Goal: Task Accomplishment & Management: Use online tool/utility

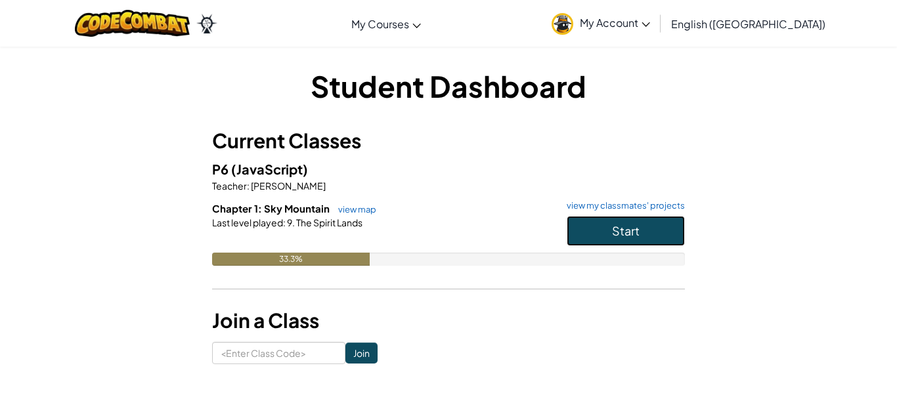
click at [628, 227] on span "Start" at bounding box center [626, 230] width 28 height 15
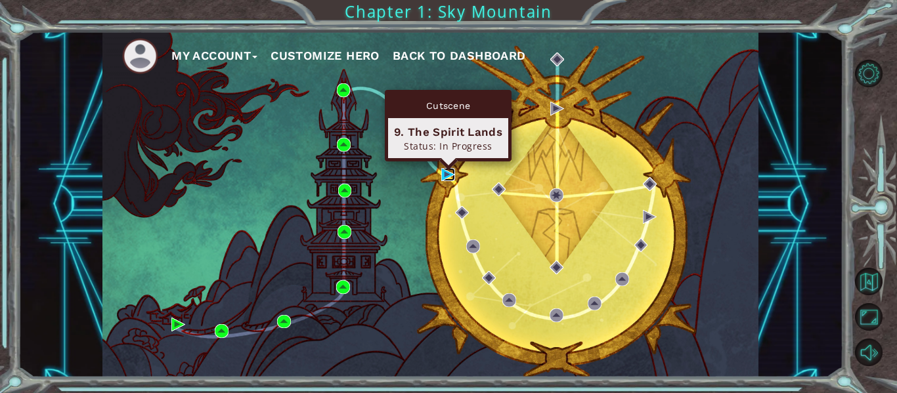
click at [445, 173] on img at bounding box center [448, 175] width 14 height 14
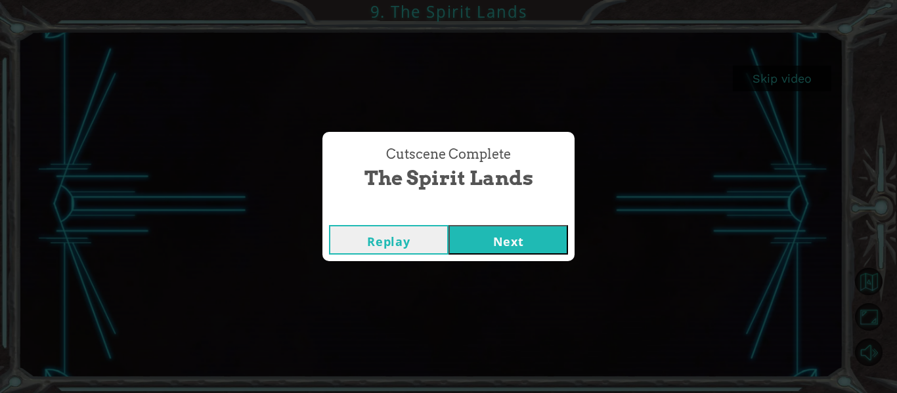
click at [494, 252] on button "Next" at bounding box center [507, 240] width 119 height 30
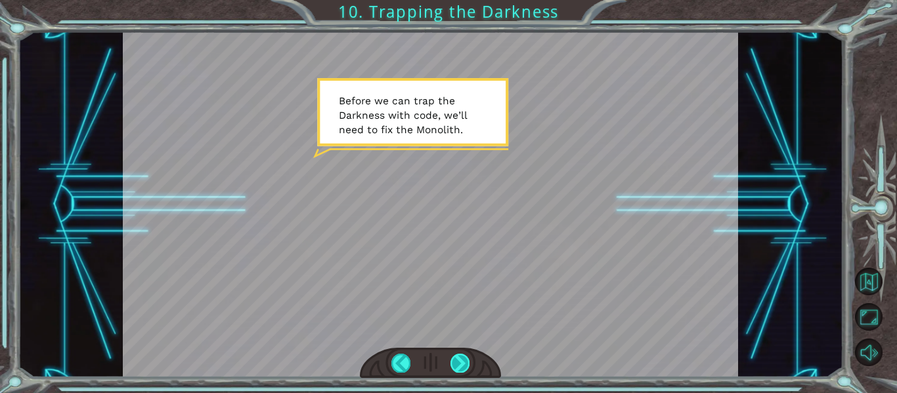
click at [458, 363] on div at bounding box center [459, 363] width 19 height 18
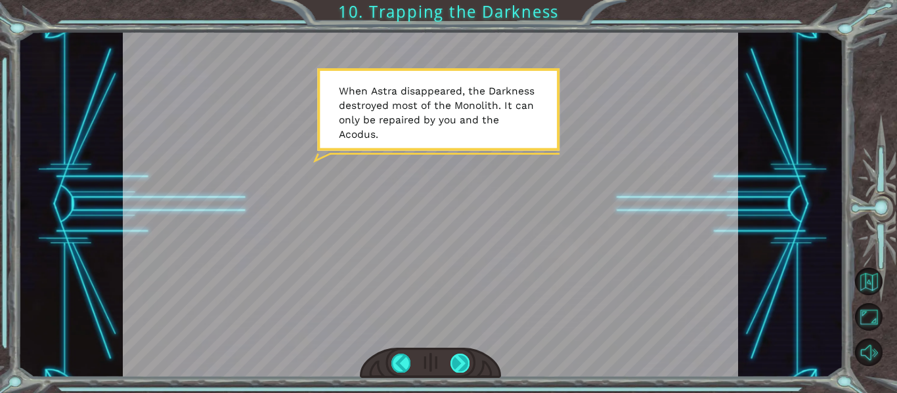
click at [465, 362] on div at bounding box center [459, 363] width 19 height 18
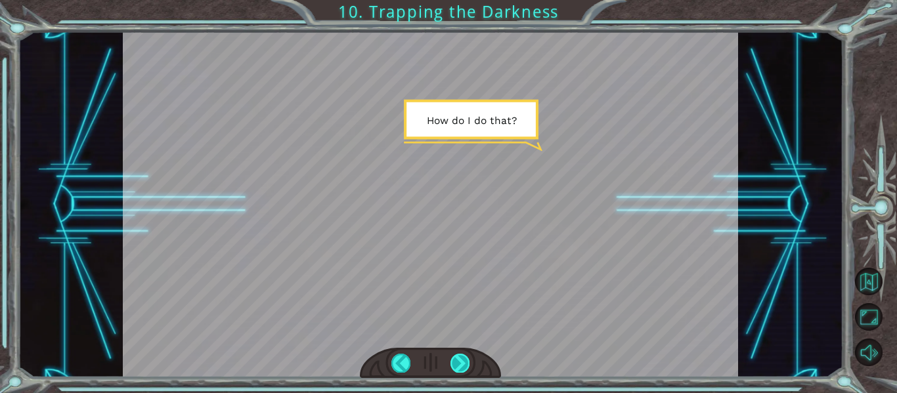
click at [465, 362] on div at bounding box center [459, 363] width 19 height 18
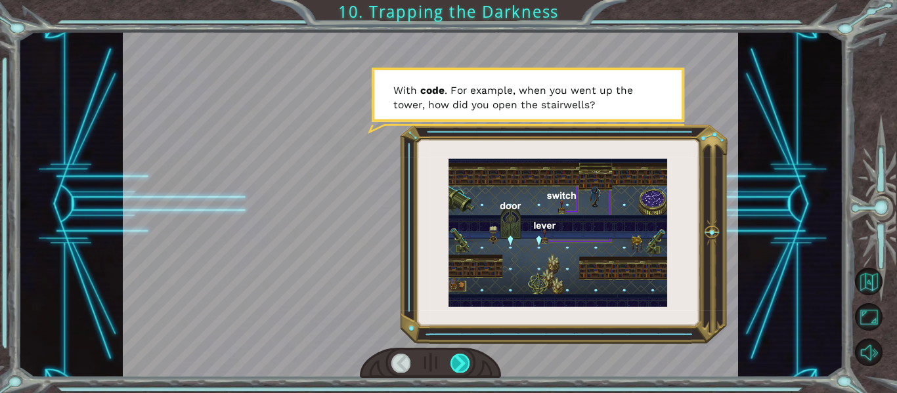
click at [465, 362] on div at bounding box center [459, 363] width 19 height 18
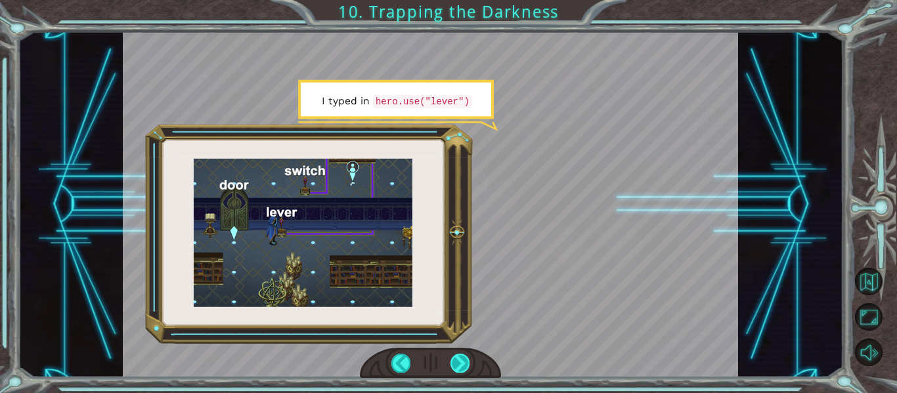
click at [465, 362] on div at bounding box center [459, 363] width 19 height 18
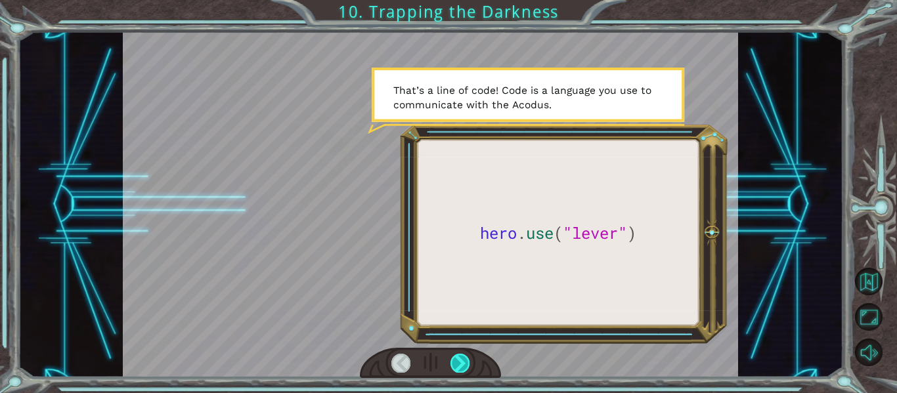
click at [465, 362] on div at bounding box center [459, 363] width 19 height 18
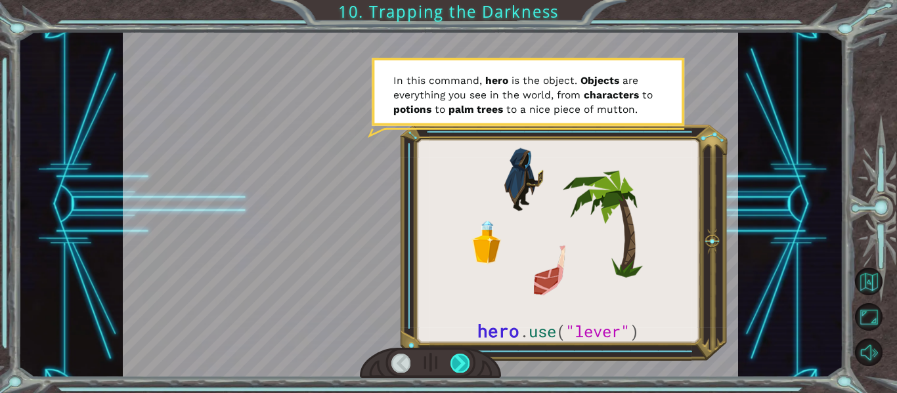
click at [465, 362] on div at bounding box center [459, 363] width 19 height 18
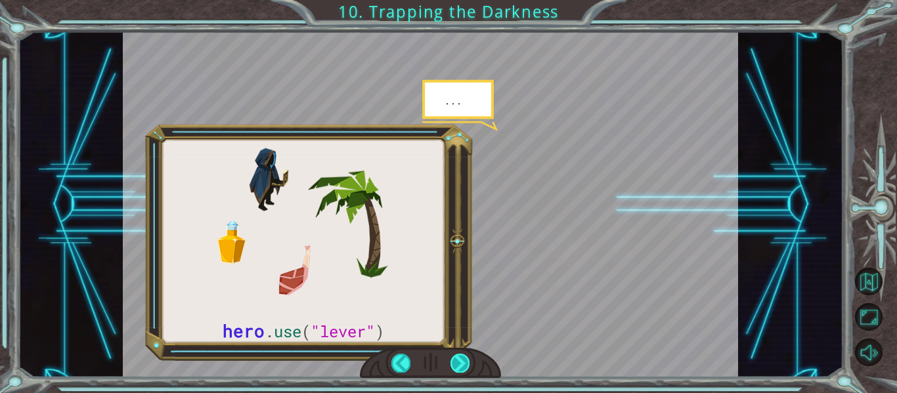
click at [465, 362] on div at bounding box center [459, 363] width 19 height 18
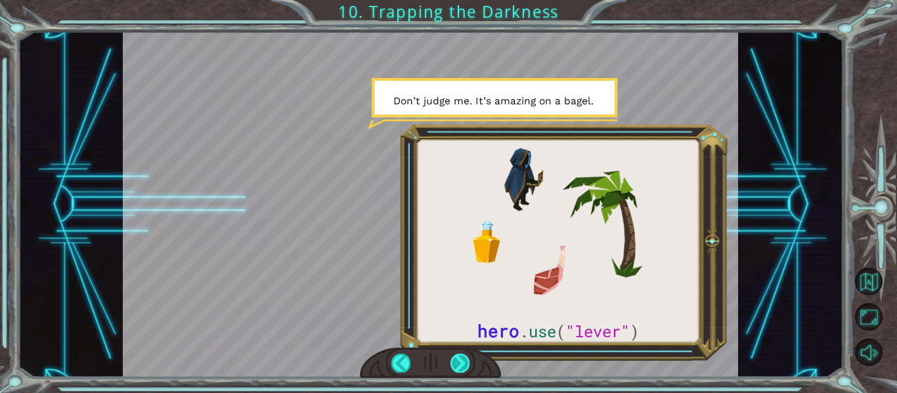
click at [465, 362] on div at bounding box center [459, 363] width 19 height 18
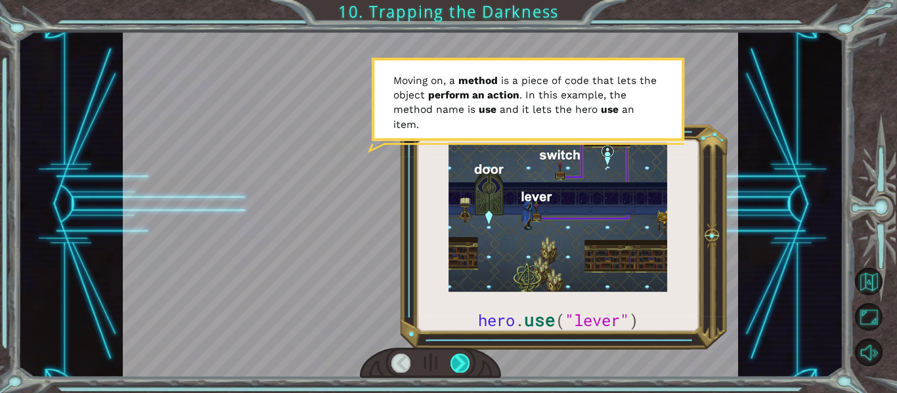
click at [465, 362] on div at bounding box center [459, 363] width 19 height 18
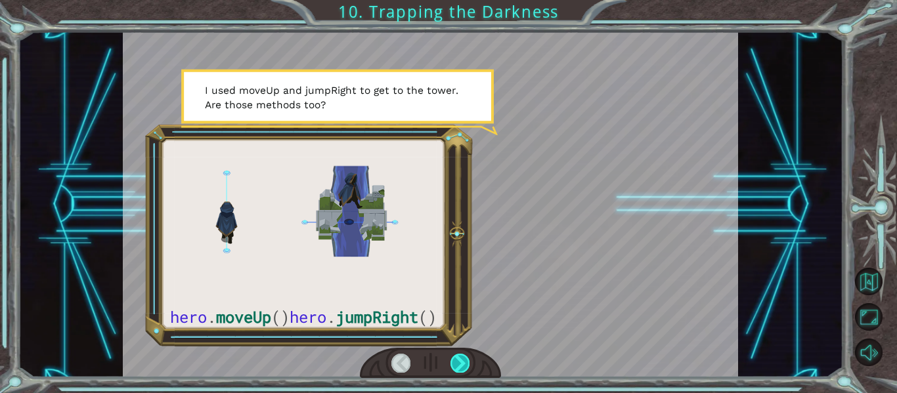
click at [465, 362] on div at bounding box center [459, 363] width 19 height 18
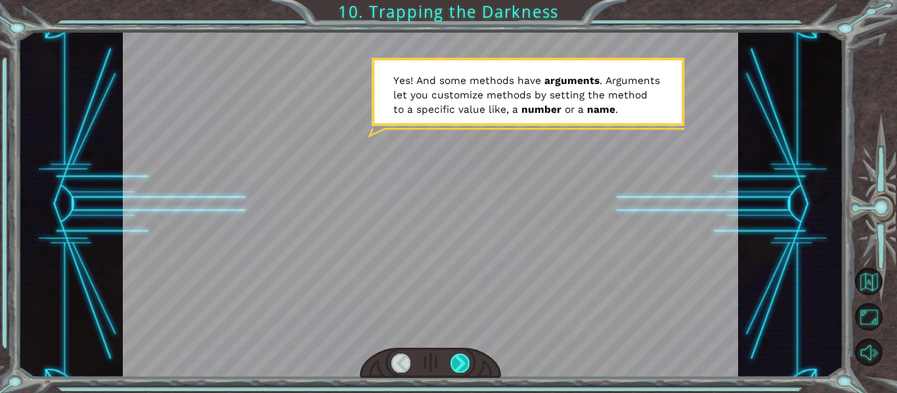
click at [465, 362] on div at bounding box center [459, 363] width 19 height 18
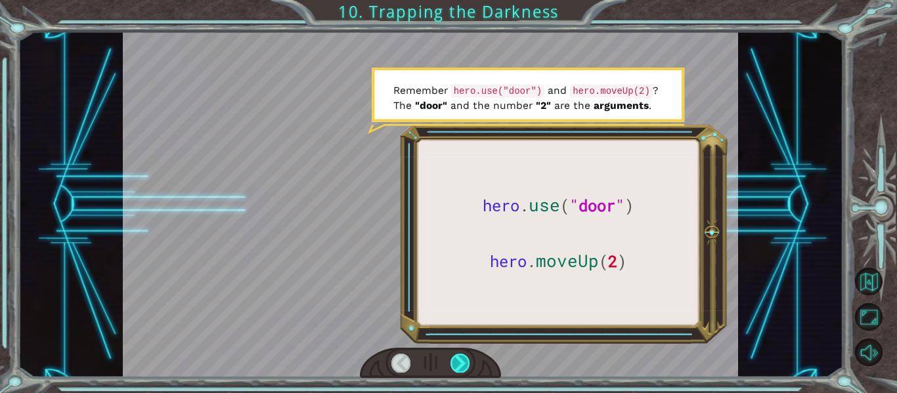
click at [465, 362] on div at bounding box center [459, 363] width 19 height 18
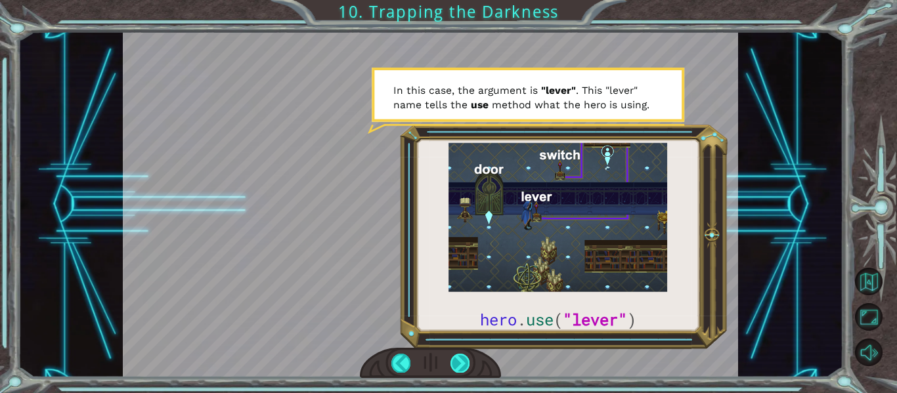
click at [465, 362] on div at bounding box center [459, 363] width 19 height 18
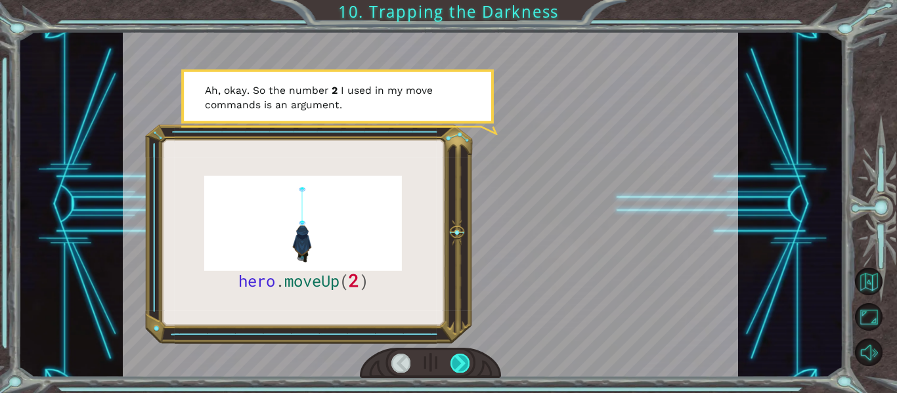
click at [465, 362] on div at bounding box center [459, 363] width 19 height 18
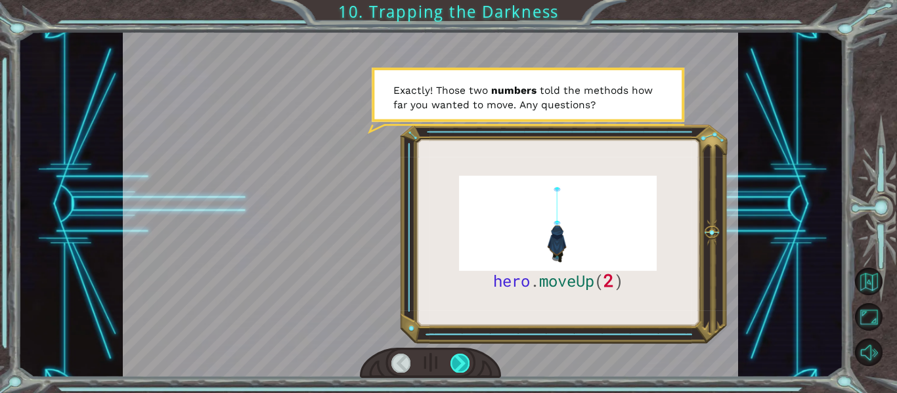
click at [460, 360] on div at bounding box center [459, 363] width 19 height 18
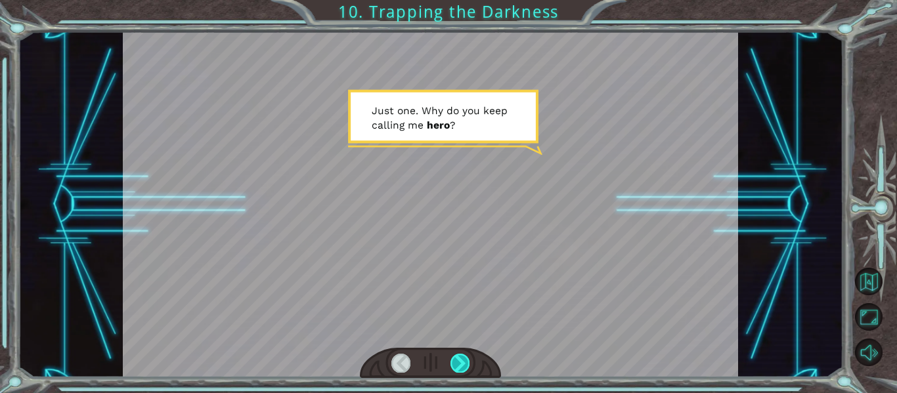
click at [461, 359] on div at bounding box center [459, 363] width 19 height 18
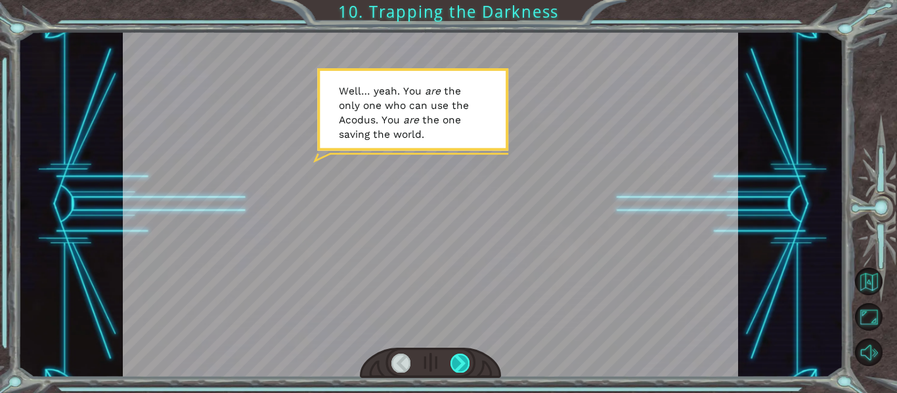
click at [464, 356] on div at bounding box center [459, 363] width 19 height 18
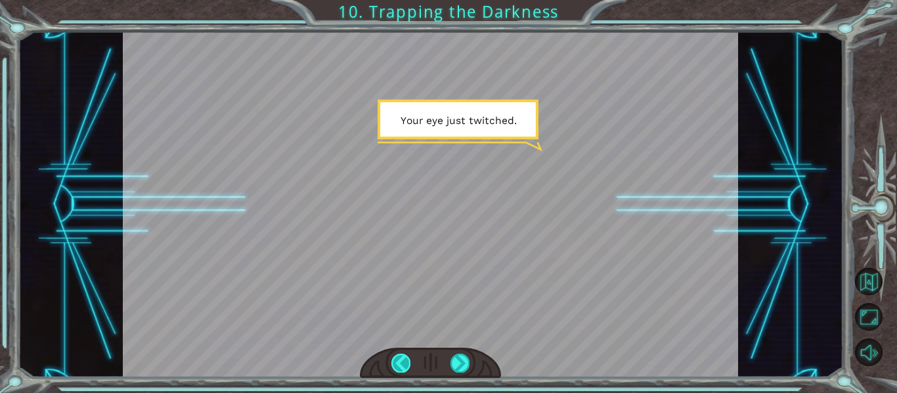
click at [401, 356] on div at bounding box center [400, 363] width 19 height 18
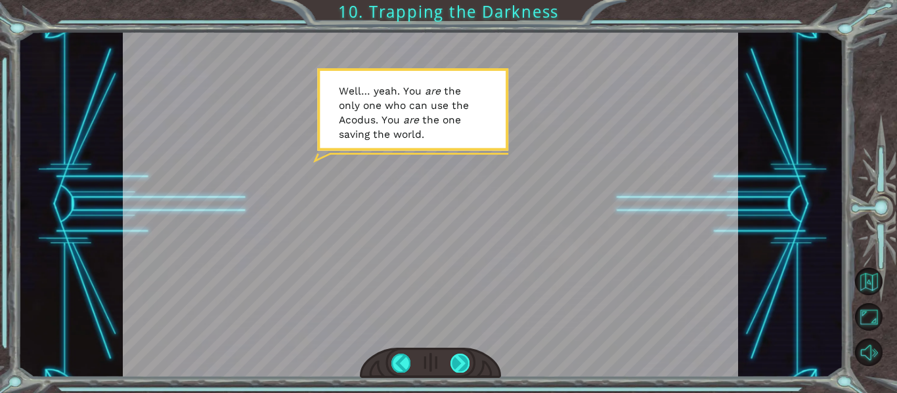
click at [461, 361] on div at bounding box center [459, 363] width 19 height 18
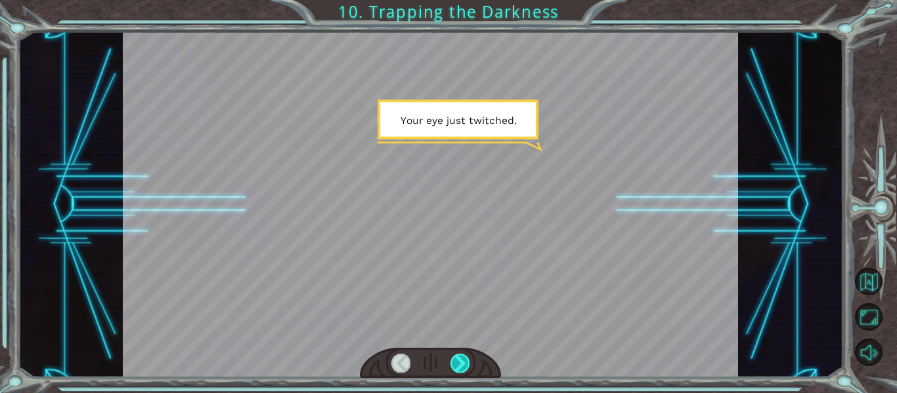
click at [461, 361] on div at bounding box center [459, 363] width 19 height 18
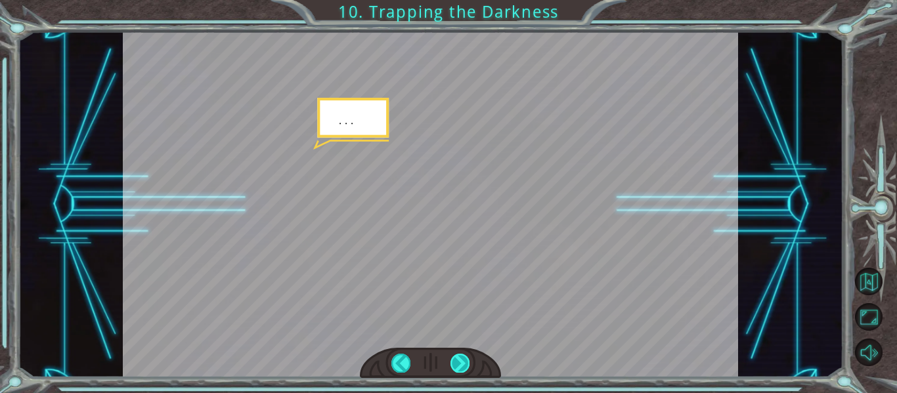
click at [461, 361] on div at bounding box center [459, 363] width 19 height 18
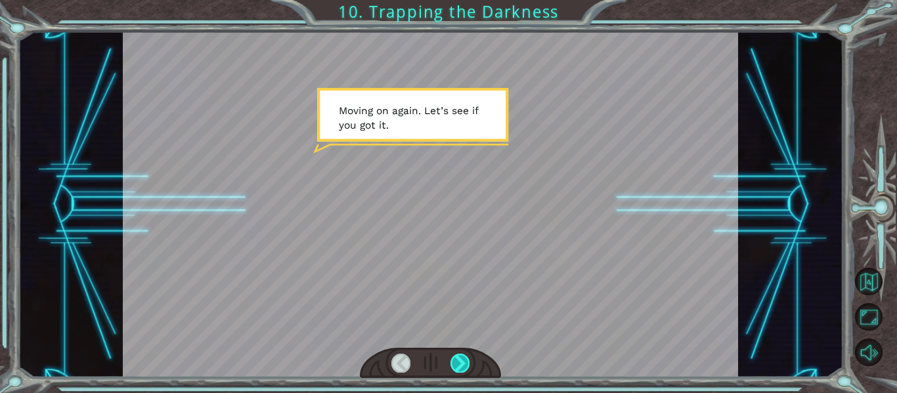
click at [461, 361] on div at bounding box center [459, 363] width 19 height 18
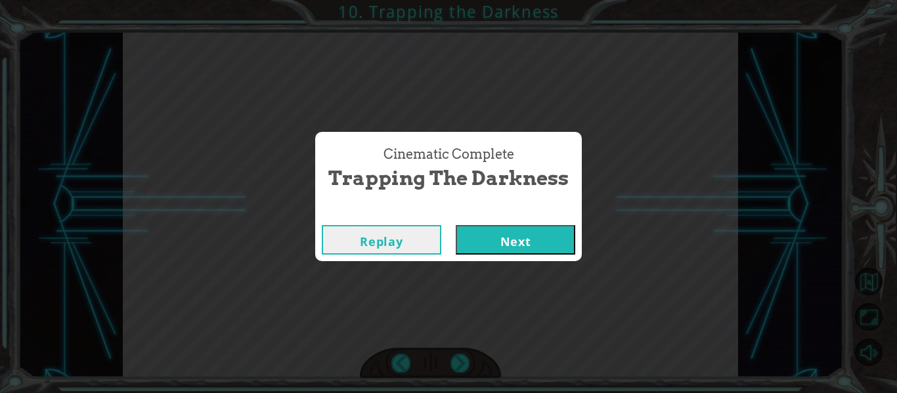
click at [513, 234] on button "Next" at bounding box center [515, 240] width 119 height 30
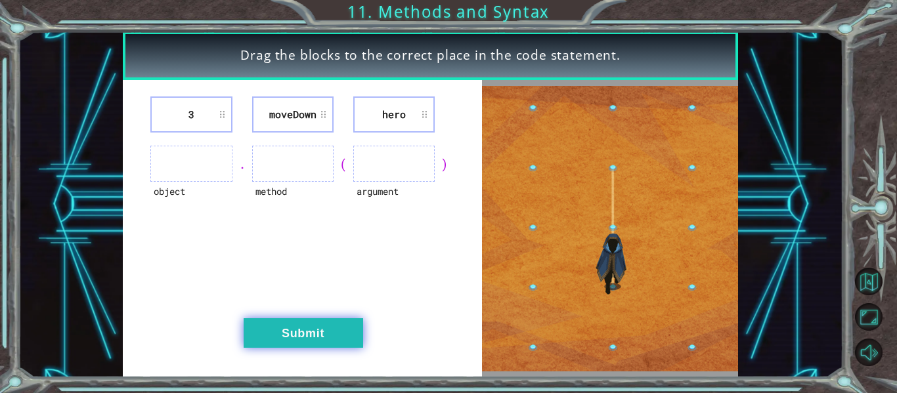
click at [325, 332] on button "Submit" at bounding box center [303, 333] width 119 height 30
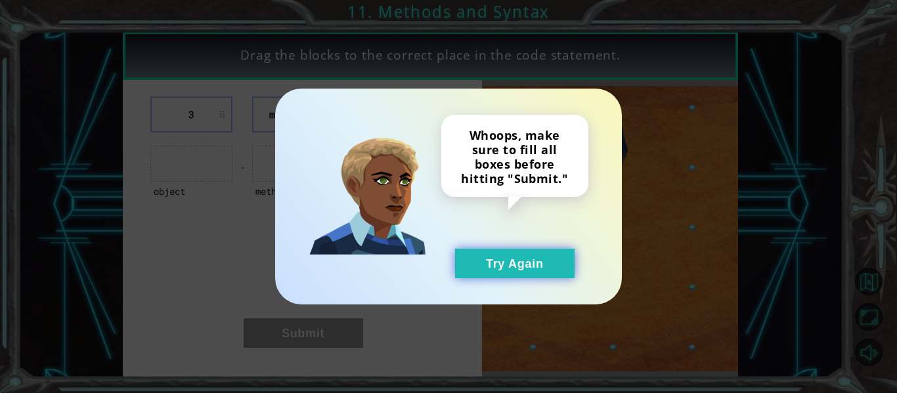
click at [487, 257] on button "Try Again" at bounding box center [514, 264] width 119 height 30
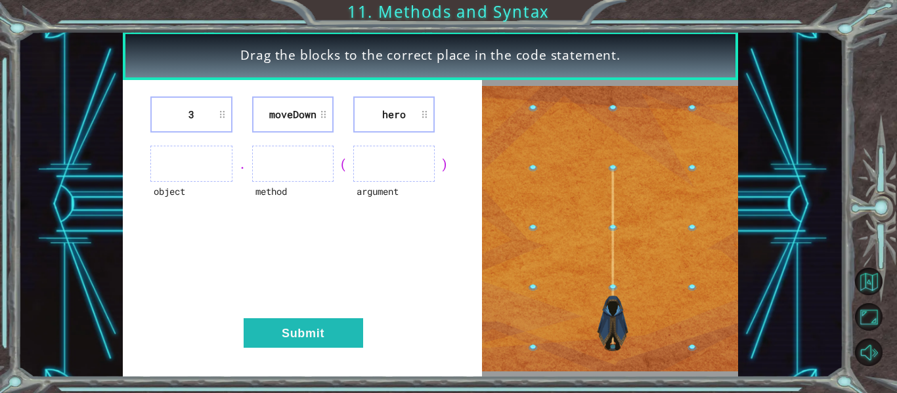
click at [177, 168] on ul at bounding box center [190, 164] width 81 height 36
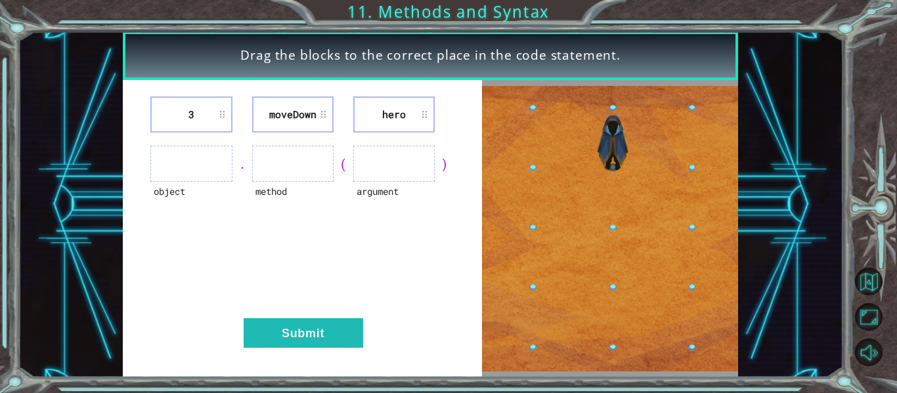
click at [296, 179] on ul at bounding box center [292, 164] width 81 height 36
click at [434, 165] on ul at bounding box center [393, 164] width 81 height 36
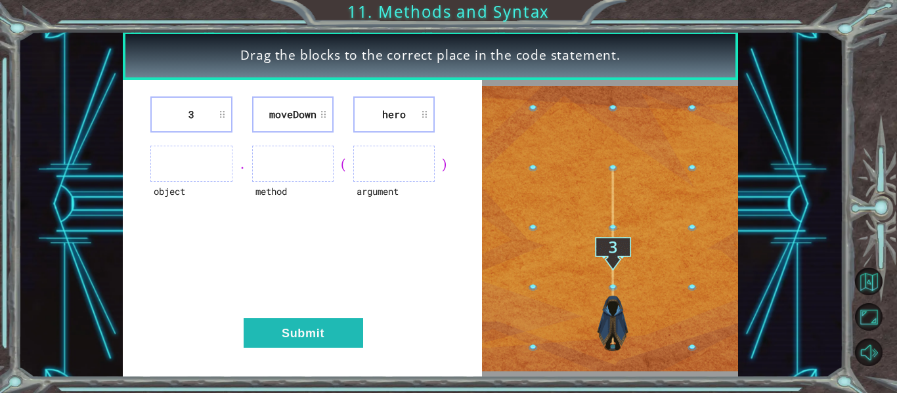
click at [418, 118] on li "hero" at bounding box center [393, 115] width 81 height 36
click at [423, 121] on li "hero" at bounding box center [393, 115] width 81 height 36
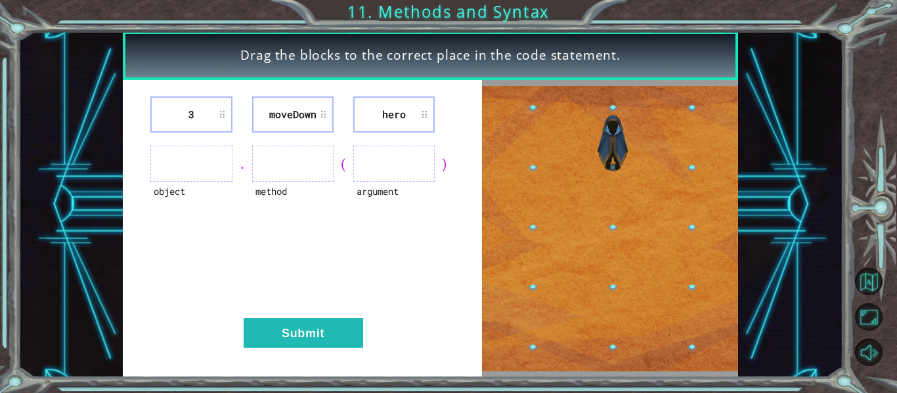
click at [423, 121] on li "hero" at bounding box center [393, 115] width 81 height 36
click at [281, 153] on ul at bounding box center [292, 164] width 81 height 36
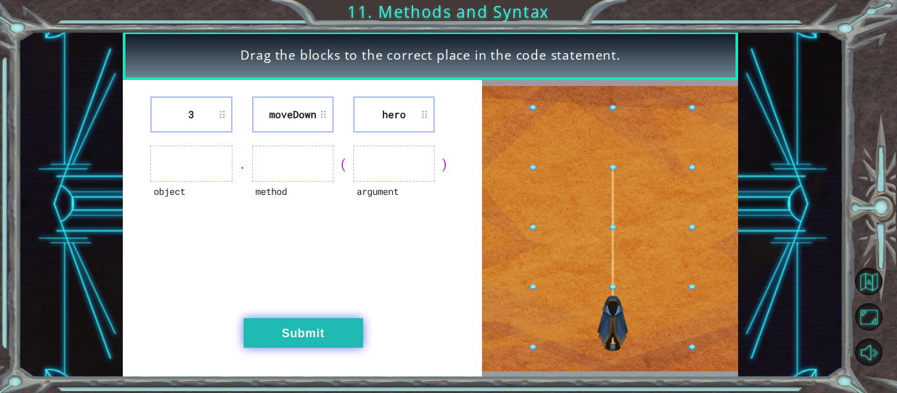
click at [316, 320] on button "Submit" at bounding box center [303, 333] width 119 height 30
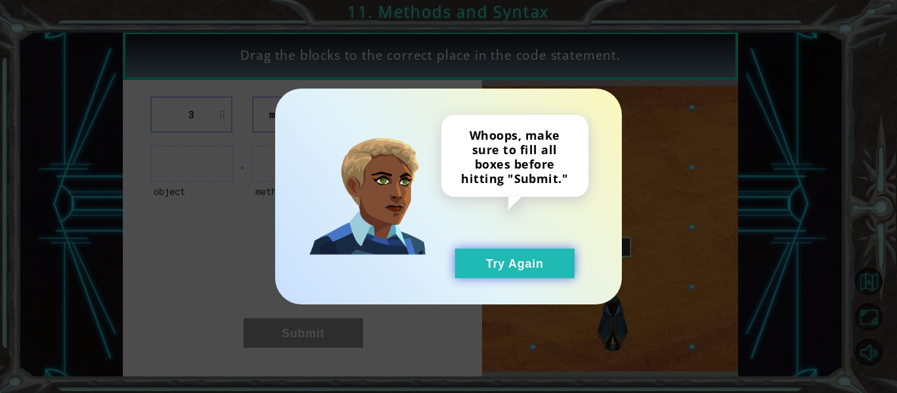
click at [498, 269] on button "Try Again" at bounding box center [514, 264] width 119 height 30
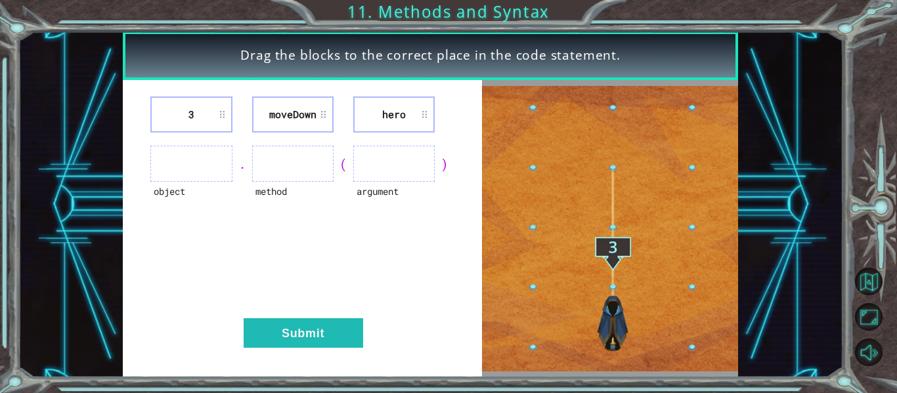
click at [299, 164] on ul at bounding box center [292, 164] width 81 height 36
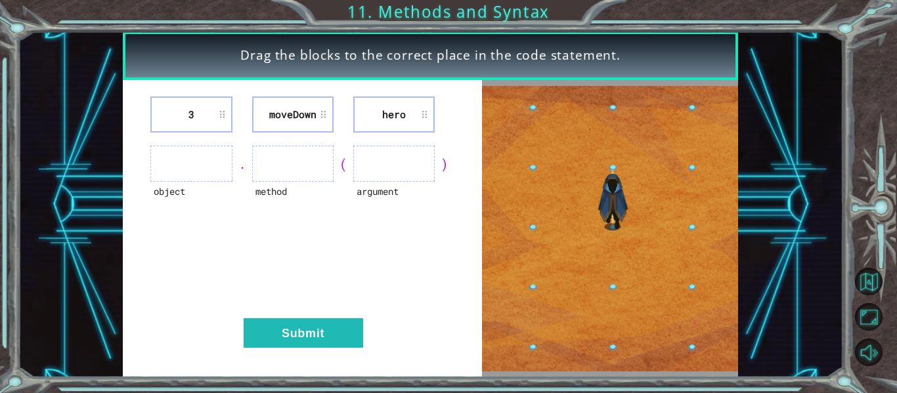
click at [299, 164] on ul at bounding box center [292, 164] width 81 height 36
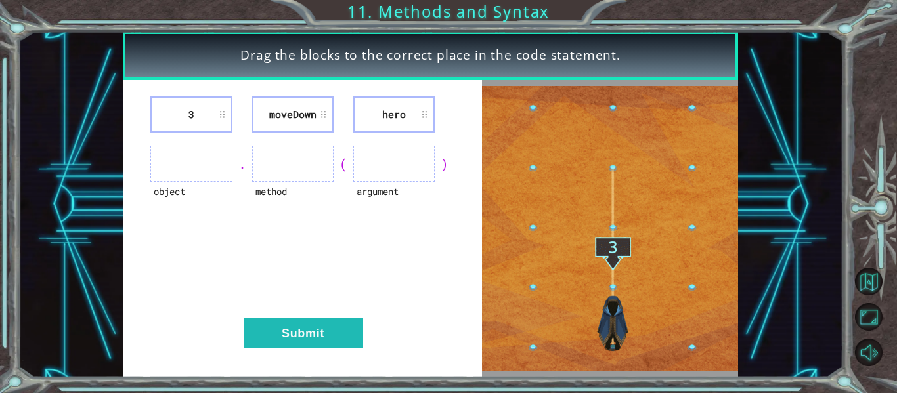
click at [299, 164] on ul at bounding box center [292, 164] width 81 height 36
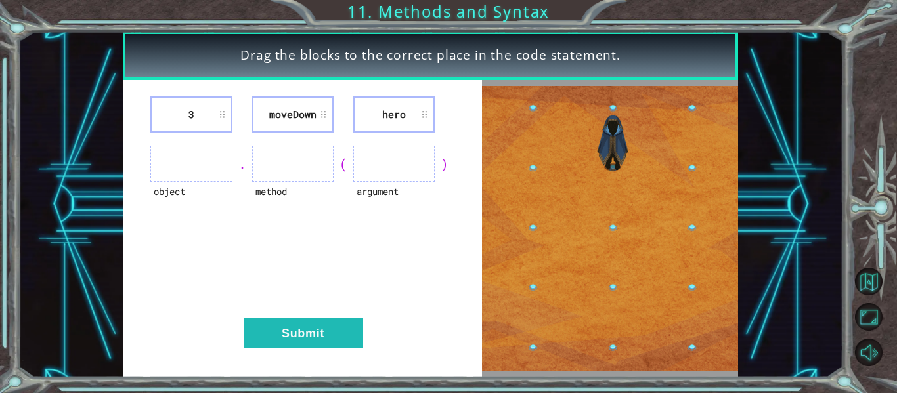
click at [299, 164] on ul at bounding box center [292, 164] width 81 height 36
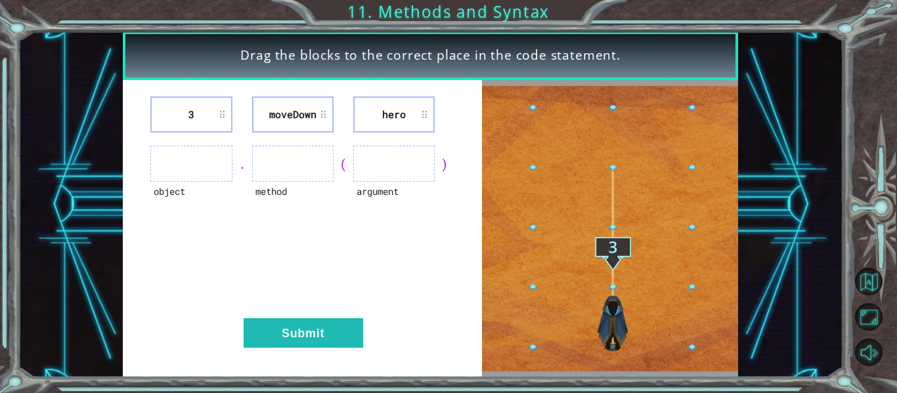
click at [299, 164] on ul at bounding box center [292, 164] width 81 height 36
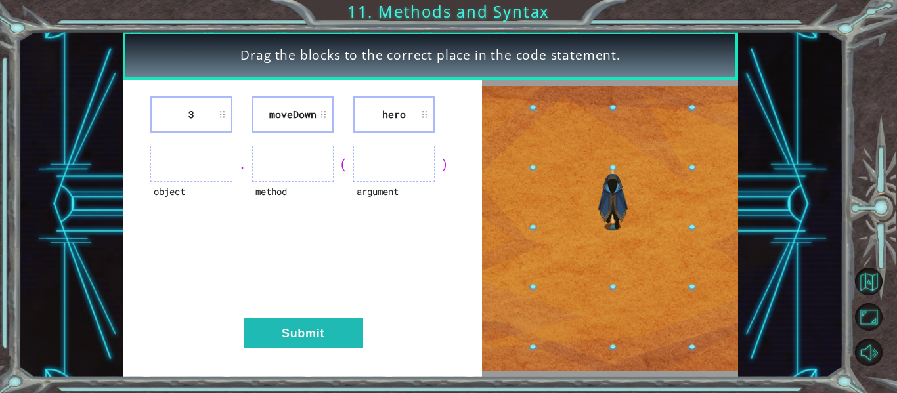
click at [299, 164] on ul at bounding box center [292, 164] width 81 height 36
click at [400, 163] on ul at bounding box center [393, 164] width 81 height 36
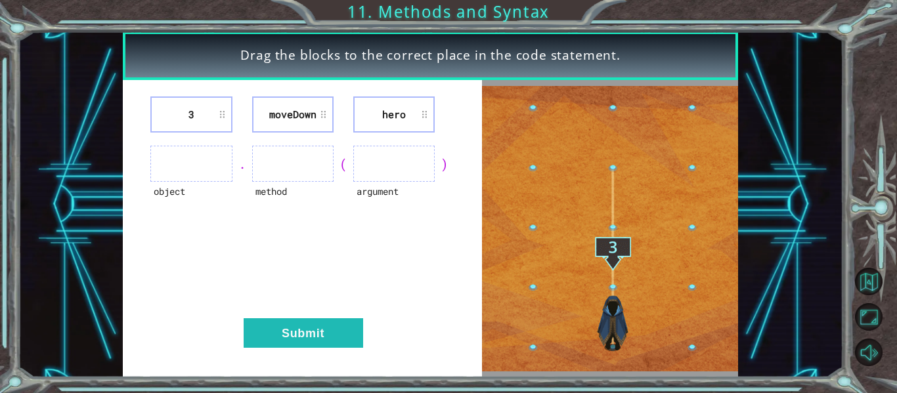
click at [400, 163] on ul at bounding box center [393, 164] width 81 height 36
click at [609, 221] on img at bounding box center [610, 229] width 256 height 286
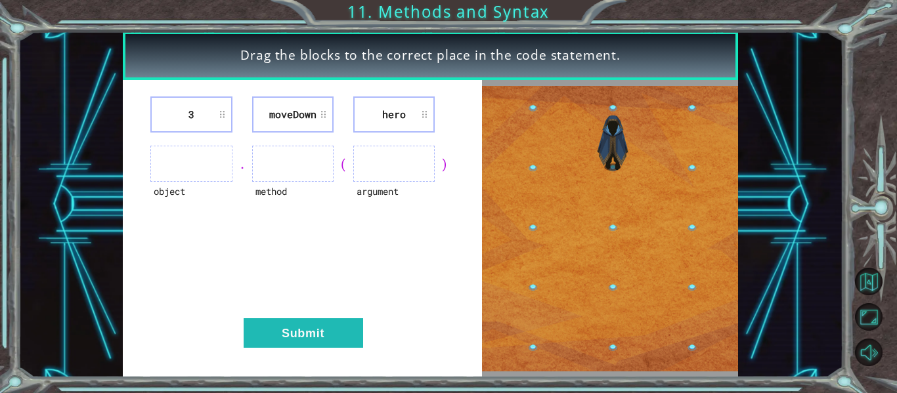
click at [184, 172] on ul at bounding box center [190, 164] width 81 height 36
click at [184, 173] on ul at bounding box center [190, 164] width 81 height 36
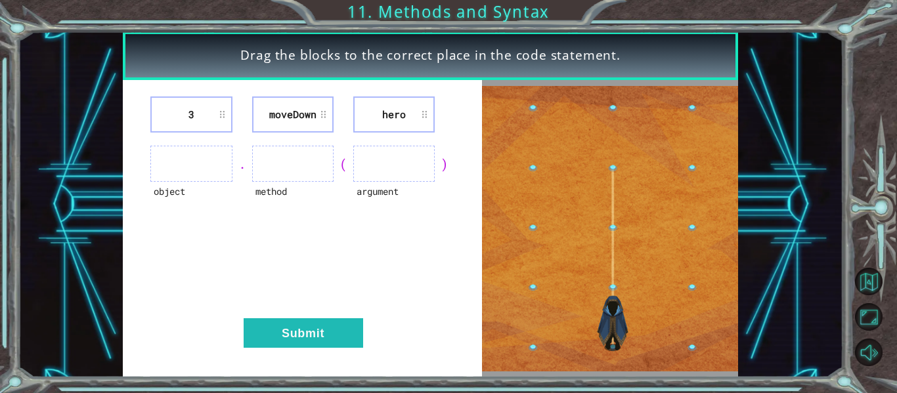
click at [184, 173] on ul at bounding box center [190, 164] width 81 height 36
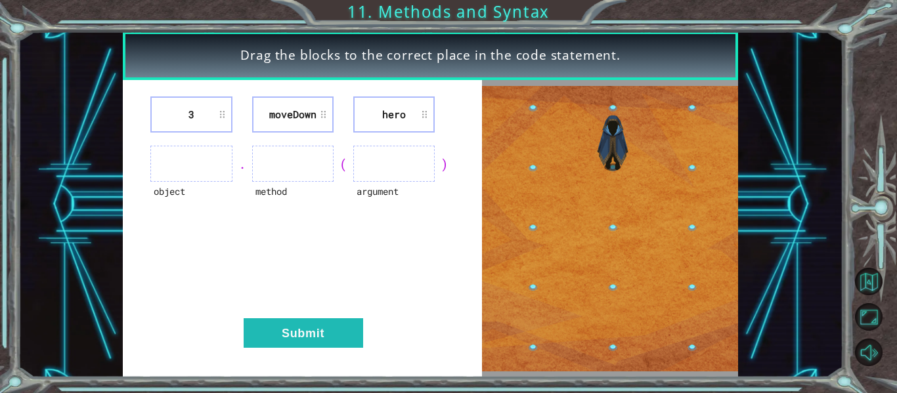
click at [184, 173] on ul at bounding box center [190, 164] width 81 height 36
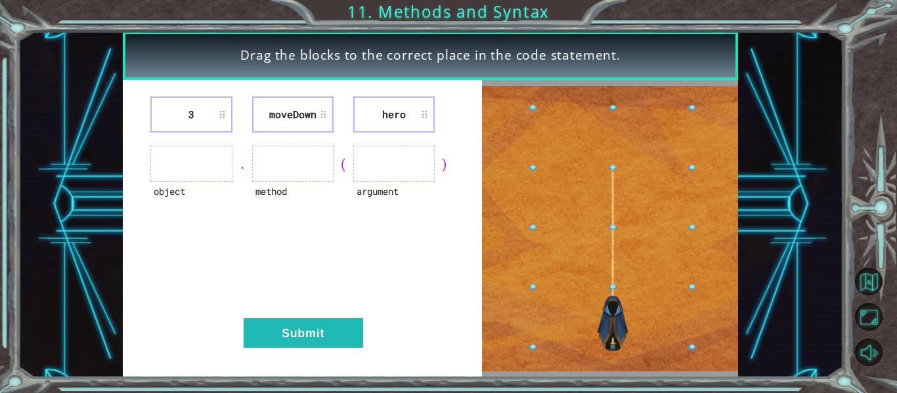
click at [184, 173] on ul at bounding box center [190, 164] width 81 height 36
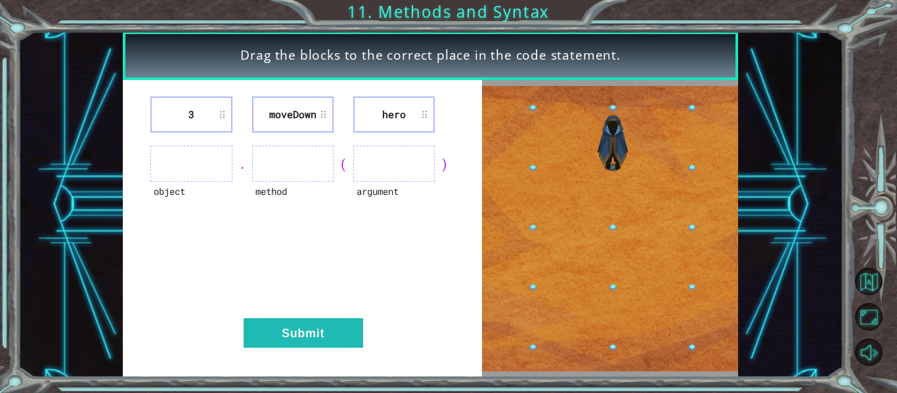
click at [184, 173] on ul at bounding box center [190, 164] width 81 height 36
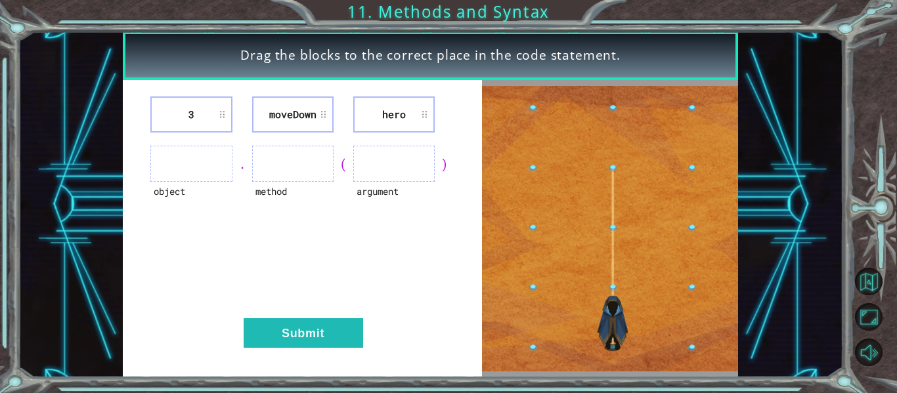
click at [184, 173] on ul at bounding box center [190, 164] width 81 height 36
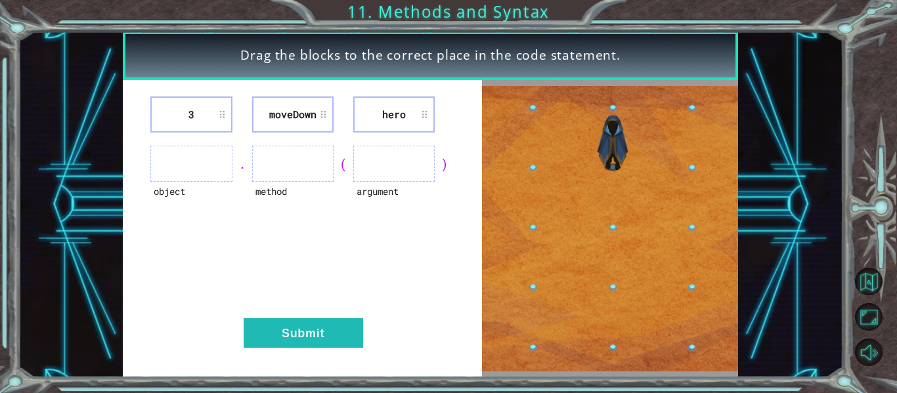
click at [184, 173] on ul at bounding box center [190, 164] width 81 height 36
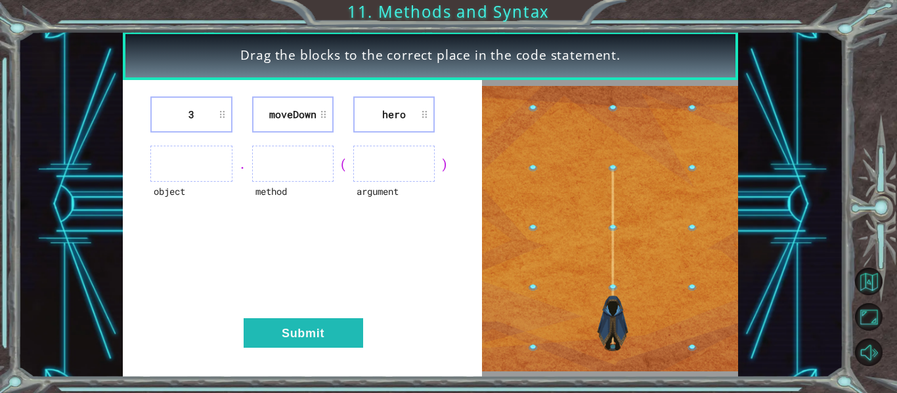
click at [184, 173] on ul at bounding box center [190, 164] width 81 height 36
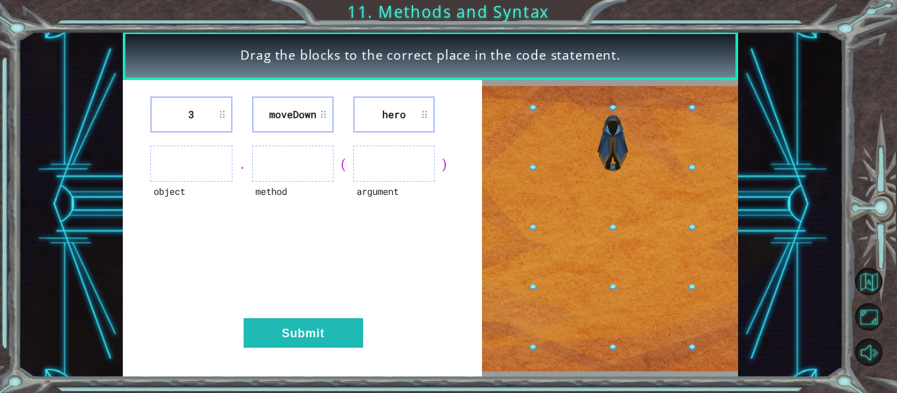
click at [180, 154] on ul at bounding box center [190, 164] width 81 height 36
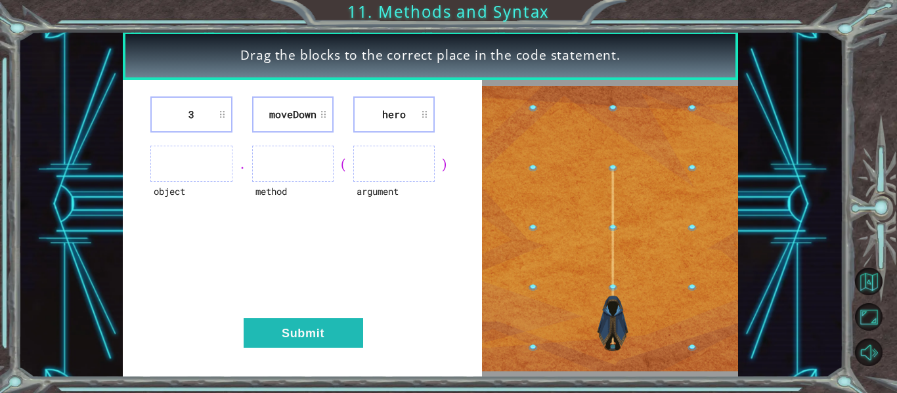
click at [180, 154] on ul at bounding box center [190, 164] width 81 height 36
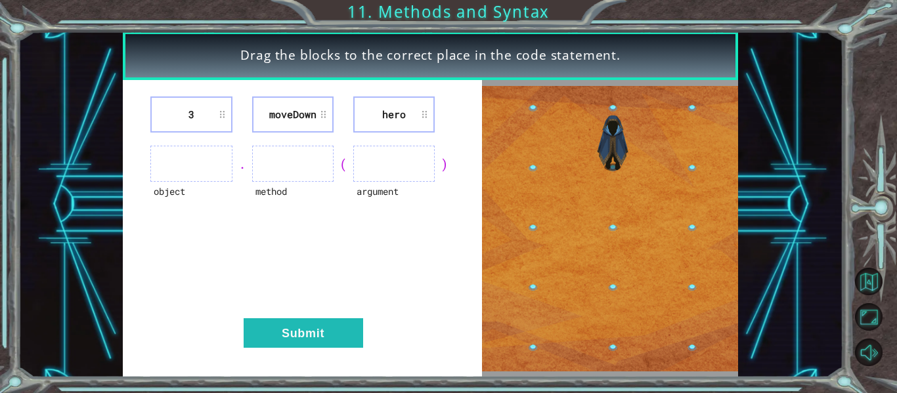
click at [180, 154] on ul at bounding box center [190, 164] width 81 height 36
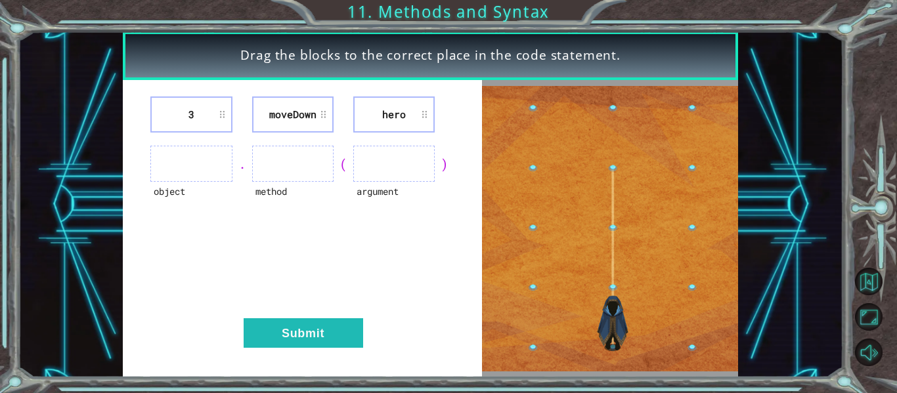
click at [180, 154] on ul at bounding box center [190, 164] width 81 height 36
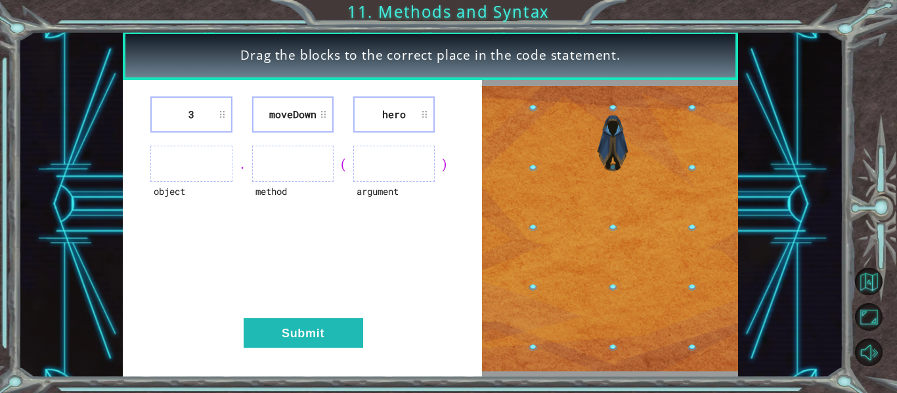
click at [180, 154] on ul at bounding box center [190, 164] width 81 height 36
click at [293, 182] on div "method" at bounding box center [292, 200] width 81 height 36
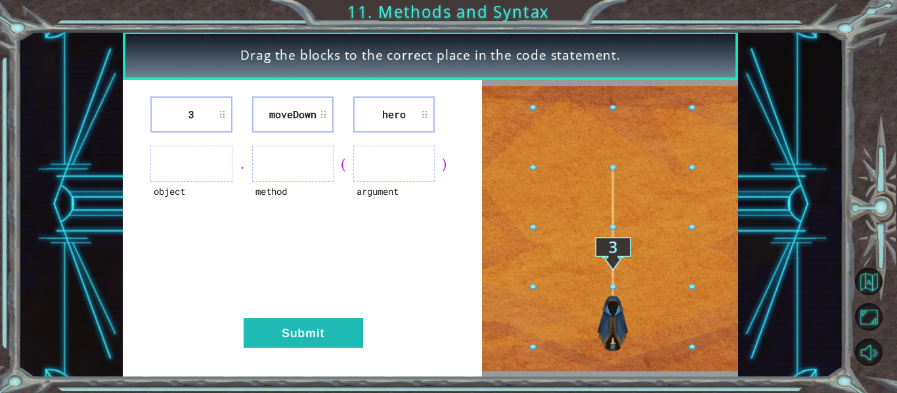
click at [293, 182] on div "method" at bounding box center [292, 200] width 81 height 36
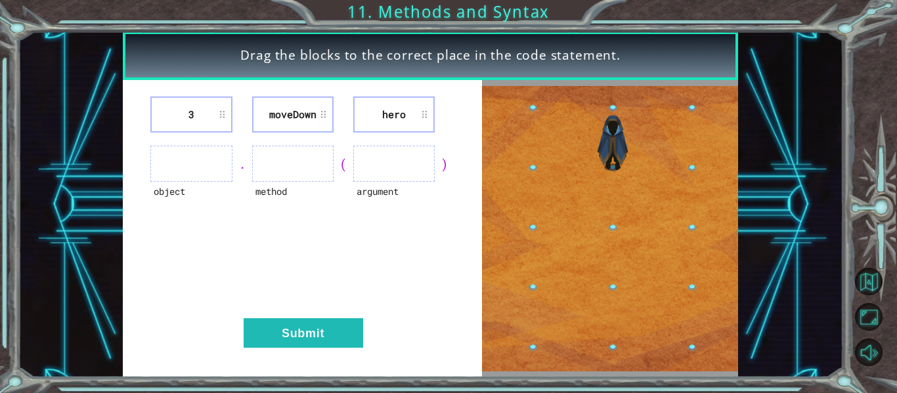
click at [293, 182] on div "method" at bounding box center [292, 200] width 81 height 36
click at [290, 173] on ul at bounding box center [292, 164] width 81 height 36
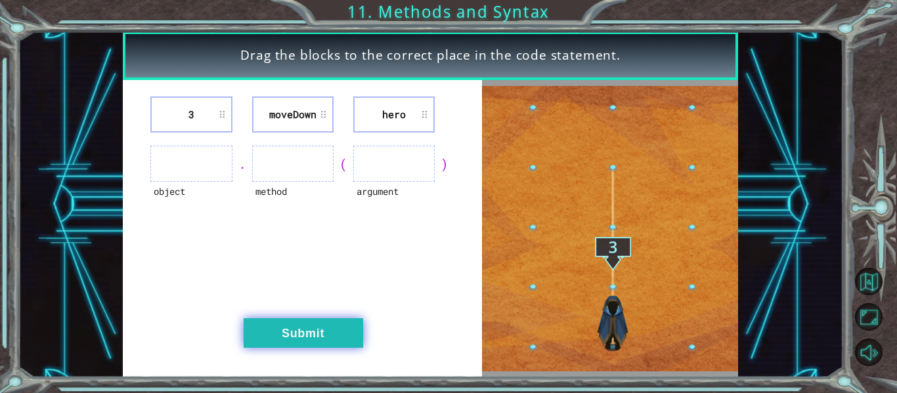
click at [345, 332] on button "Submit" at bounding box center [303, 333] width 119 height 30
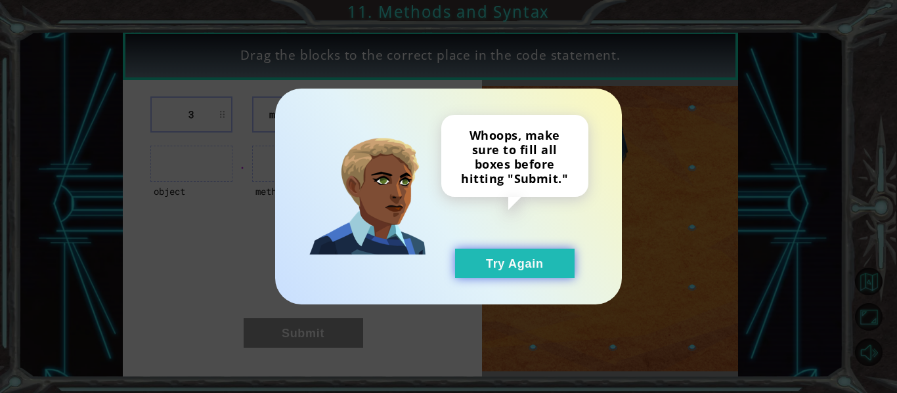
click at [536, 265] on button "Try Again" at bounding box center [514, 264] width 119 height 30
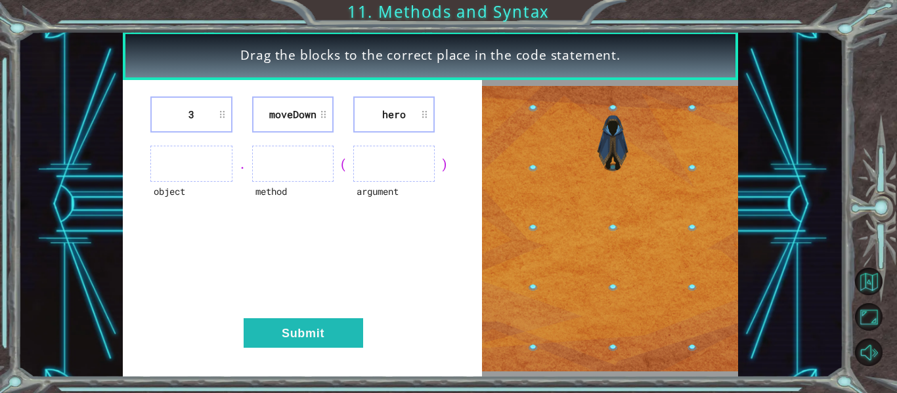
click at [406, 180] on ul at bounding box center [393, 164] width 81 height 36
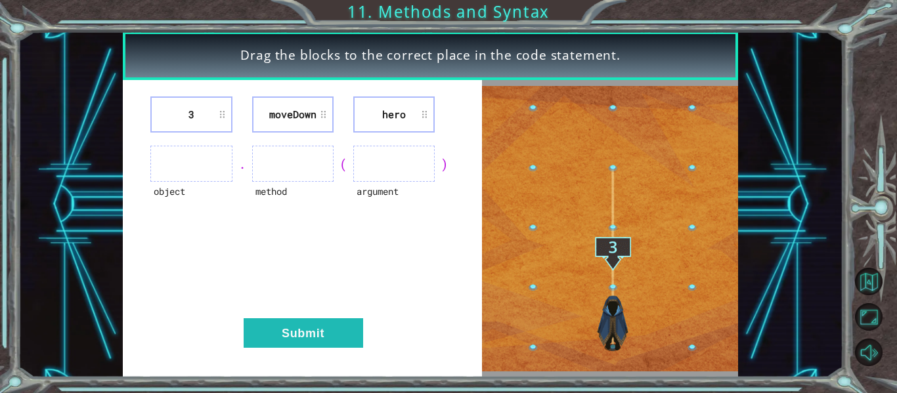
click at [406, 180] on ul at bounding box center [393, 164] width 81 height 36
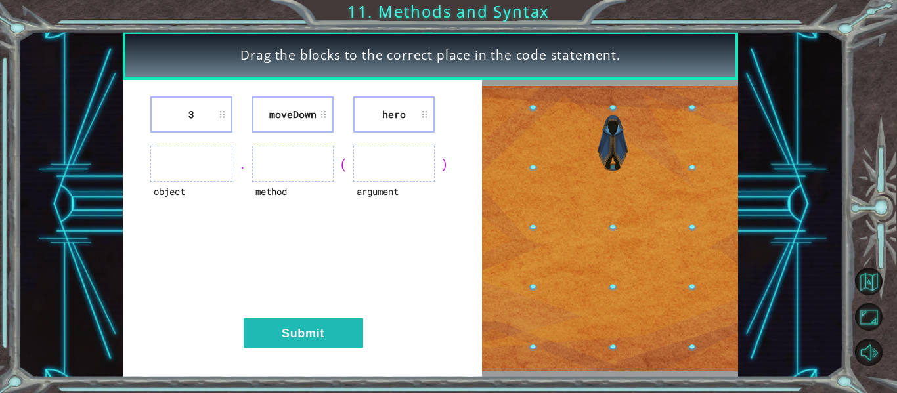
click at [406, 180] on ul at bounding box center [393, 164] width 81 height 36
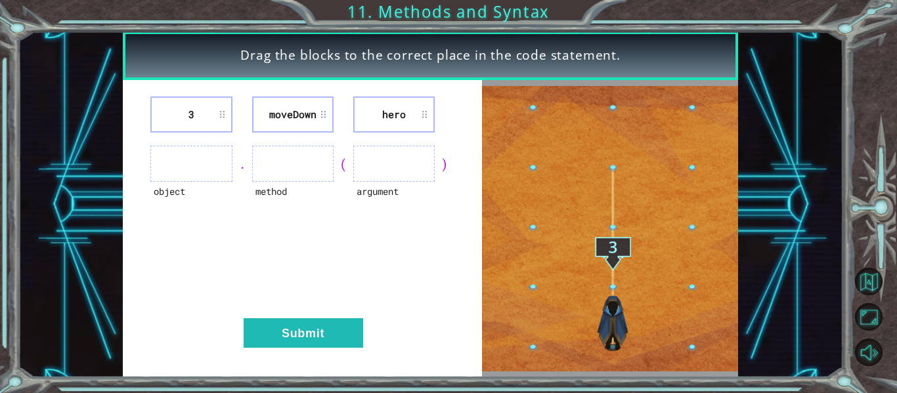
click at [406, 180] on ul at bounding box center [393, 164] width 81 height 36
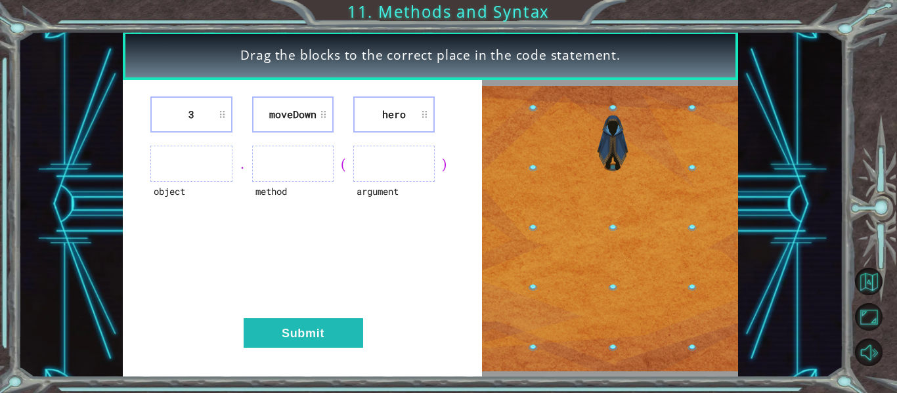
click at [406, 180] on ul at bounding box center [393, 164] width 81 height 36
click at [386, 161] on ul at bounding box center [393, 164] width 81 height 36
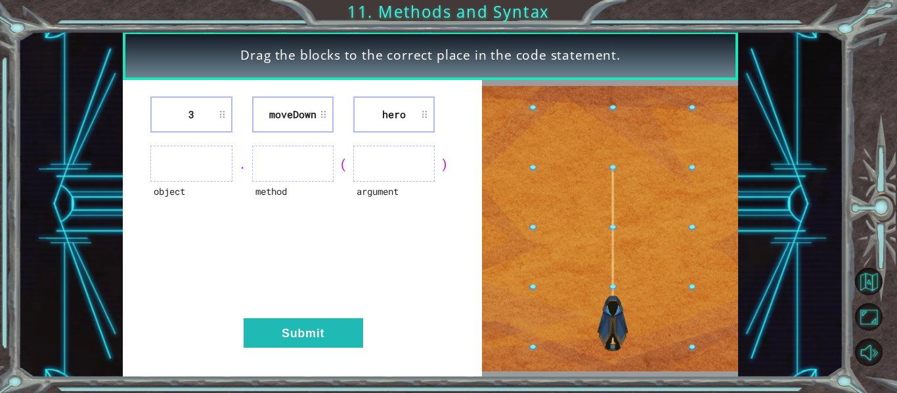
click at [386, 161] on ul at bounding box center [393, 164] width 81 height 36
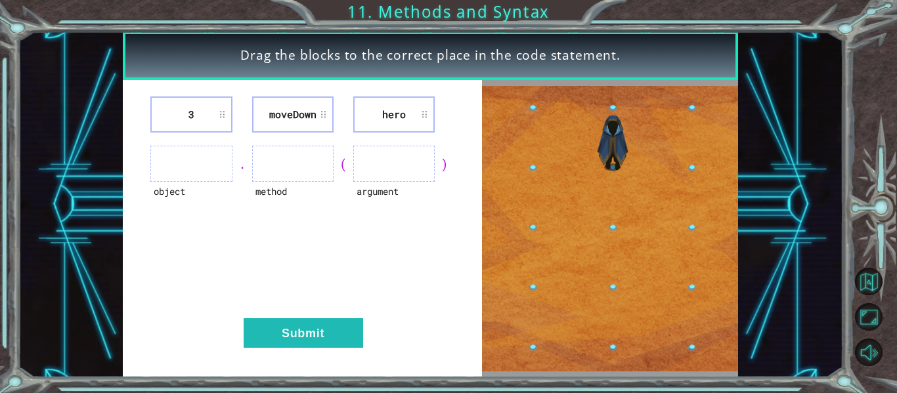
click at [386, 161] on ul at bounding box center [393, 164] width 81 height 36
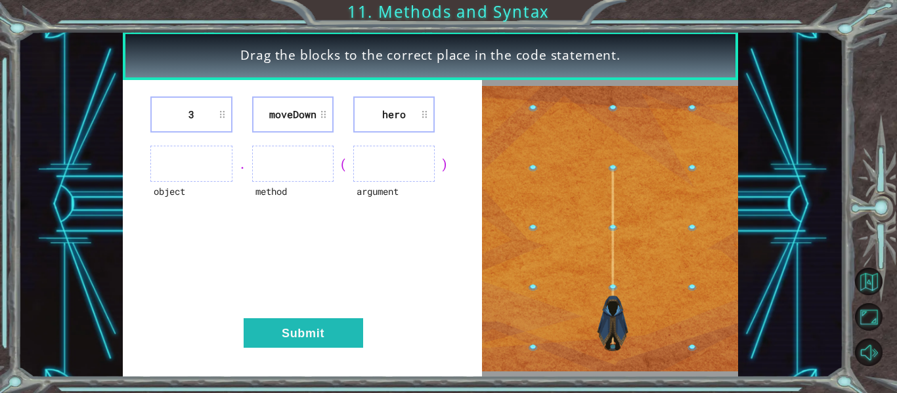
click at [386, 161] on ul at bounding box center [393, 164] width 81 height 36
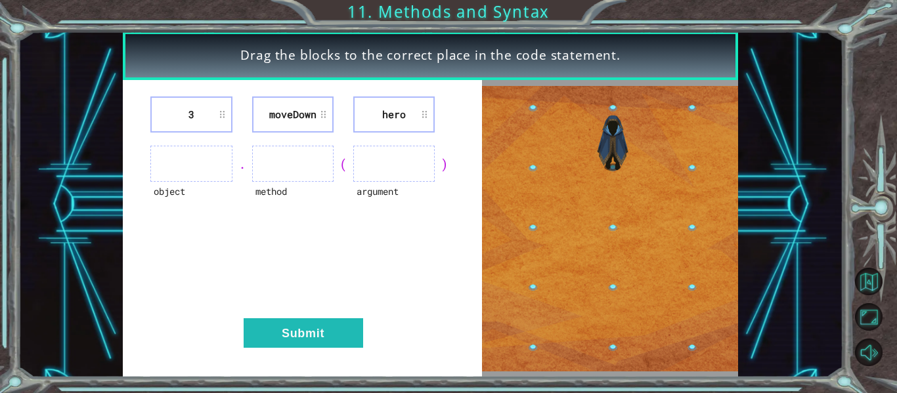
click at [386, 161] on ul at bounding box center [393, 164] width 81 height 36
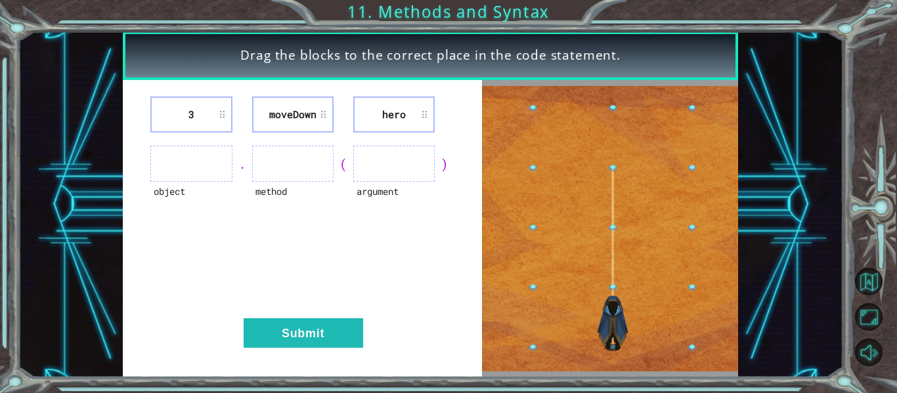
click at [386, 161] on ul at bounding box center [393, 164] width 81 height 36
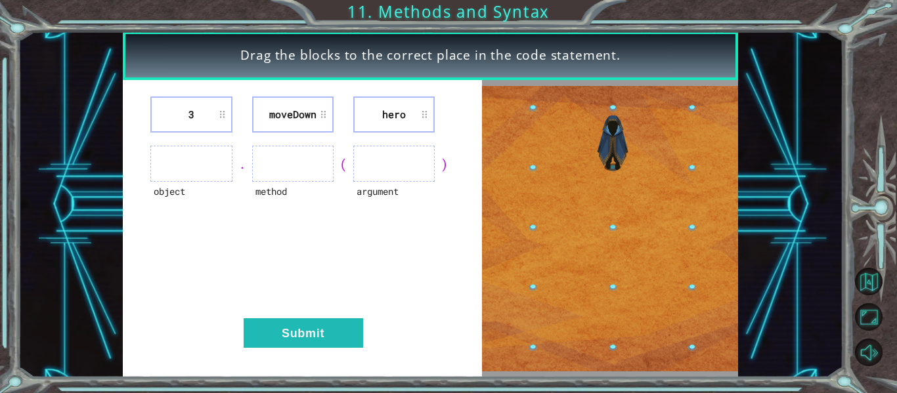
click at [386, 161] on ul at bounding box center [393, 164] width 81 height 36
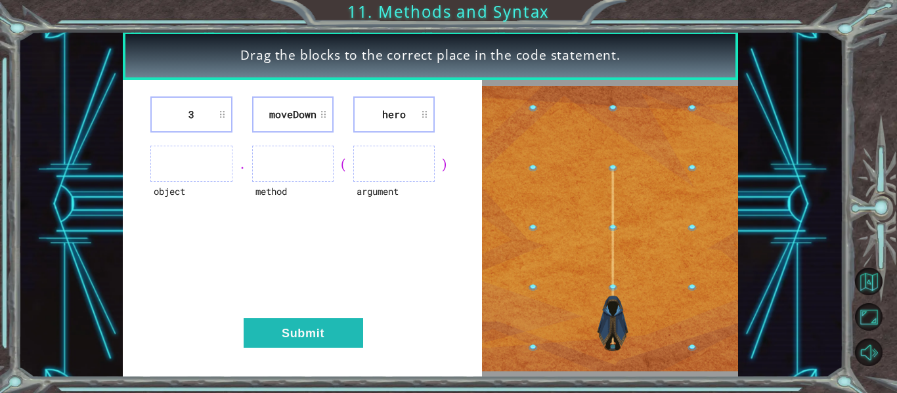
click at [386, 161] on ul at bounding box center [393, 164] width 81 height 36
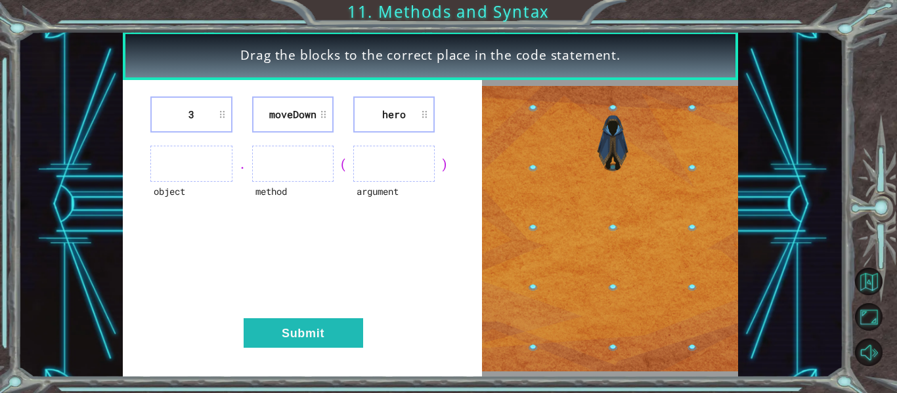
click at [389, 183] on div "argument" at bounding box center [393, 200] width 81 height 36
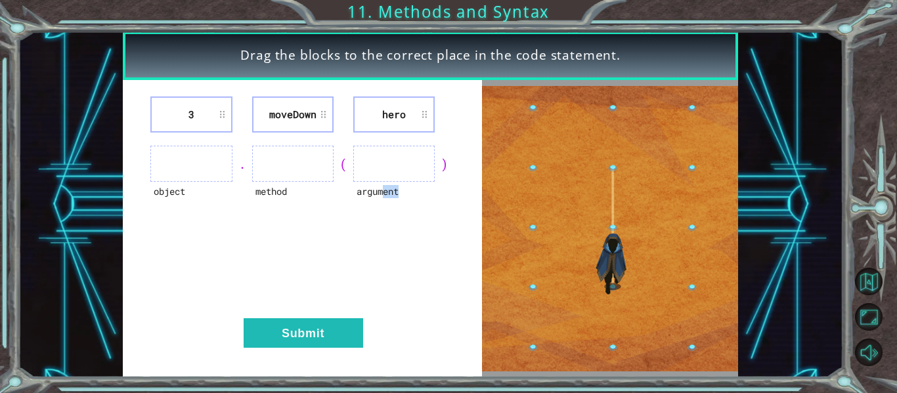
click at [389, 183] on div "argument" at bounding box center [393, 200] width 81 height 36
click at [391, 158] on ul at bounding box center [393, 164] width 81 height 36
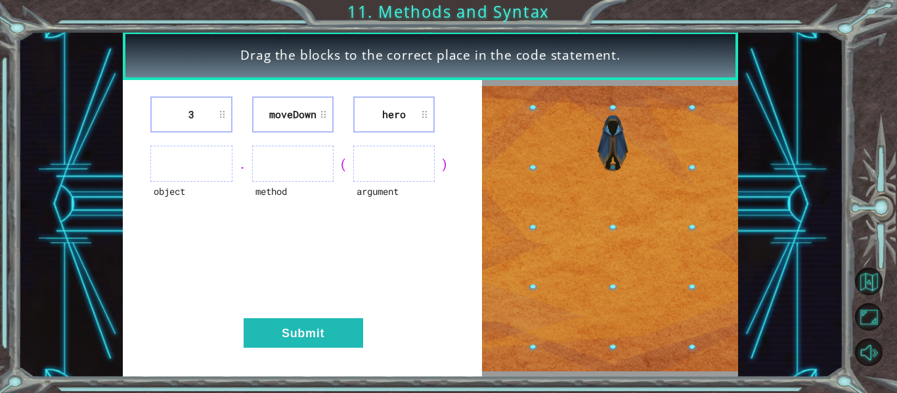
click at [391, 158] on ul at bounding box center [393, 164] width 81 height 36
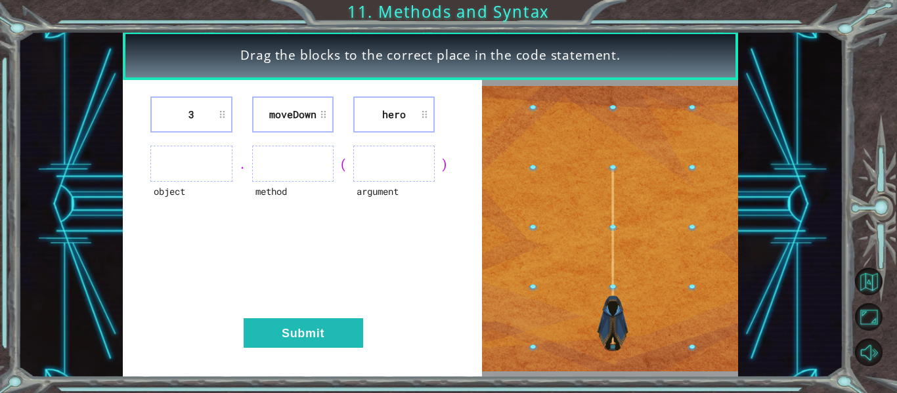
click at [391, 158] on ul at bounding box center [393, 164] width 81 height 36
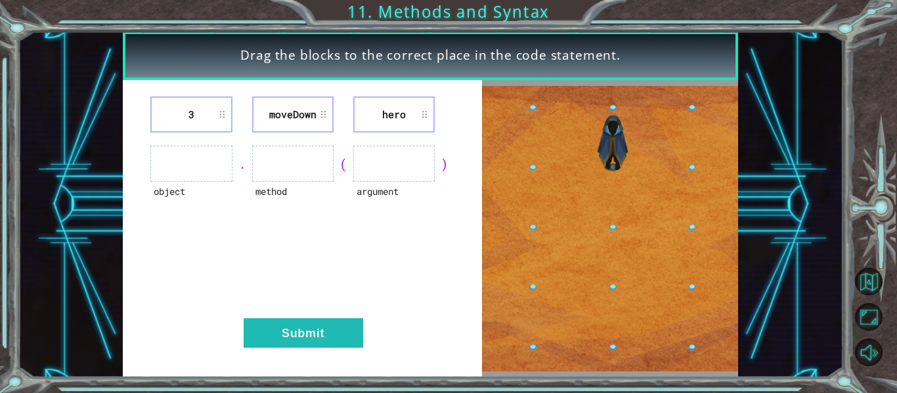
click at [391, 158] on ul at bounding box center [393, 164] width 81 height 36
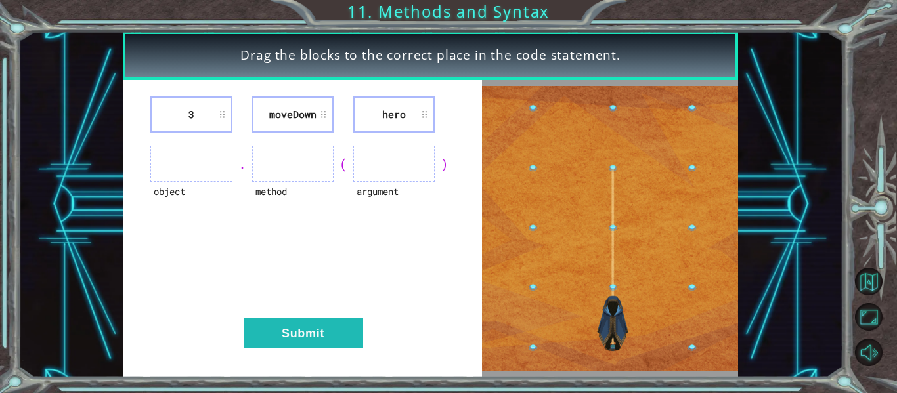
click at [391, 158] on ul at bounding box center [393, 164] width 81 height 36
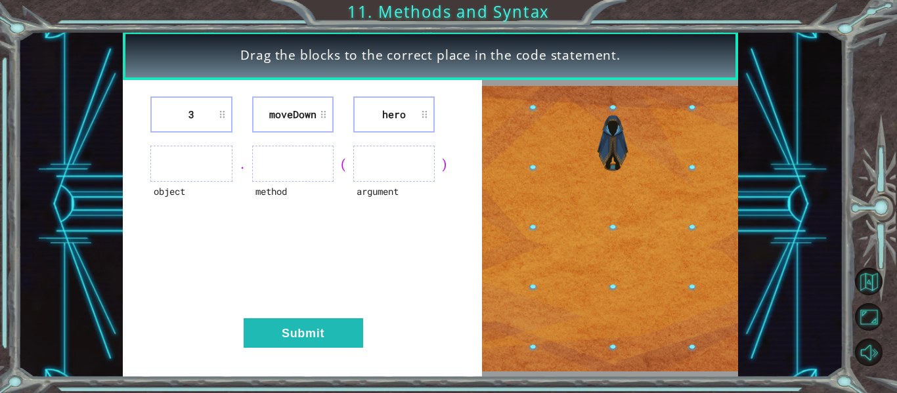
click at [391, 158] on ul at bounding box center [393, 164] width 81 height 36
click at [389, 160] on ul at bounding box center [393, 164] width 81 height 36
click at [388, 161] on ul at bounding box center [393, 164] width 81 height 36
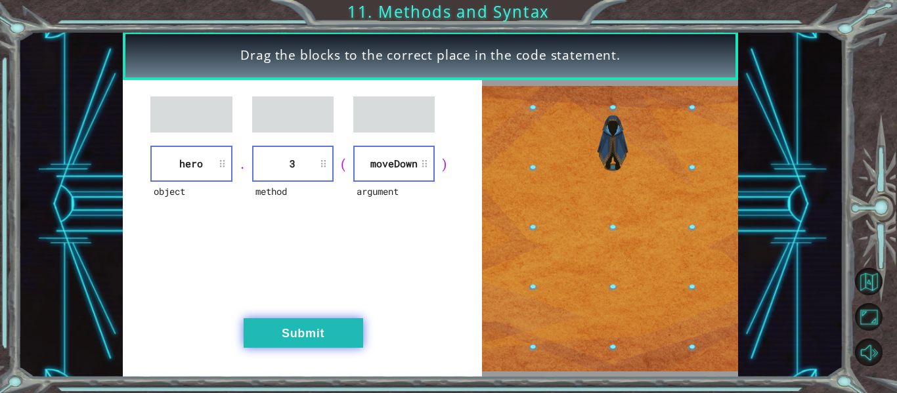
click at [299, 325] on button "Submit" at bounding box center [303, 333] width 119 height 30
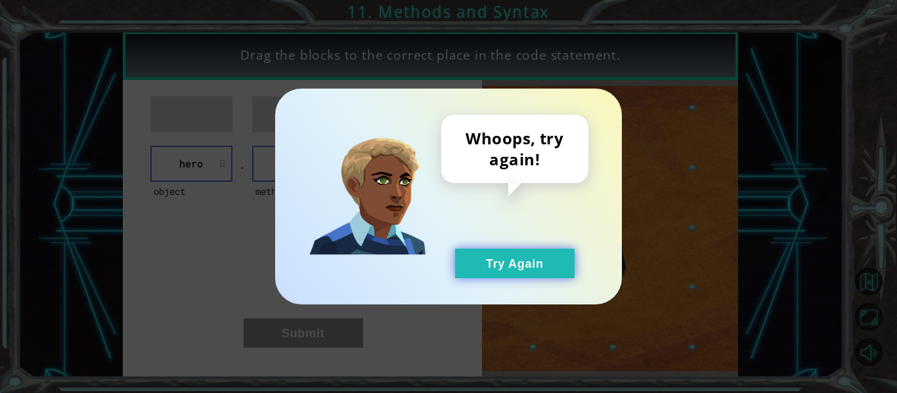
click at [513, 272] on button "Try Again" at bounding box center [514, 264] width 119 height 30
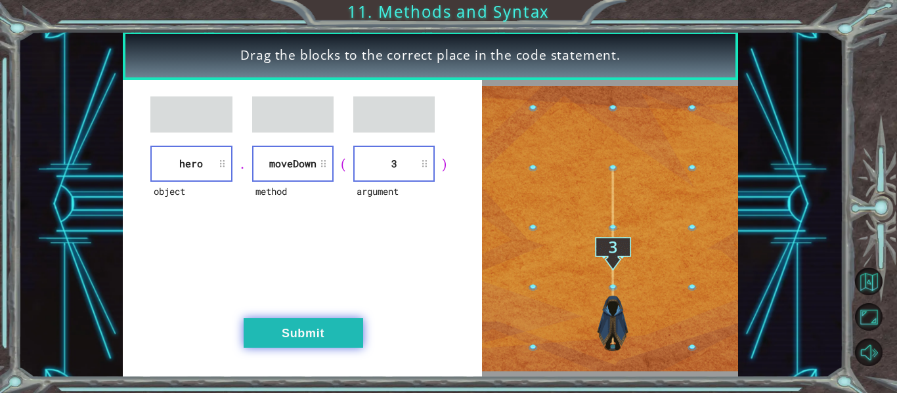
click at [328, 324] on button "Submit" at bounding box center [303, 333] width 119 height 30
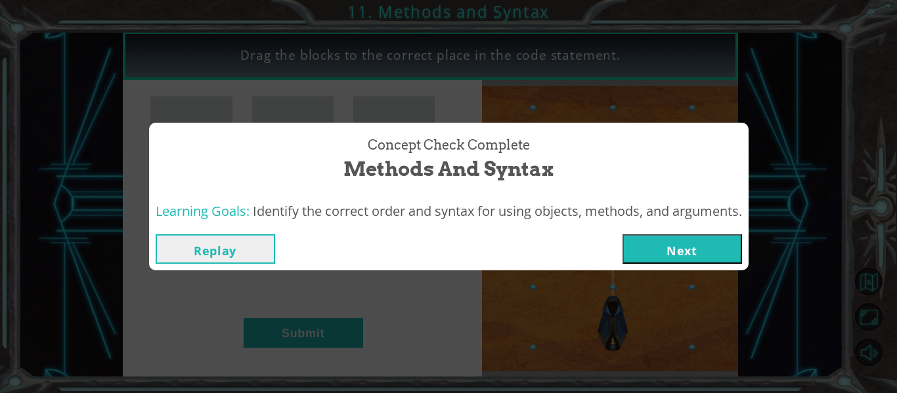
click at [660, 249] on button "Next" at bounding box center [681, 249] width 119 height 30
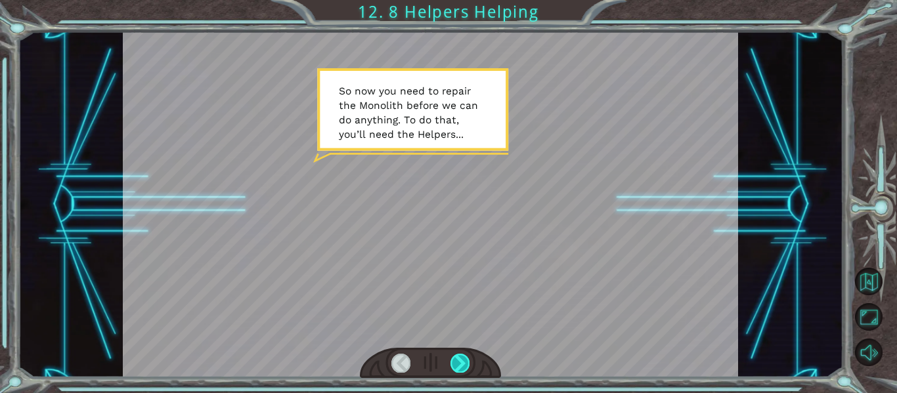
click at [452, 370] on div at bounding box center [459, 363] width 19 height 18
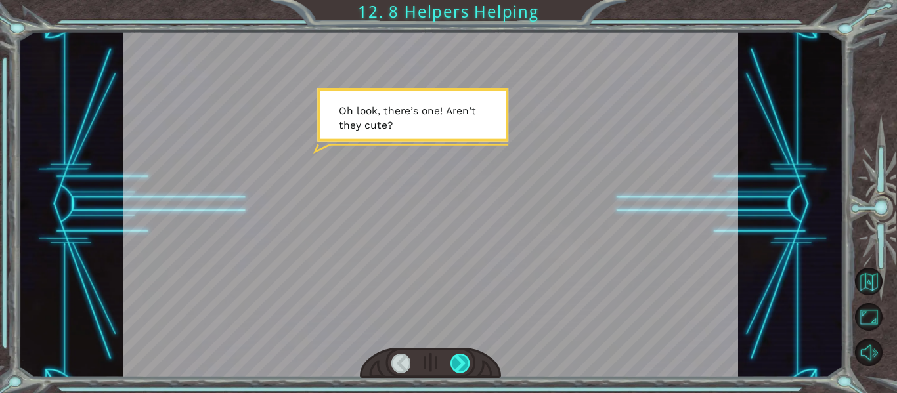
click at [464, 361] on div at bounding box center [459, 363] width 19 height 18
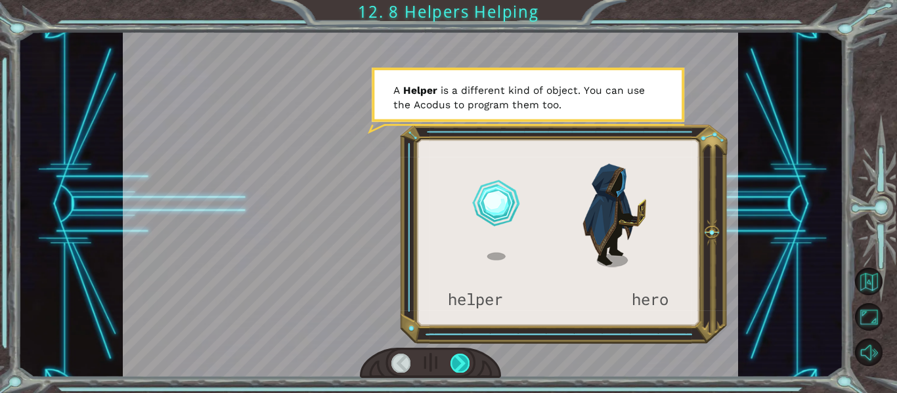
click at [456, 365] on div at bounding box center [459, 363] width 19 height 18
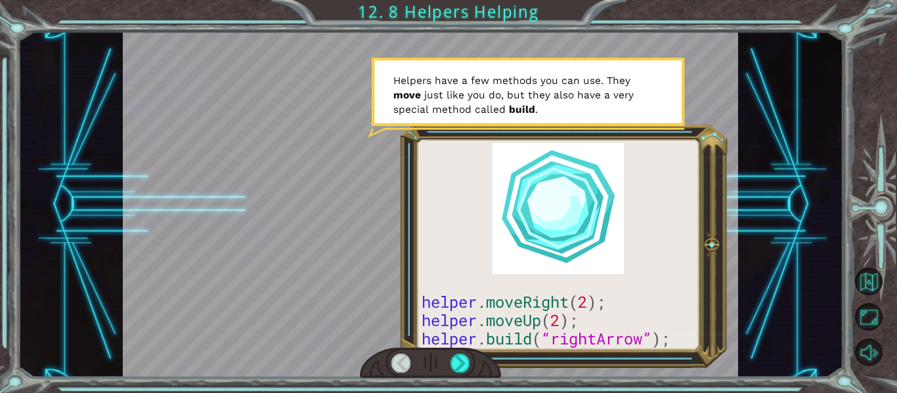
click at [502, 288] on div at bounding box center [431, 205] width 616 height 346
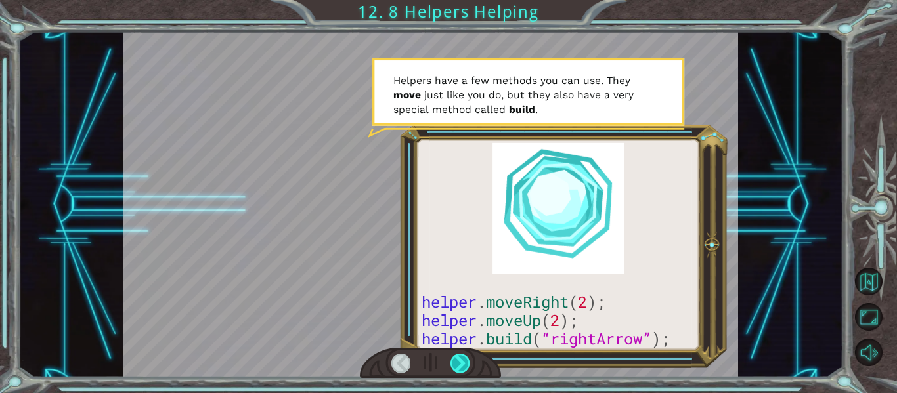
click at [460, 371] on div at bounding box center [459, 363] width 19 height 18
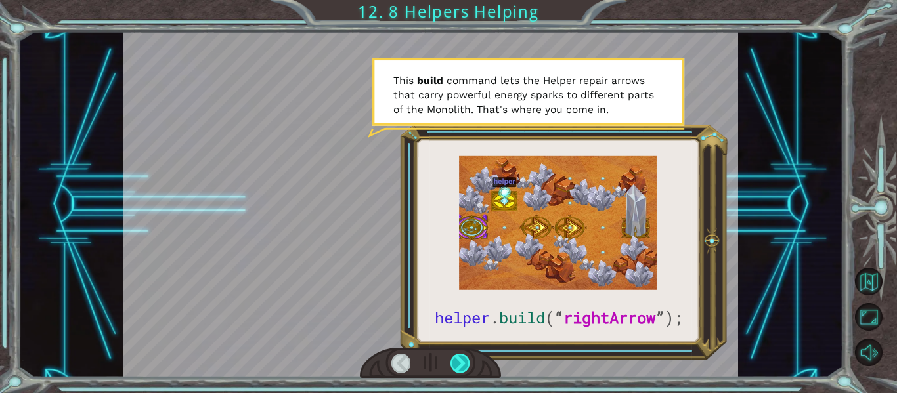
click at [461, 367] on div at bounding box center [459, 363] width 19 height 18
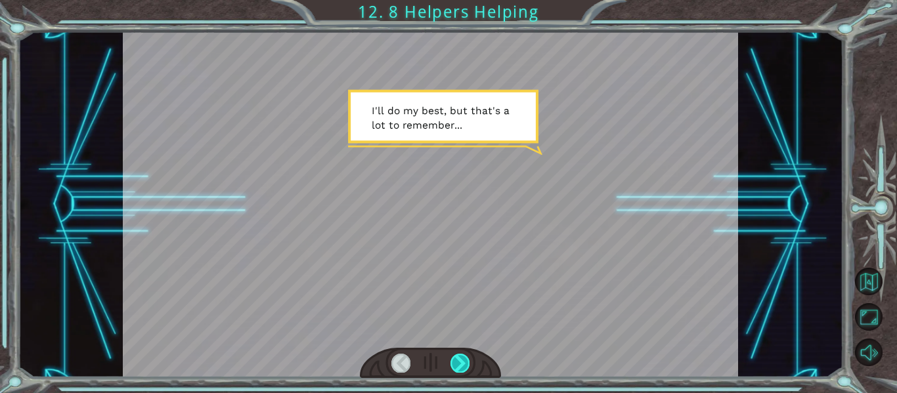
click at [461, 360] on div at bounding box center [459, 363] width 19 height 18
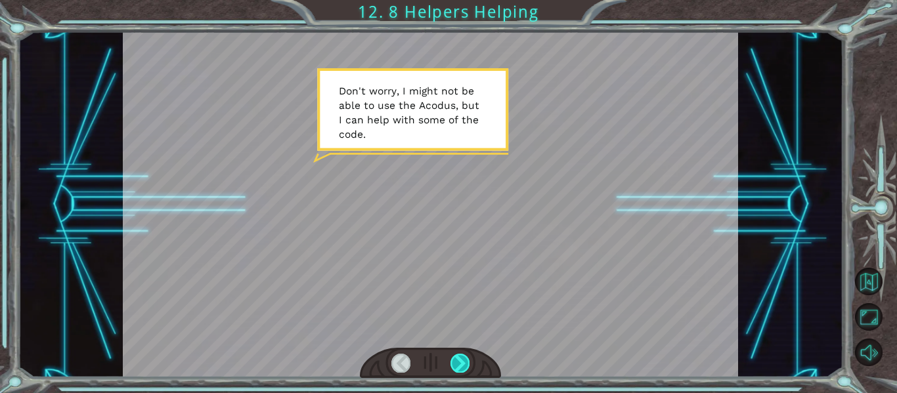
click at [460, 362] on div at bounding box center [459, 363] width 19 height 18
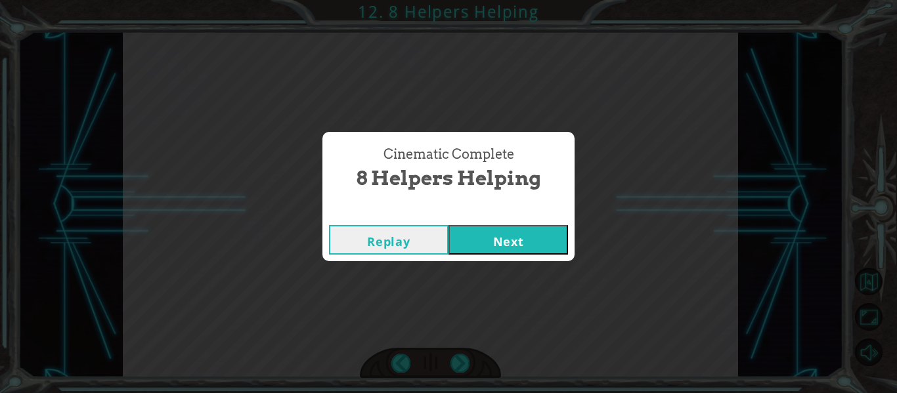
click at [532, 245] on button "Next" at bounding box center [507, 240] width 119 height 30
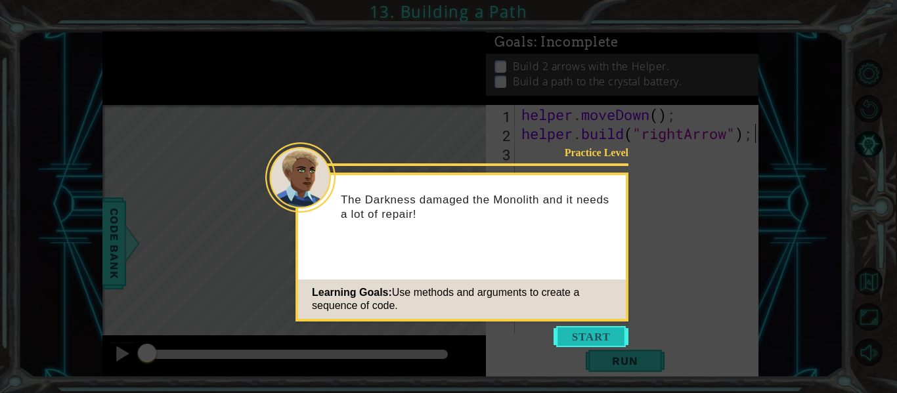
click at [599, 344] on button "Start" at bounding box center [590, 336] width 75 height 21
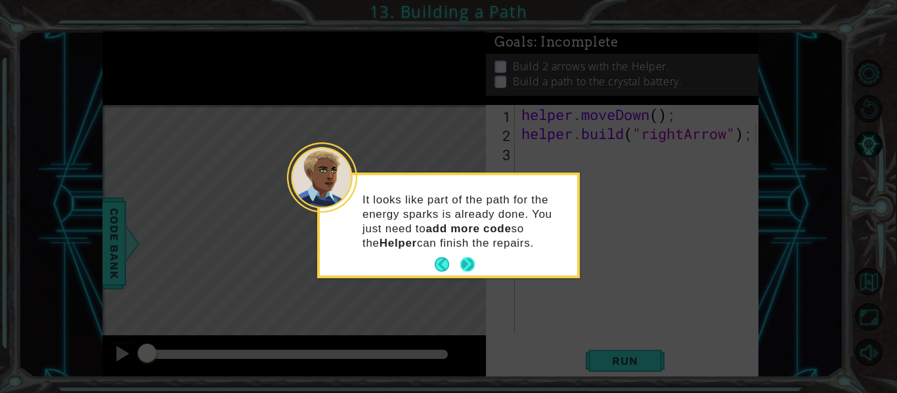
click at [464, 263] on button "Next" at bounding box center [467, 264] width 15 height 15
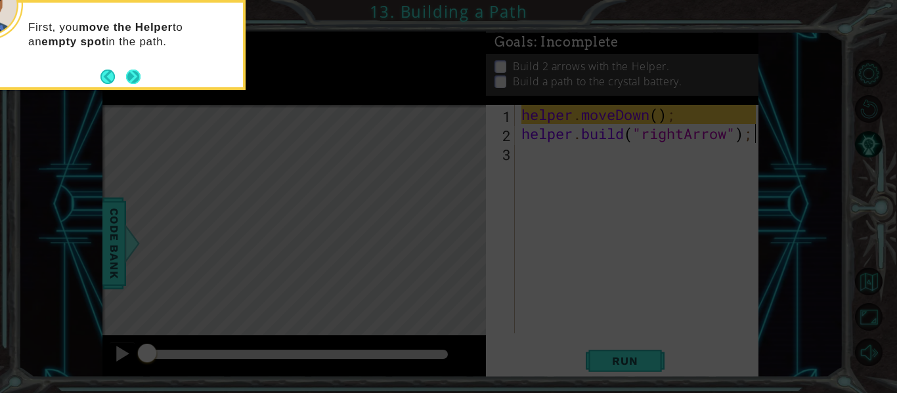
click at [136, 78] on button "Next" at bounding box center [133, 76] width 15 height 15
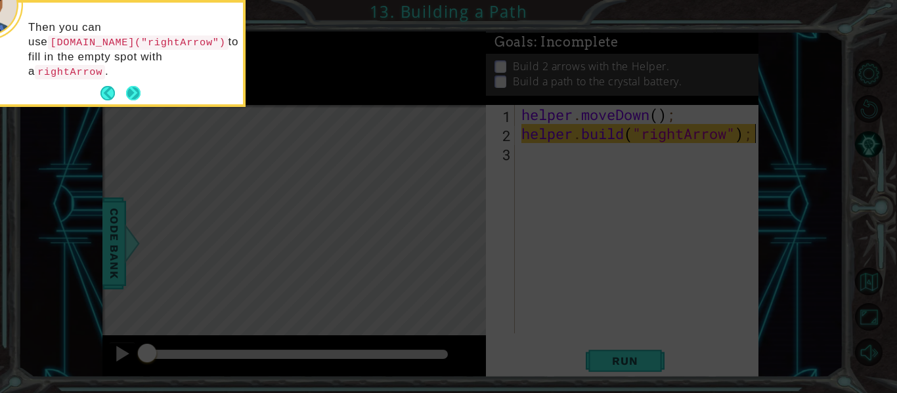
click at [134, 86] on button "Next" at bounding box center [133, 93] width 15 height 15
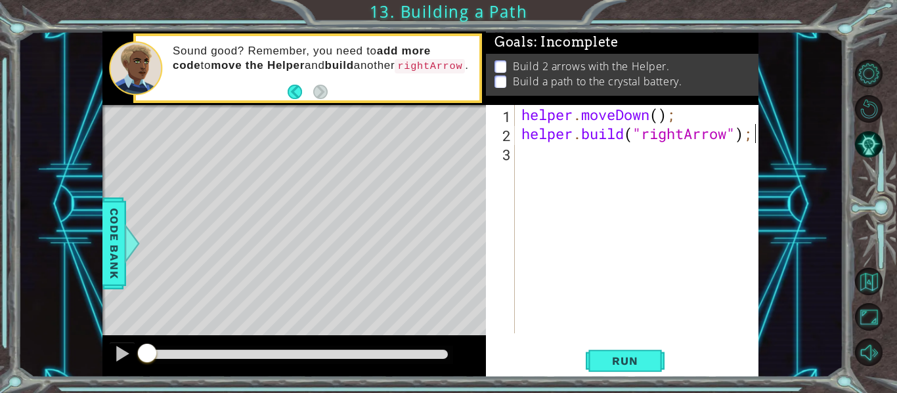
click at [523, 153] on div "helper . moveDown ( ) ; helper . build ( "rightArrow" ) ;" at bounding box center [641, 238] width 244 height 267
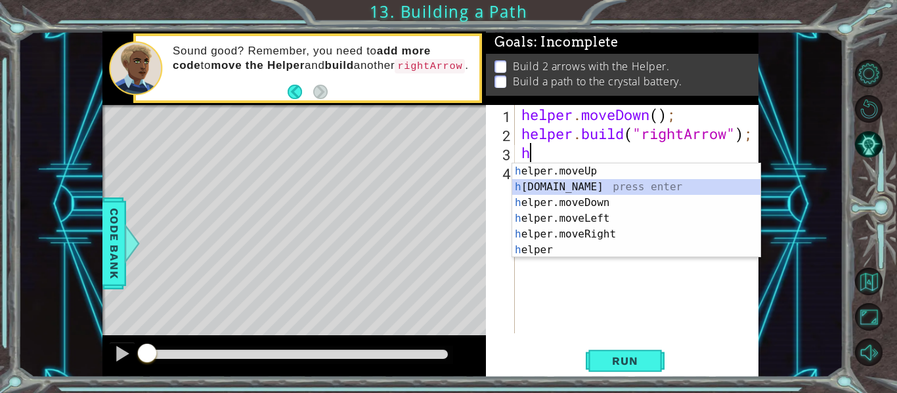
click at [545, 188] on div "h elper.moveUp press enter h [DOMAIN_NAME] press enter h elper.moveDown press e…" at bounding box center [636, 226] width 248 height 126
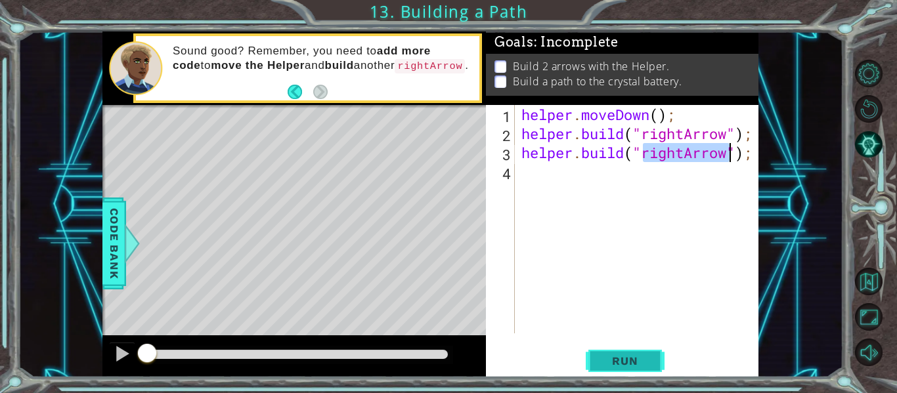
type textarea "[DOMAIN_NAME]("rightArrow");"
click at [645, 354] on span "Run" at bounding box center [625, 360] width 52 height 13
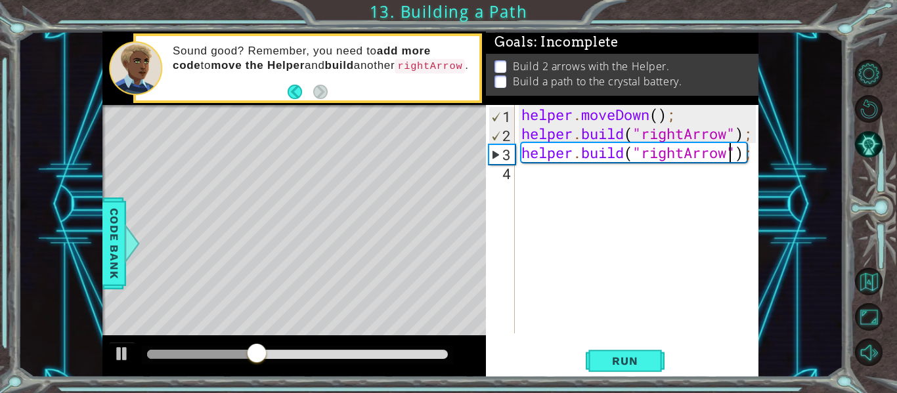
click at [532, 176] on div "helper . moveDown ( ) ; helper . build ( "rightArrow" ) ; helper . build ( "rig…" at bounding box center [641, 238] width 244 height 267
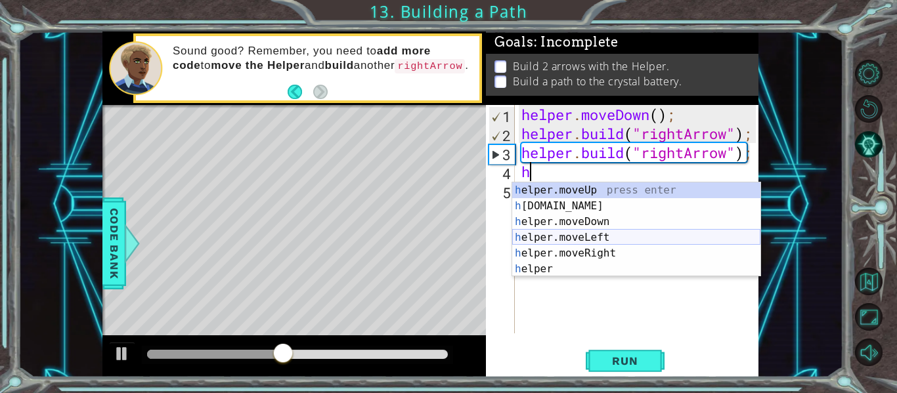
click at [614, 238] on div "h elper.moveUp press enter h [DOMAIN_NAME] press enter h elper.moveDown press e…" at bounding box center [636, 245] width 248 height 126
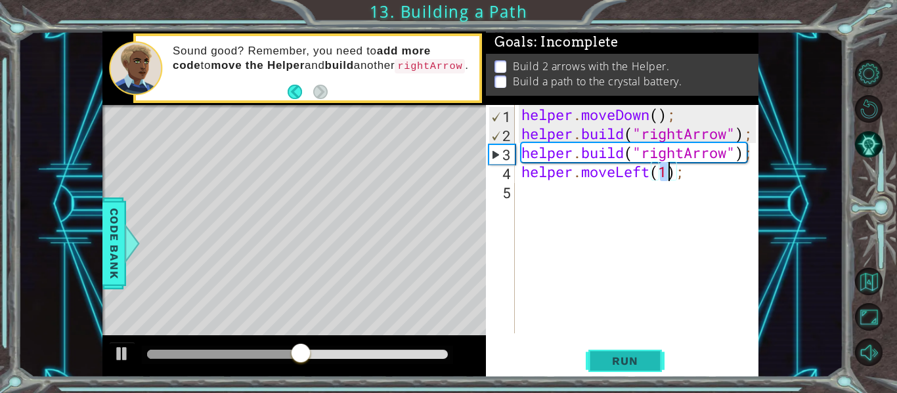
click at [605, 358] on span "Run" at bounding box center [625, 360] width 52 height 13
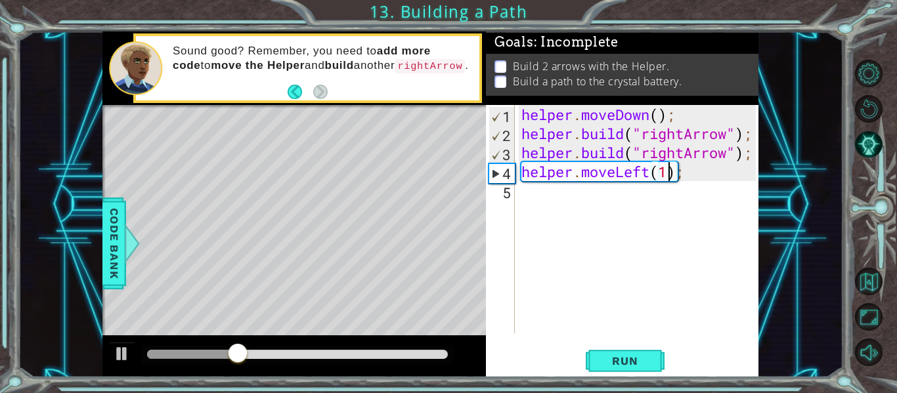
click at [651, 175] on div "helper . moveDown ( ) ; helper . build ( "rightArrow" ) ; helper . build ( "rig…" at bounding box center [641, 238] width 244 height 267
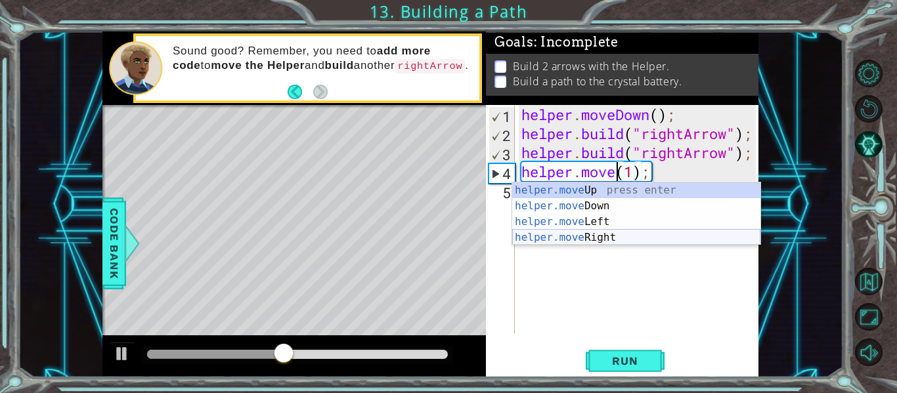
click at [650, 232] on div "helper.move Up press enter helper.move Down press enter helper.move Left press …" at bounding box center [636, 229] width 248 height 95
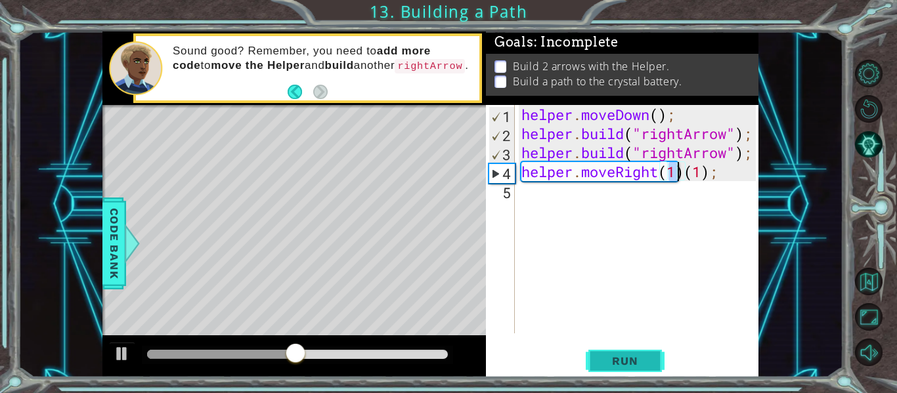
click at [631, 370] on button "Run" at bounding box center [625, 361] width 79 height 27
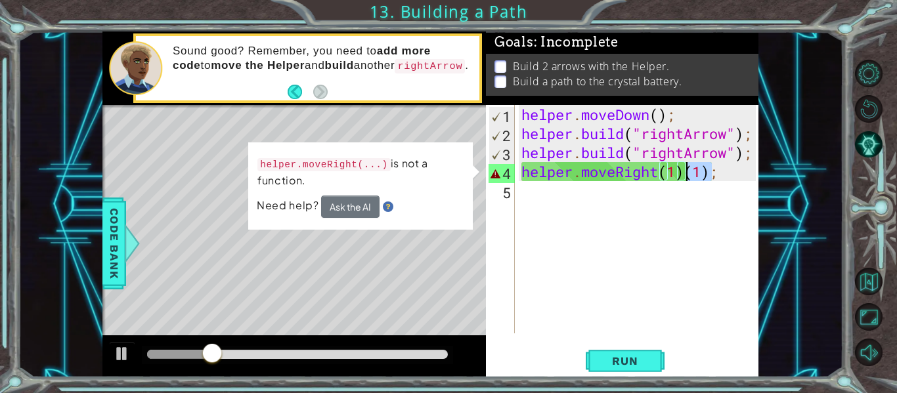
drag, startPoint x: 710, startPoint y: 174, endPoint x: 688, endPoint y: 177, distance: 22.5
click at [688, 177] on div "helper . moveDown ( ) ; helper . build ( "rightArrow" ) ; helper . build ( "rig…" at bounding box center [641, 238] width 244 height 267
type textarea "helper.moveRight(1);"
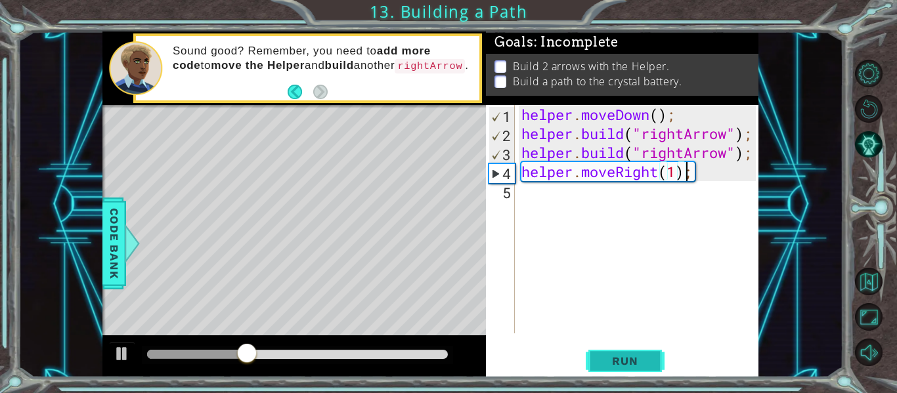
click at [632, 356] on span "Run" at bounding box center [625, 360] width 52 height 13
click at [528, 198] on div "helper . moveDown ( ) ; helper . build ( "rightArrow" ) ; helper . build ( "rig…" at bounding box center [641, 238] width 244 height 267
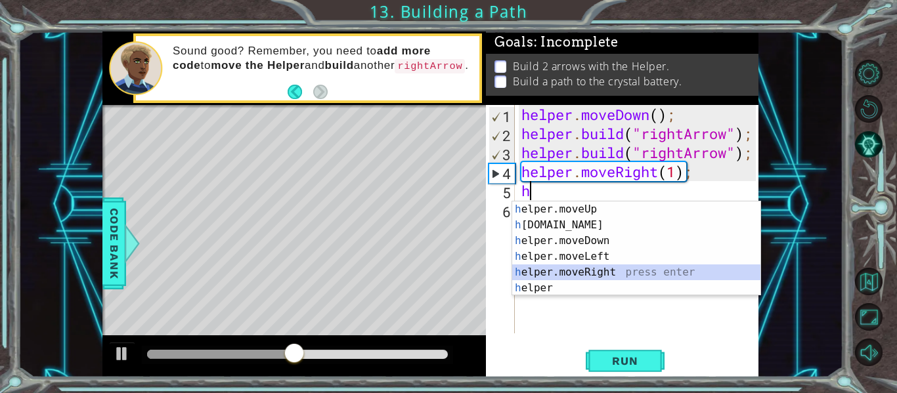
click at [622, 267] on div "h elper.moveUp press enter h [DOMAIN_NAME] press enter h elper.moveDown press e…" at bounding box center [636, 265] width 248 height 126
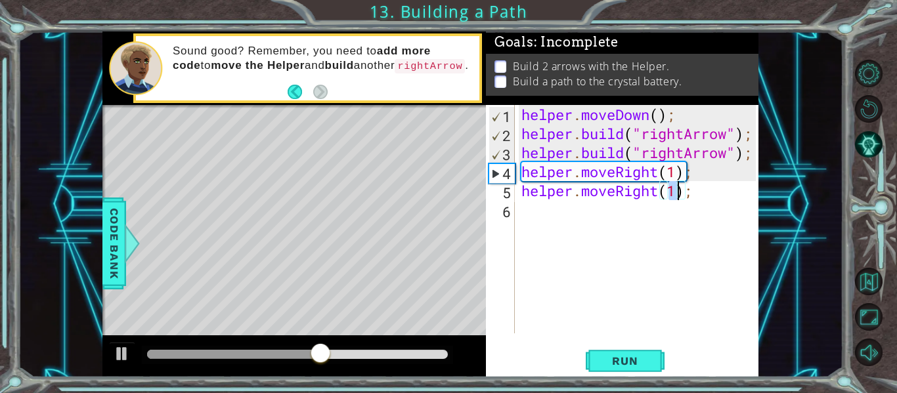
click at [678, 190] on div "helper . moveDown ( ) ; helper . build ( "rightArrow" ) ; helper . build ( "rig…" at bounding box center [637, 219] width 237 height 228
click at [612, 356] on span "Run" at bounding box center [625, 360] width 52 height 13
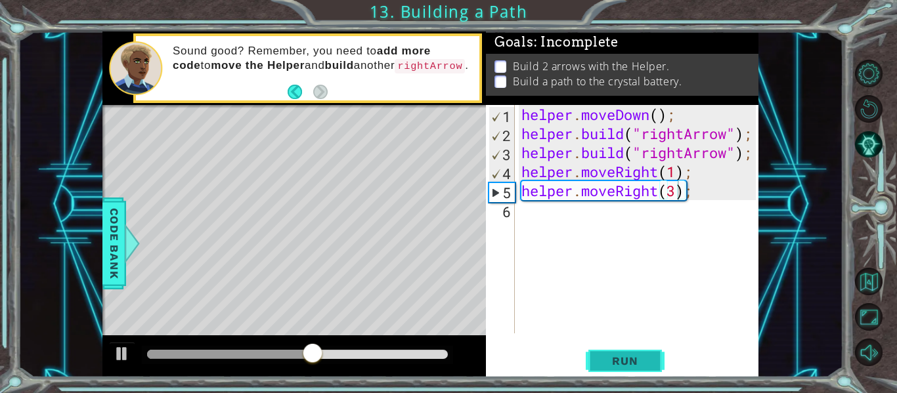
click at [627, 353] on button "Run" at bounding box center [625, 361] width 79 height 27
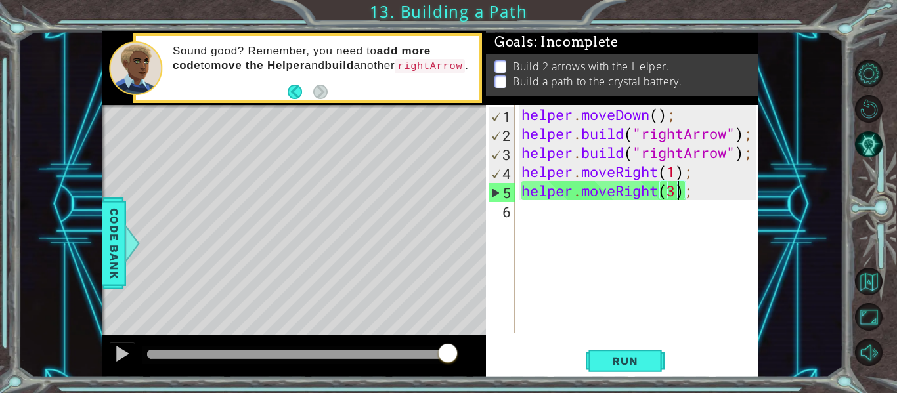
click at [658, 196] on div "helper . moveDown ( ) ; helper . build ( "rightArrow" ) ; helper . build ( "rig…" at bounding box center [641, 238] width 244 height 267
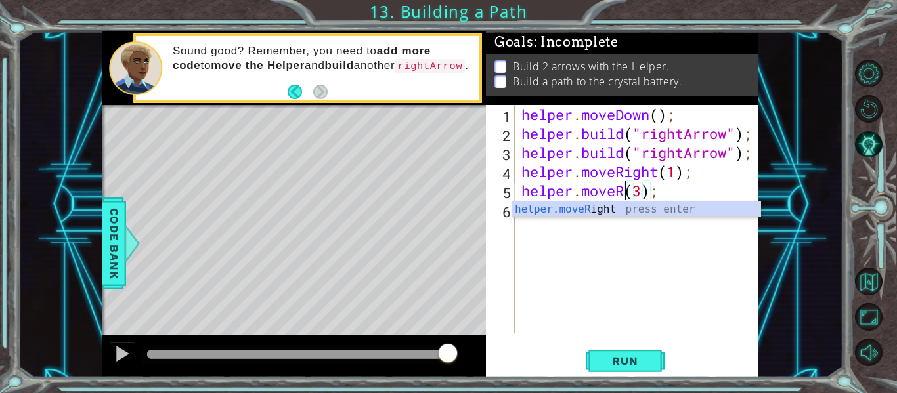
scroll to position [0, 5]
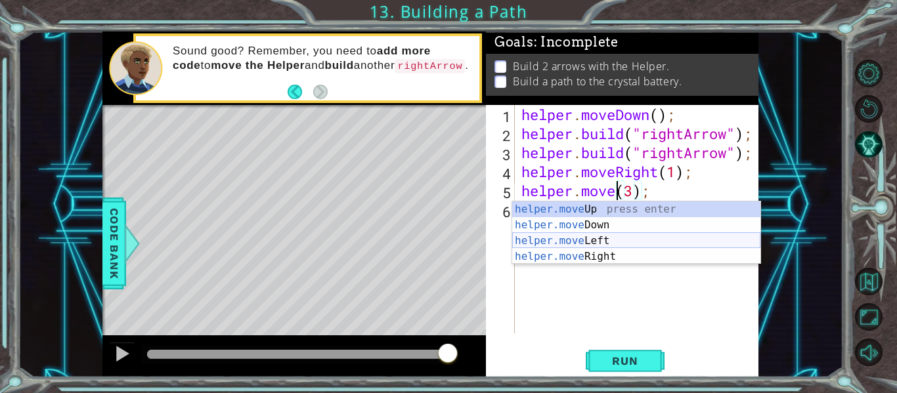
click at [635, 238] on div "helper.move Up press enter helper.move Down press enter helper.move Left press …" at bounding box center [636, 249] width 248 height 95
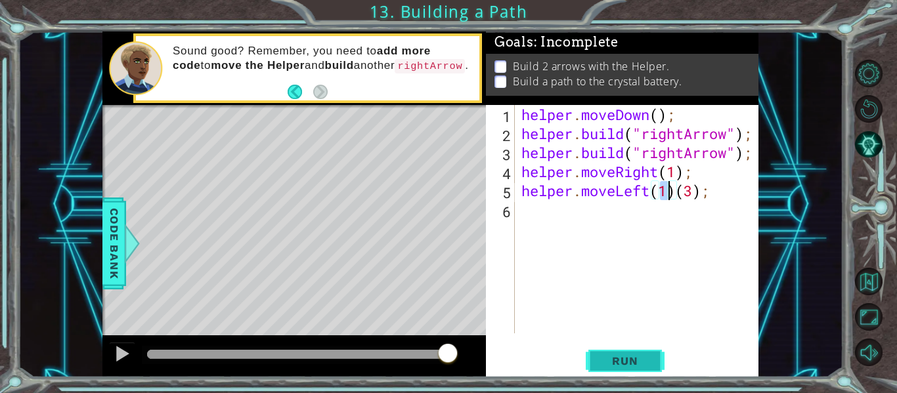
click at [620, 356] on span "Run" at bounding box center [625, 360] width 52 height 13
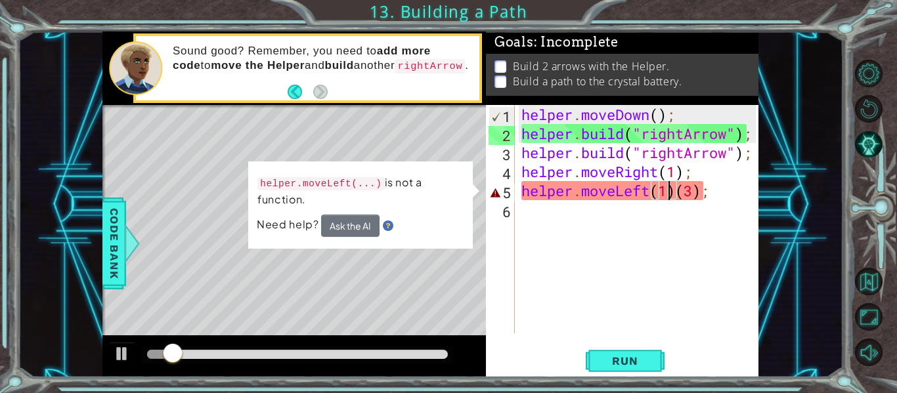
click at [679, 195] on div "helper . moveDown ( ) ; helper . build ( "rightArrow" ) ; helper . build ( "rig…" at bounding box center [641, 238] width 244 height 267
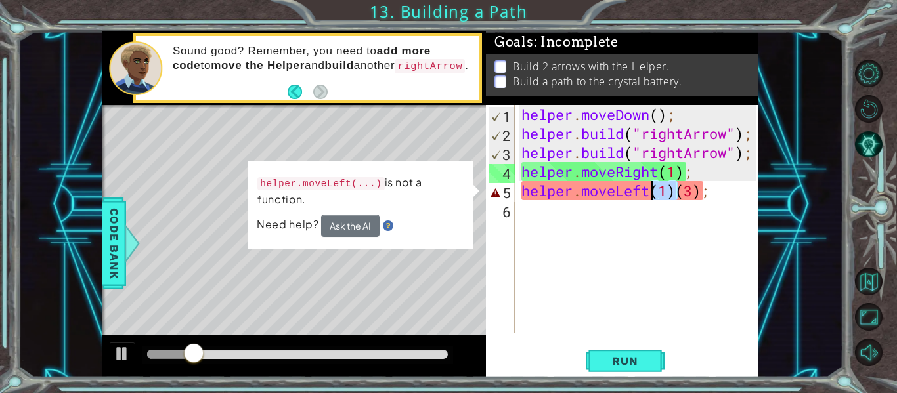
drag, startPoint x: 679, startPoint y: 195, endPoint x: 656, endPoint y: 193, distance: 23.1
click at [656, 193] on div "helper . moveDown ( ) ; helper . build ( "rightArrow" ) ; helper . build ( "rig…" at bounding box center [641, 238] width 244 height 267
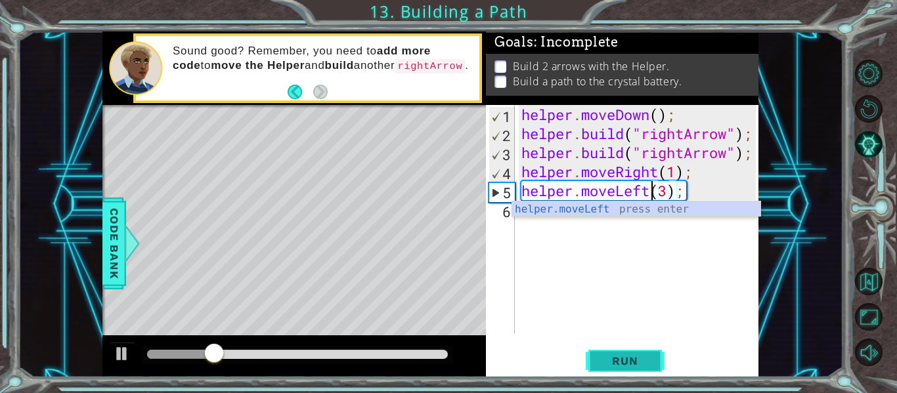
click at [621, 364] on span "Run" at bounding box center [625, 360] width 52 height 13
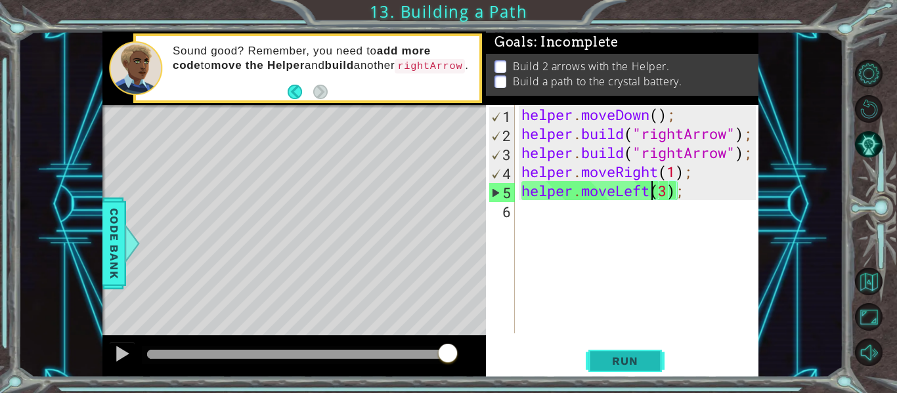
click at [606, 358] on span "Run" at bounding box center [625, 360] width 52 height 13
click at [666, 196] on div "helper . moveDown ( ) ; helper . build ( "rightArrow" ) ; helper . build ( "rig…" at bounding box center [641, 238] width 244 height 267
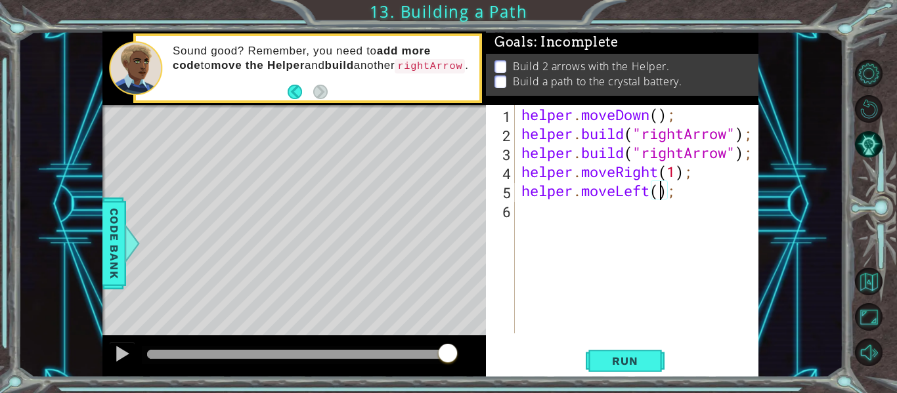
type textarea "helper.moveLeft(2);"
click at [528, 217] on div "helper . moveDown ( ) ; helper . build ( "rightArrow" ) ; helper . build ( "rig…" at bounding box center [641, 238] width 244 height 267
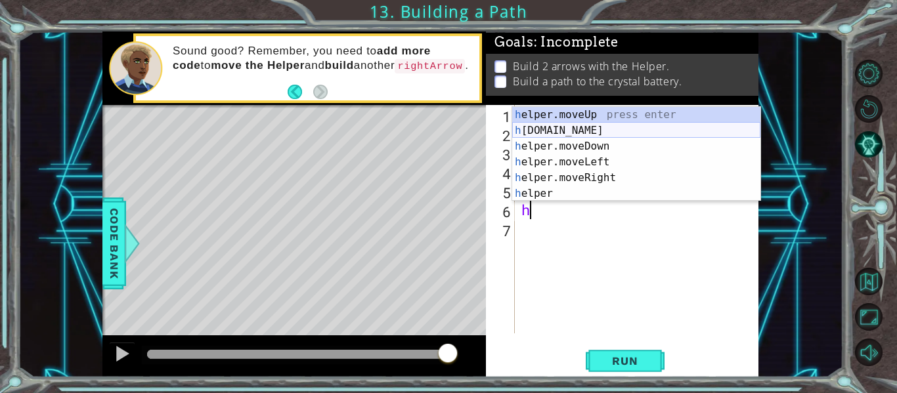
click at [611, 135] on div "h elper.moveUp press enter h [DOMAIN_NAME] press enter h elper.moveDown press e…" at bounding box center [636, 170] width 248 height 126
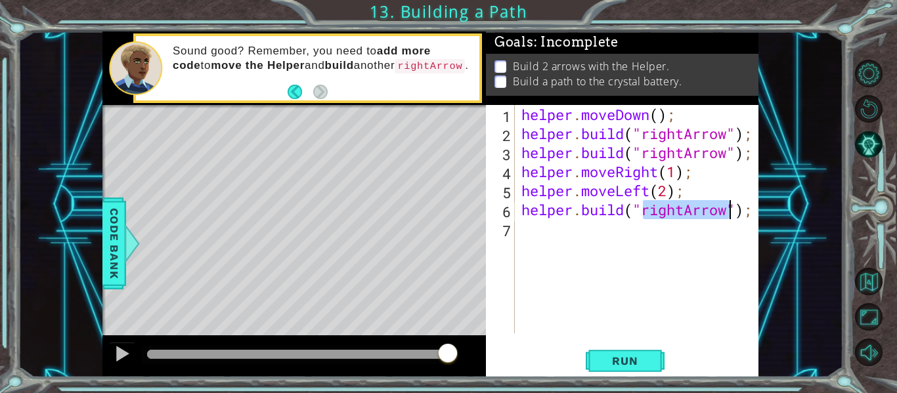
click at [681, 207] on div "helper . moveDown ( ) ; helper . build ( "rightArrow" ) ; helper . build ( "rig…" at bounding box center [637, 219] width 237 height 228
click at [685, 211] on div "helper . moveDown ( ) ; helper . build ( "rightArrow" ) ; helper . build ( "rig…" at bounding box center [641, 238] width 244 height 267
click at [607, 354] on span "Run" at bounding box center [625, 360] width 52 height 13
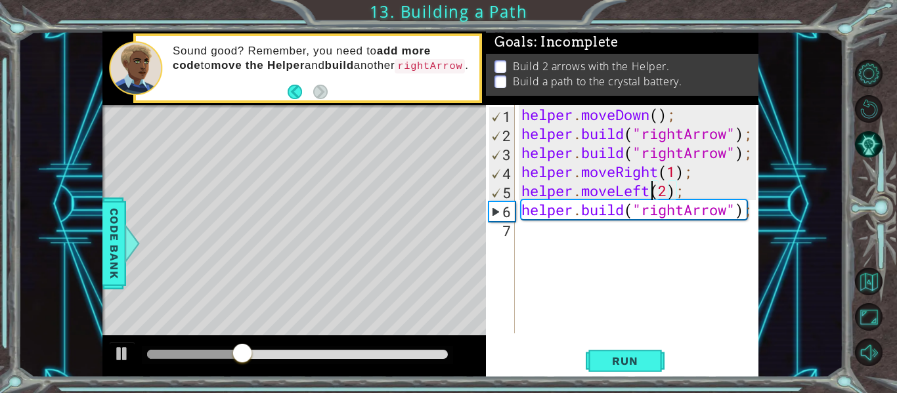
click at [653, 192] on div "helper . moveDown ( ) ; helper . build ( "rightArrow" ) ; helper . build ( "rig…" at bounding box center [641, 238] width 244 height 267
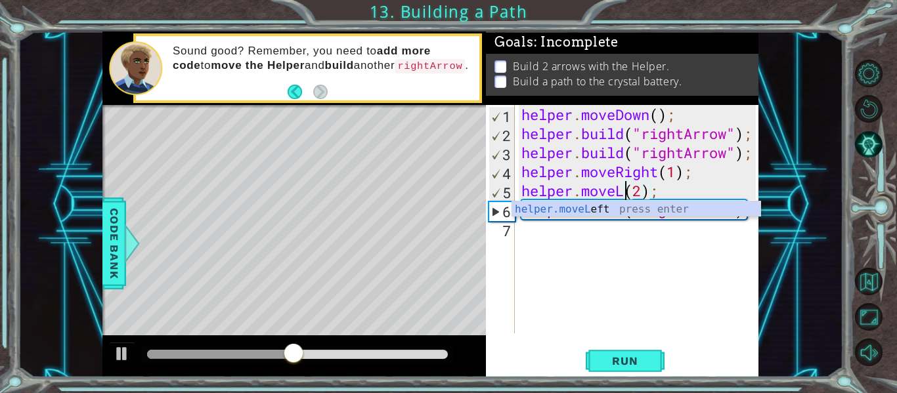
click at [698, 217] on div "helper . moveDown ( ) ; helper . build ( "rightArrow" ) ; helper . build ( "rig…" at bounding box center [641, 238] width 244 height 267
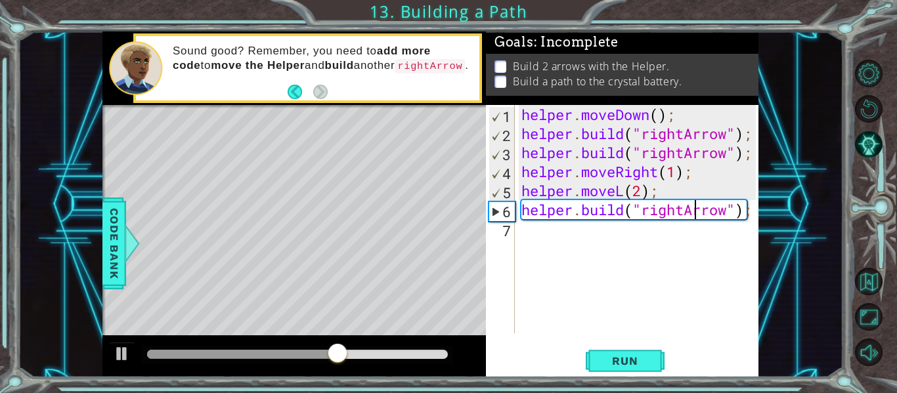
click at [624, 194] on div "helper . moveDown ( ) ; helper . build ( "rightArrow" ) ; helper . build ( "rig…" at bounding box center [641, 238] width 244 height 267
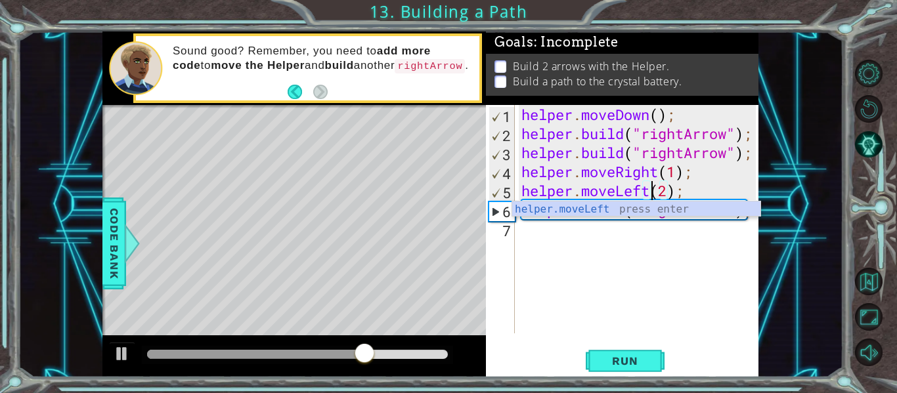
scroll to position [0, 7]
click at [696, 190] on div "helper . moveDown ( ) ; helper . build ( "rightArrow" ) ; helper . build ( "rig…" at bounding box center [641, 238] width 244 height 267
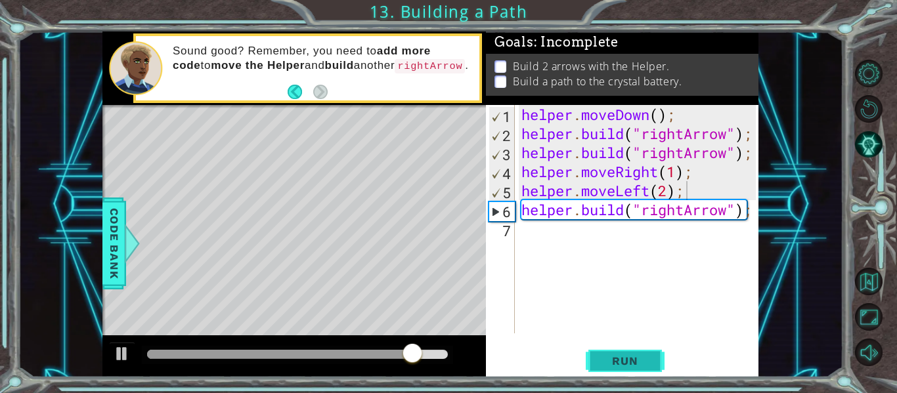
click at [615, 368] on button "Run" at bounding box center [625, 361] width 79 height 27
click at [645, 196] on div "helper . moveDown ( ) ; helper . build ( "rightArrow" ) ; helper . build ( "rig…" at bounding box center [641, 238] width 244 height 267
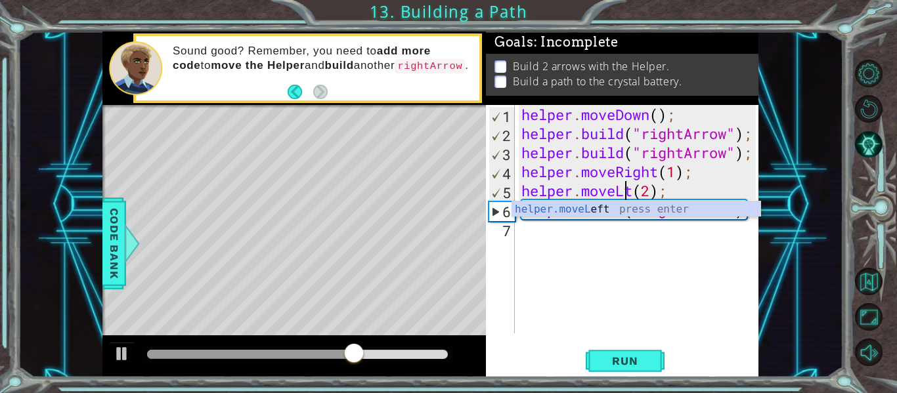
scroll to position [0, 6]
click at [635, 195] on div "helper . moveDown ( ) ; helper . build ( "rightArrow" ) ; helper . build ( "rig…" at bounding box center [641, 238] width 244 height 267
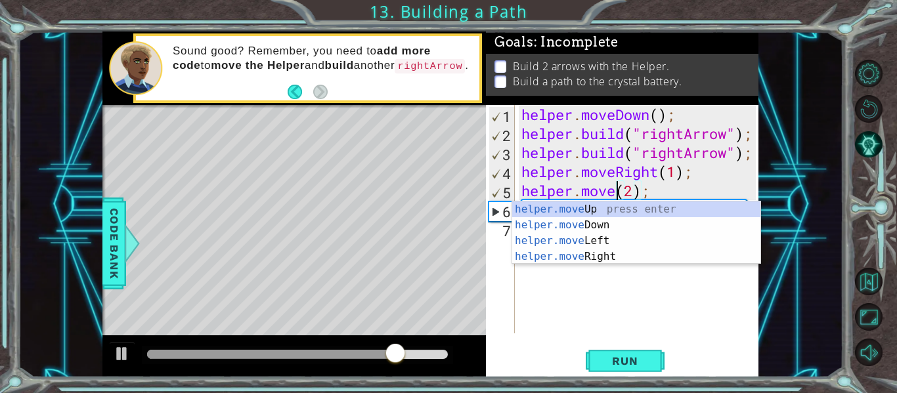
scroll to position [0, 5]
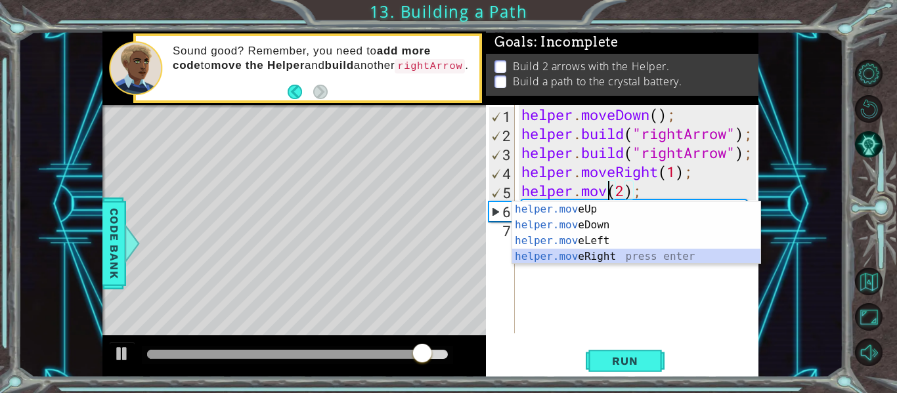
click at [623, 258] on div "helper.mov eUp press enter helper.mov eDown press enter helper.mov eLeft press …" at bounding box center [636, 249] width 248 height 95
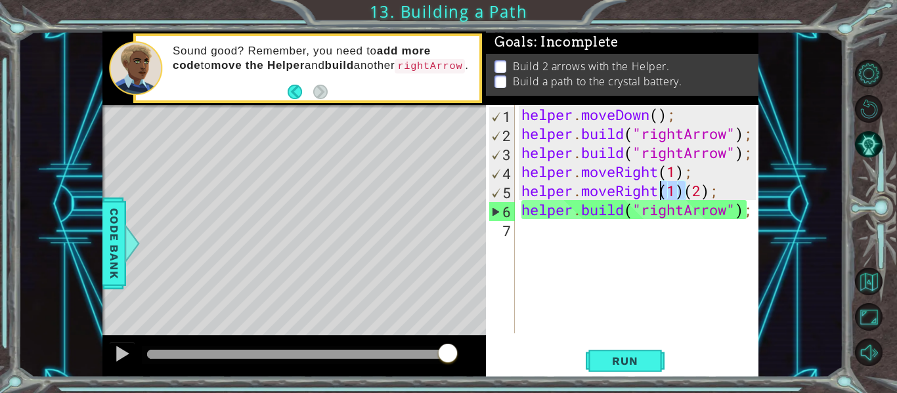
drag, startPoint x: 688, startPoint y: 196, endPoint x: 661, endPoint y: 196, distance: 26.9
click at [661, 196] on div "helper . moveDown ( ) ; helper . build ( "rightArrow" ) ; helper . build ( "rig…" at bounding box center [641, 238] width 244 height 267
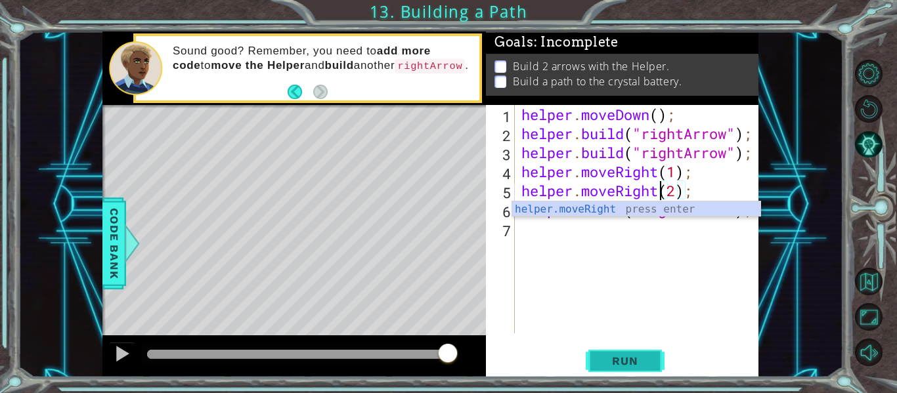
type textarea "helper.moveRight(2);"
click at [635, 360] on span "Run" at bounding box center [625, 360] width 52 height 13
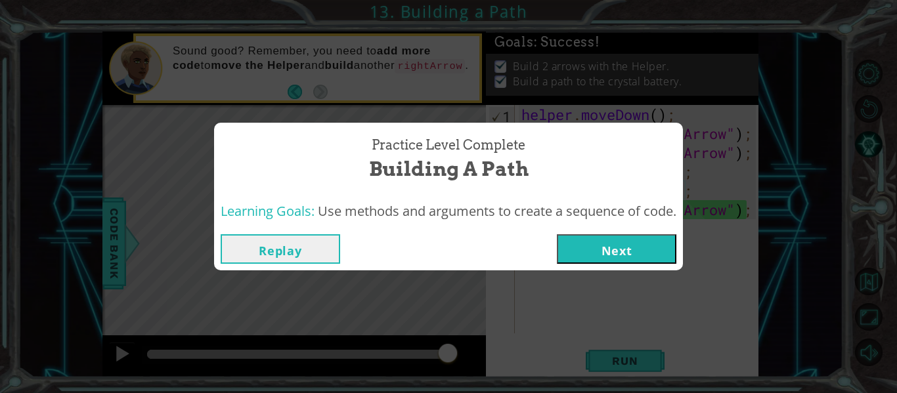
click at [605, 251] on button "Next" at bounding box center [616, 249] width 119 height 30
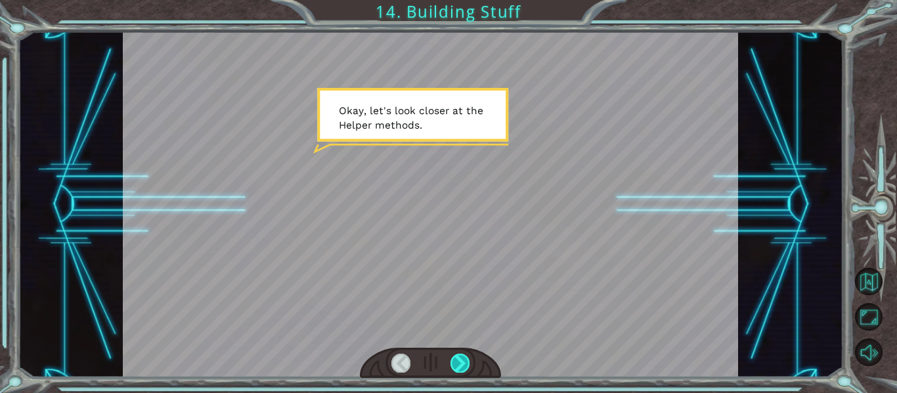
click at [465, 362] on div at bounding box center [459, 363] width 19 height 18
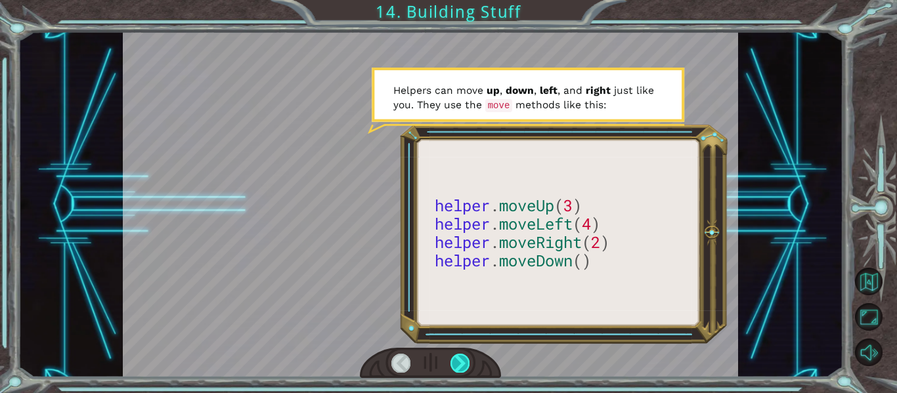
click at [465, 362] on div at bounding box center [459, 363] width 19 height 18
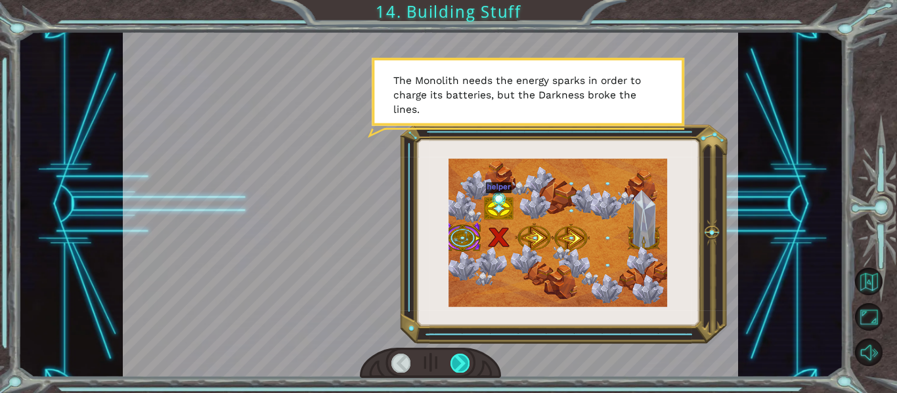
click at [465, 362] on div at bounding box center [459, 363] width 19 height 18
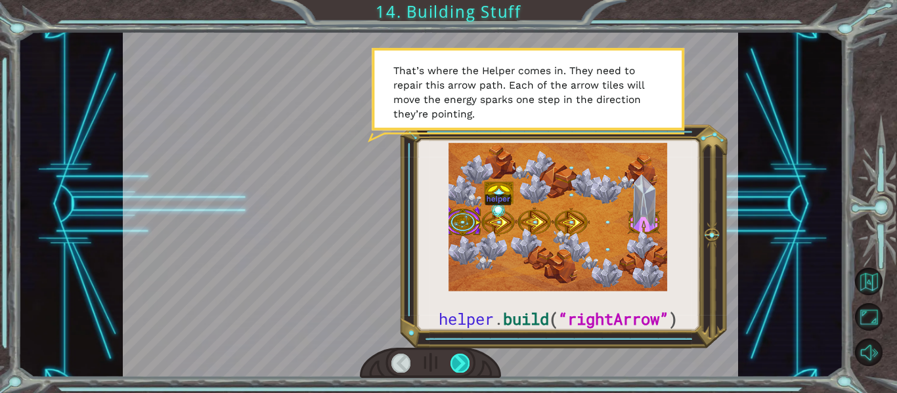
click at [465, 362] on div at bounding box center [459, 363] width 19 height 18
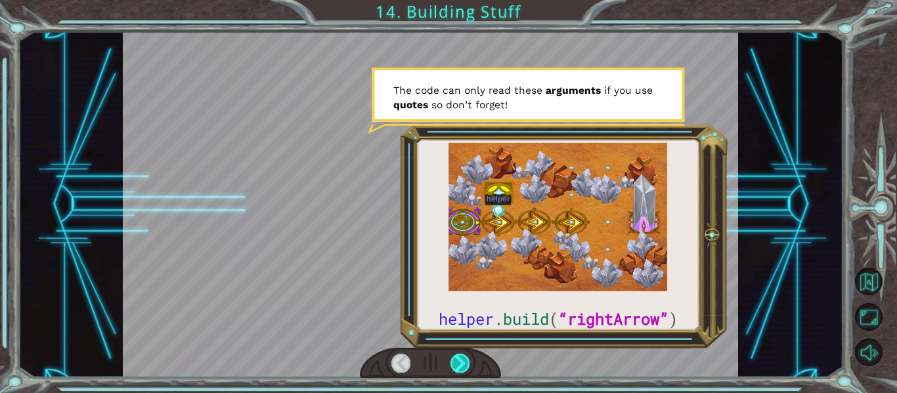
click at [465, 362] on div at bounding box center [459, 363] width 19 height 18
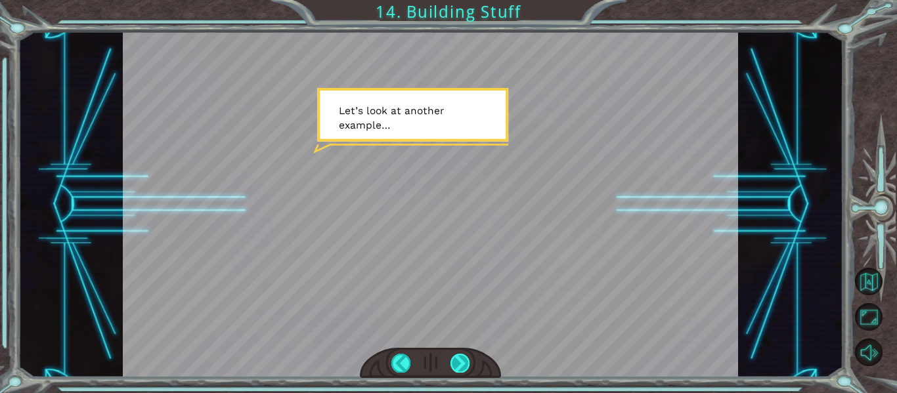
click at [465, 362] on div at bounding box center [459, 363] width 19 height 18
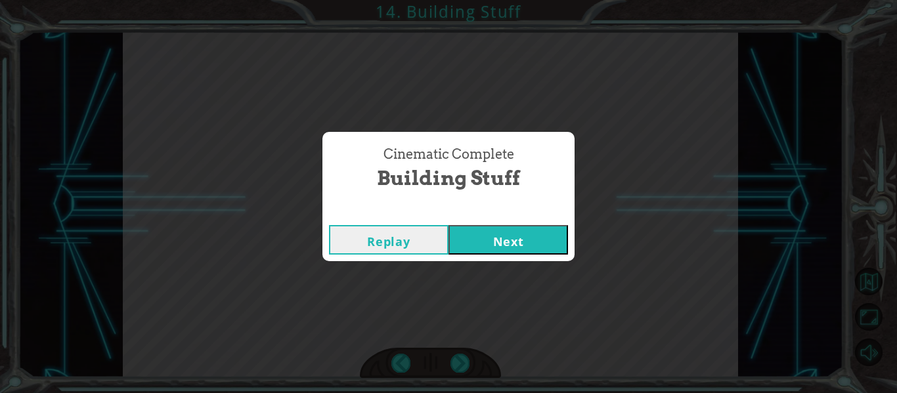
click at [500, 249] on button "Next" at bounding box center [507, 240] width 119 height 30
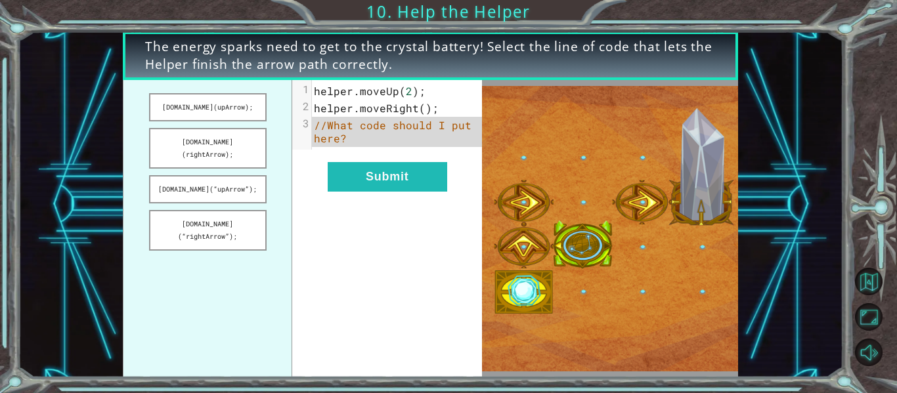
click at [398, 142] on pre "//What code should I put here?" at bounding box center [397, 132] width 170 height 30
click at [190, 179] on button "[DOMAIN_NAME](“upArrow”);" at bounding box center [208, 189] width 118 height 28
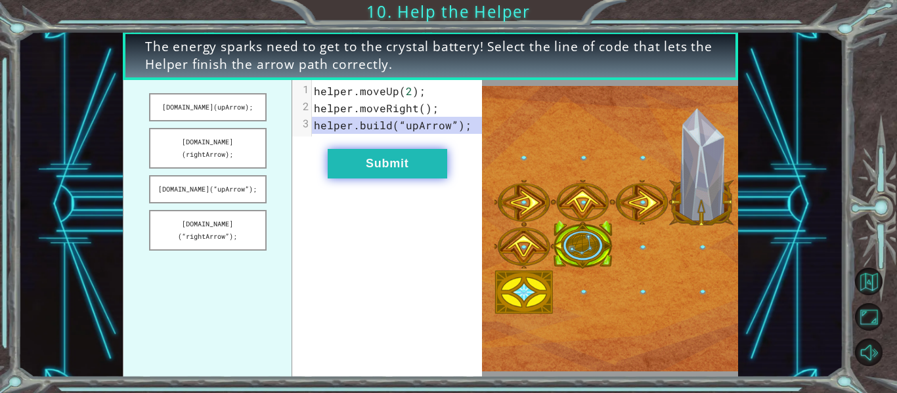
click at [351, 166] on button "Submit" at bounding box center [387, 164] width 119 height 30
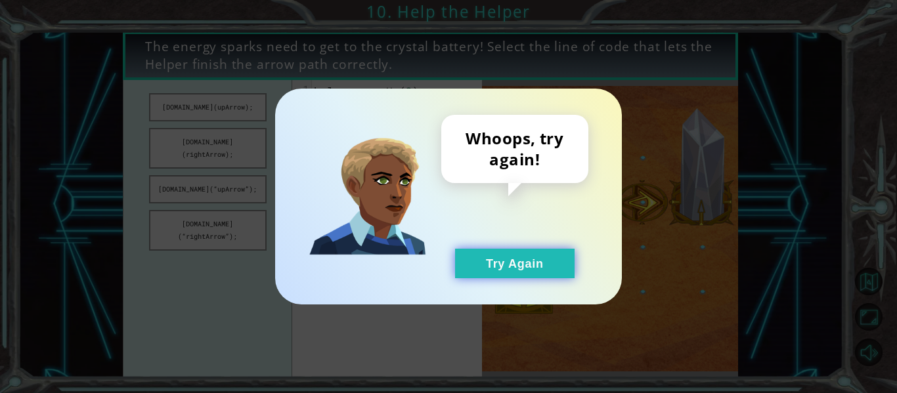
click at [514, 274] on button "Try Again" at bounding box center [514, 264] width 119 height 30
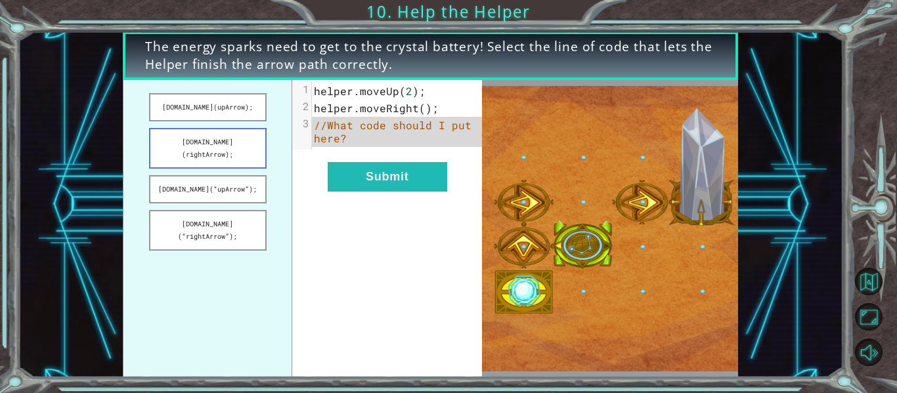
drag, startPoint x: 201, startPoint y: 143, endPoint x: 209, endPoint y: 140, distance: 8.9
click at [209, 140] on button "[DOMAIN_NAME](rightArrow);" at bounding box center [208, 148] width 118 height 41
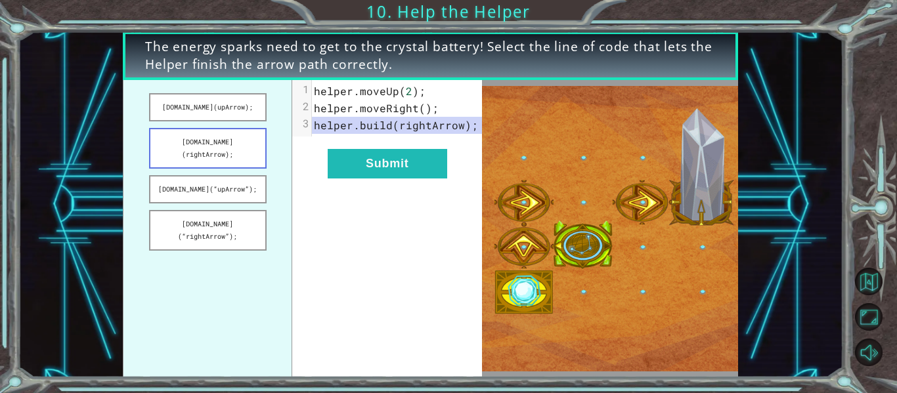
drag, startPoint x: 209, startPoint y: 140, endPoint x: 218, endPoint y: 134, distance: 10.8
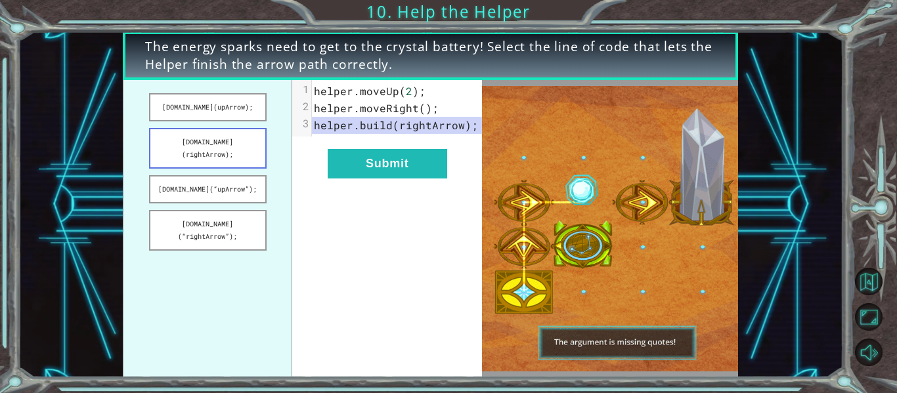
click at [218, 134] on button "[DOMAIN_NAME](rightArrow);" at bounding box center [208, 148] width 118 height 41
click at [478, 125] on pre "helper . build ( rightArrow );" at bounding box center [397, 125] width 170 height 17
click at [477, 129] on pre "helper . build ( rightArrow );" at bounding box center [397, 125] width 170 height 17
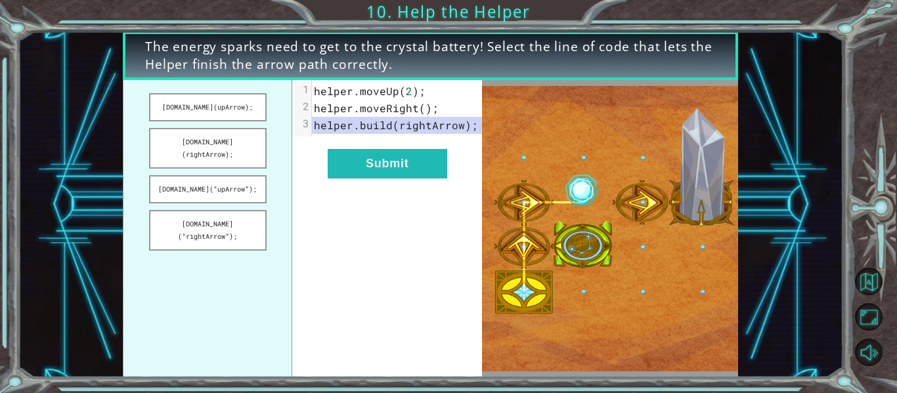
click at [418, 94] on span "helper . moveUp ( 2 );" at bounding box center [370, 91] width 112 height 14
click at [427, 101] on span "helper . moveRight ();" at bounding box center [376, 108] width 125 height 14
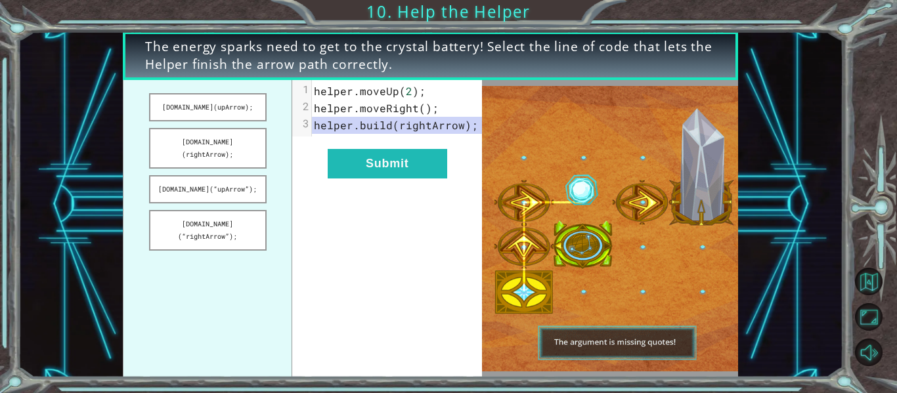
click at [427, 101] on span "helper . moveRight ();" at bounding box center [376, 108] width 125 height 14
click at [436, 108] on pre "helper . moveRight ();" at bounding box center [397, 108] width 170 height 17
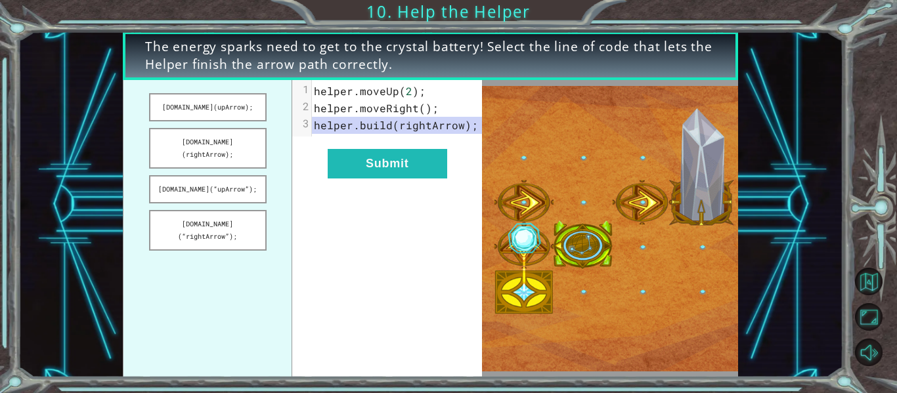
click at [448, 112] on pre "helper . moveRight ();" at bounding box center [397, 108] width 170 height 17
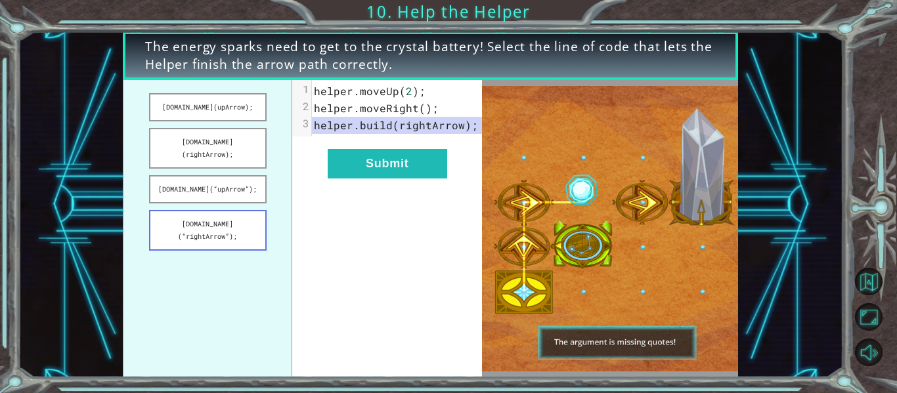
click at [236, 213] on button "[DOMAIN_NAME](“rightArrow”);" at bounding box center [208, 230] width 118 height 41
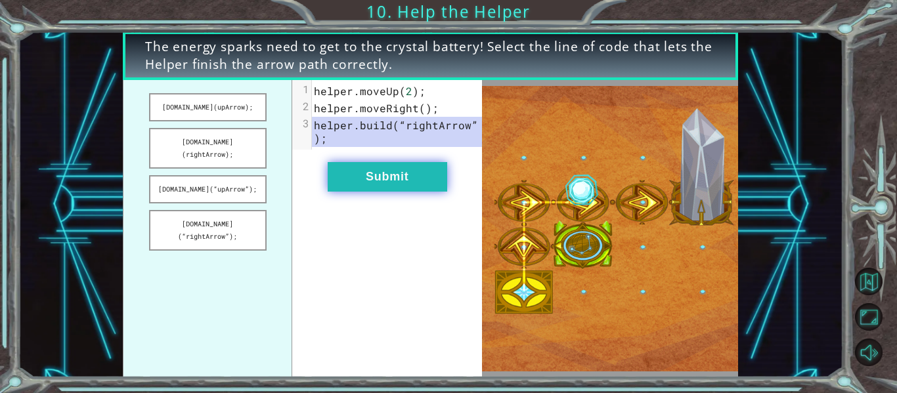
click at [416, 171] on button "Submit" at bounding box center [387, 177] width 119 height 30
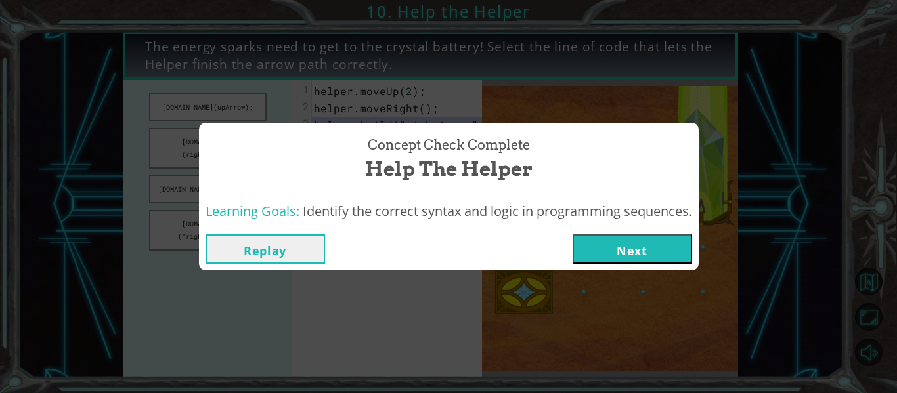
click at [641, 246] on button "Next" at bounding box center [631, 249] width 119 height 30
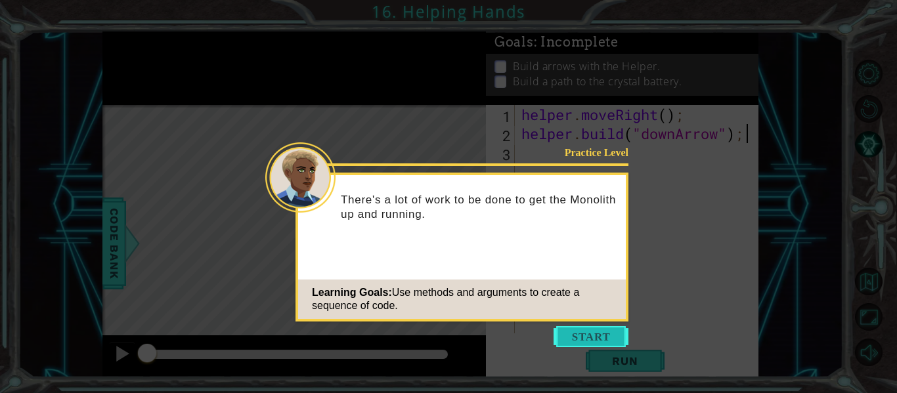
click at [603, 337] on button "Start" at bounding box center [590, 336] width 75 height 21
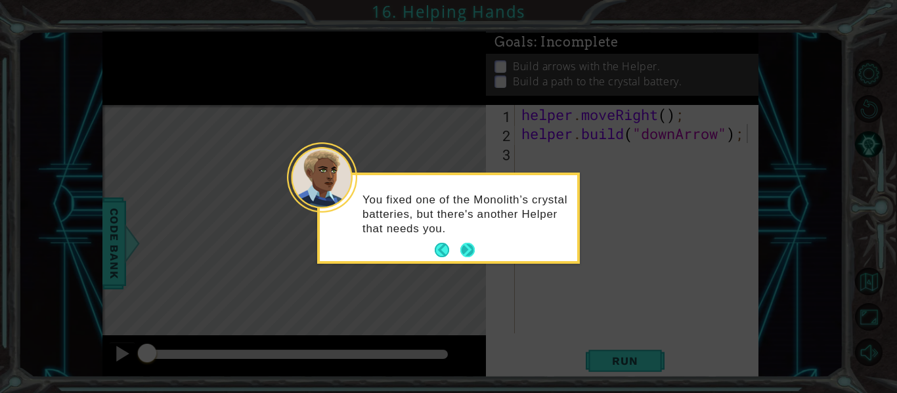
click at [467, 253] on button "Next" at bounding box center [467, 250] width 14 height 14
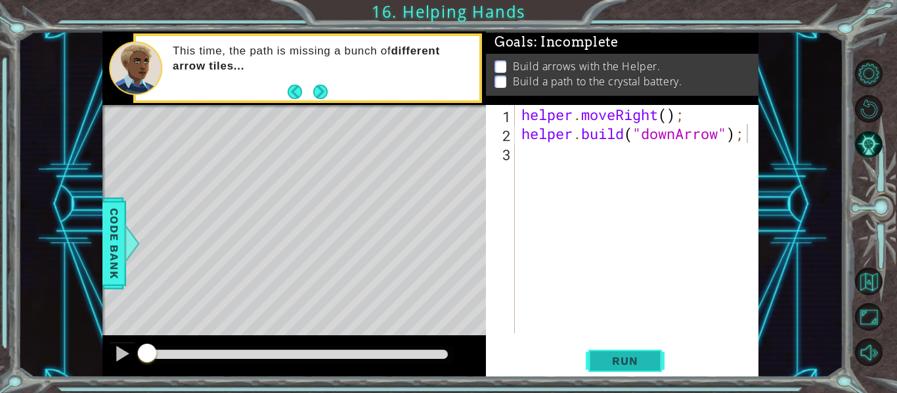
click at [639, 364] on span "Run" at bounding box center [625, 360] width 52 height 13
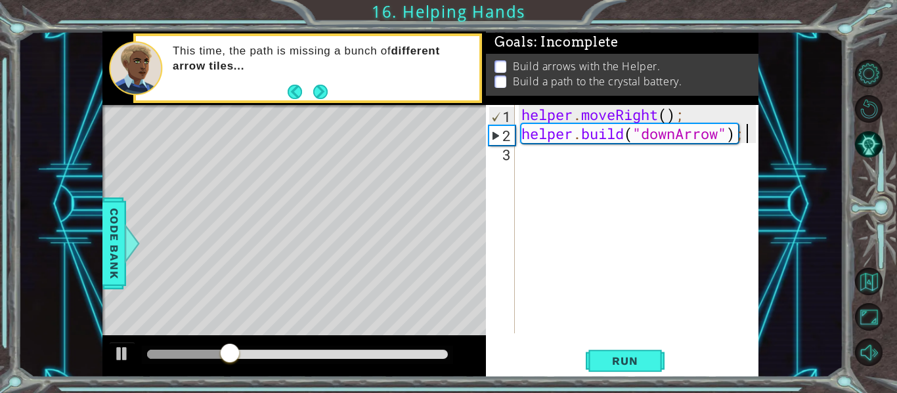
click at [530, 159] on div "helper . moveRight ( ) ; helper . build ( "downArrow" ) ;" at bounding box center [641, 238] width 244 height 267
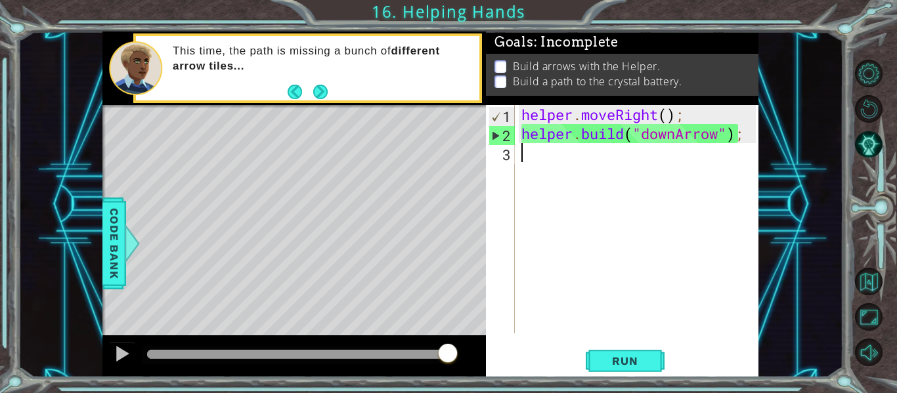
click at [525, 159] on div "helper . moveRight ( ) ; helper . build ( "downArrow" ) ;" at bounding box center [641, 238] width 244 height 267
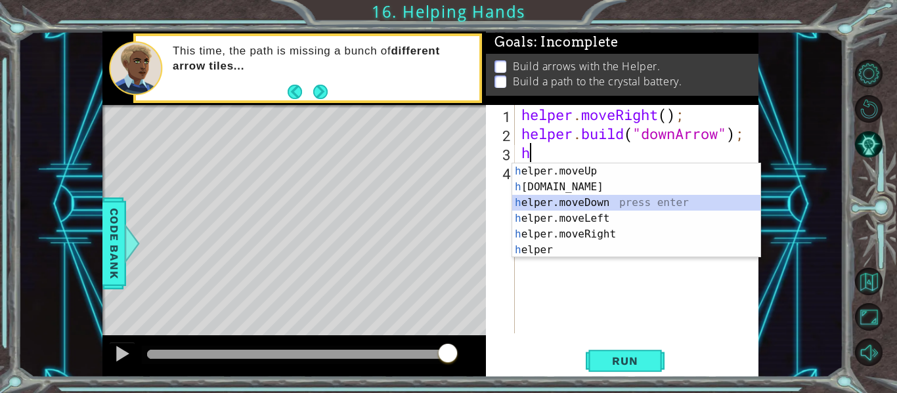
click at [604, 203] on div "h elper.moveUp press enter h [DOMAIN_NAME] press enter h elper.moveDown press e…" at bounding box center [636, 226] width 248 height 126
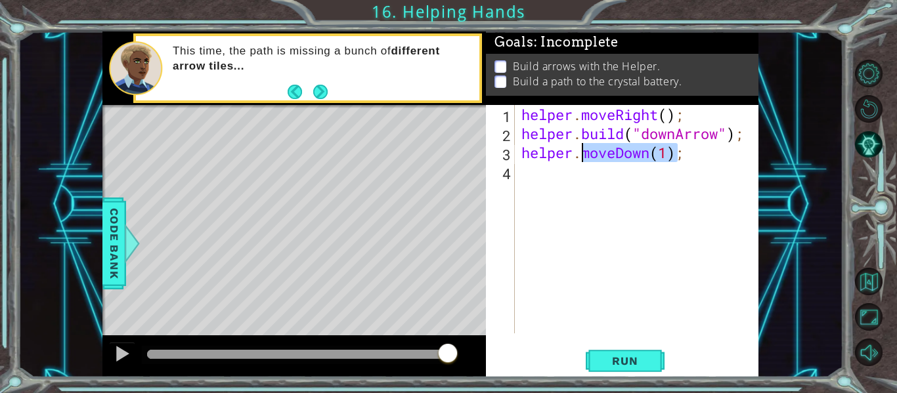
drag, startPoint x: 679, startPoint y: 153, endPoint x: 580, endPoint y: 158, distance: 98.6
click at [580, 158] on div "helper . moveRight ( ) ; helper . build ( "downArrow" ) ; helper . moveDown ( 1…" at bounding box center [641, 238] width 244 height 267
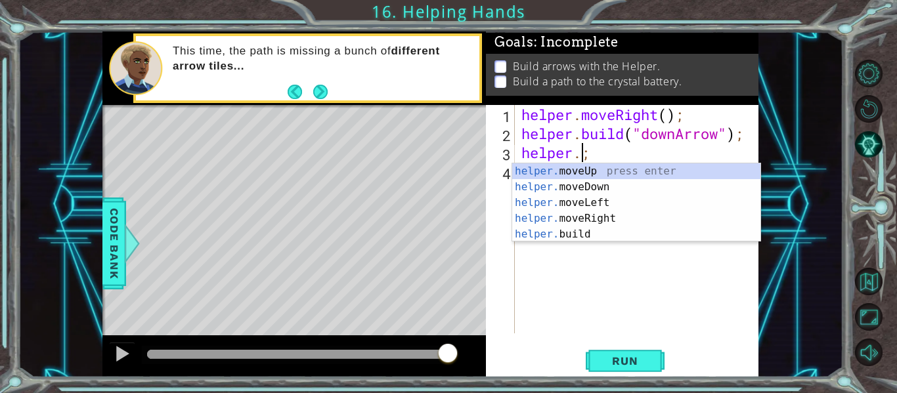
click at [595, 156] on div "helper . moveRight ( ) ; helper . build ( "downArrow" ) ; helper .;" at bounding box center [641, 238] width 244 height 267
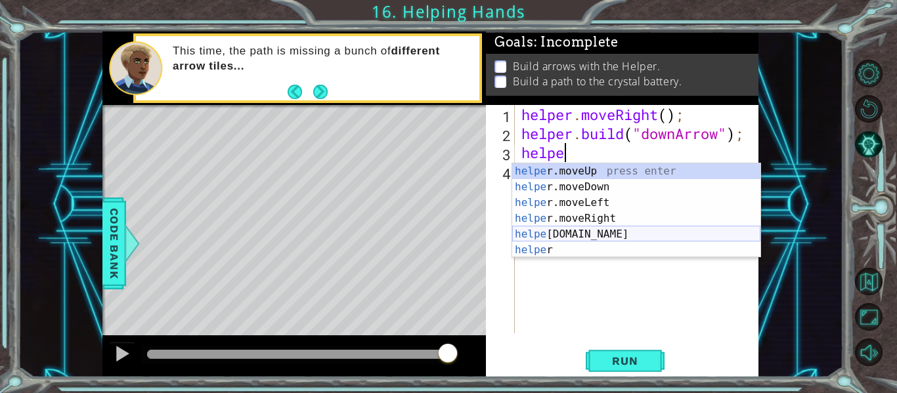
click at [583, 237] on div "helpe [PERSON_NAME]moveUp press enter helpe [PERSON_NAME]moveDown press enter h…" at bounding box center [636, 226] width 248 height 126
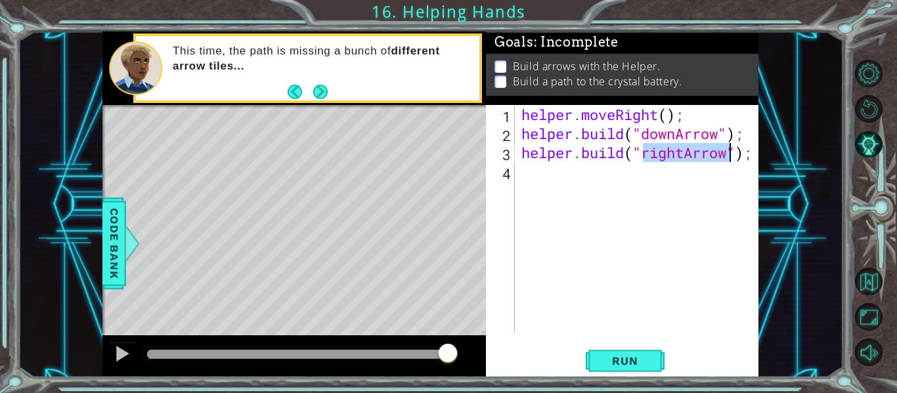
click at [687, 155] on div "helper . moveRight ( ) ; helper . build ( "downArrow" ) ; helper . build ( "rig…" at bounding box center [637, 219] width 237 height 228
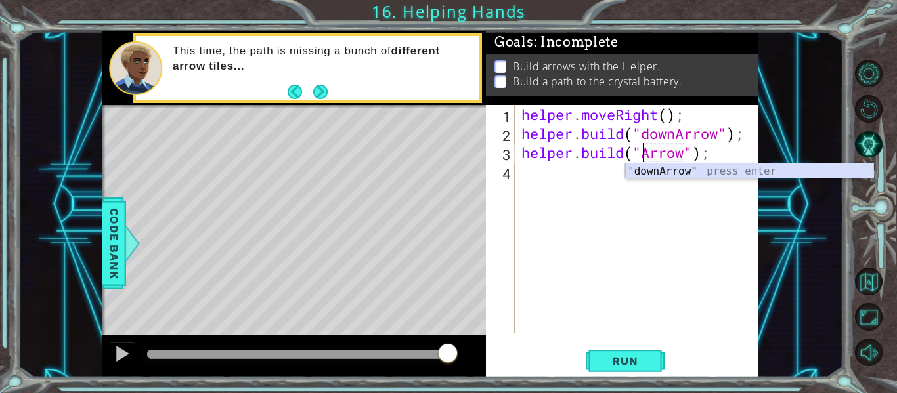
click at [700, 171] on div "" downArrow" press enter" at bounding box center [749, 186] width 248 height 47
type textarea "[DOMAIN_NAME]("downArrow");"
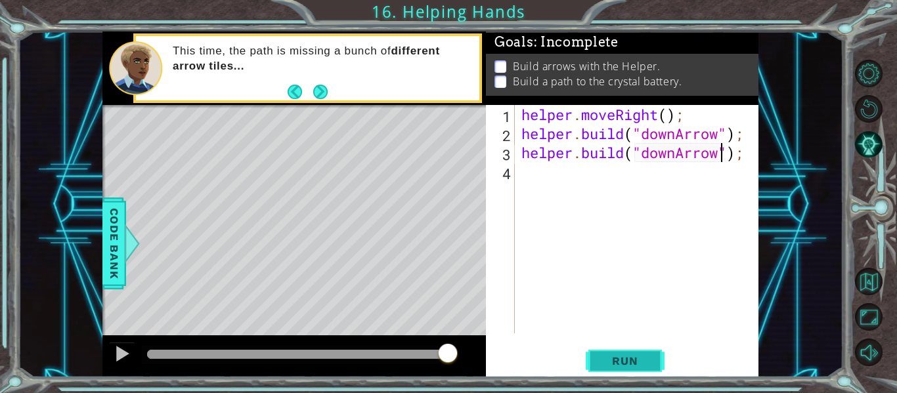
click at [619, 352] on button "Run" at bounding box center [625, 361] width 79 height 27
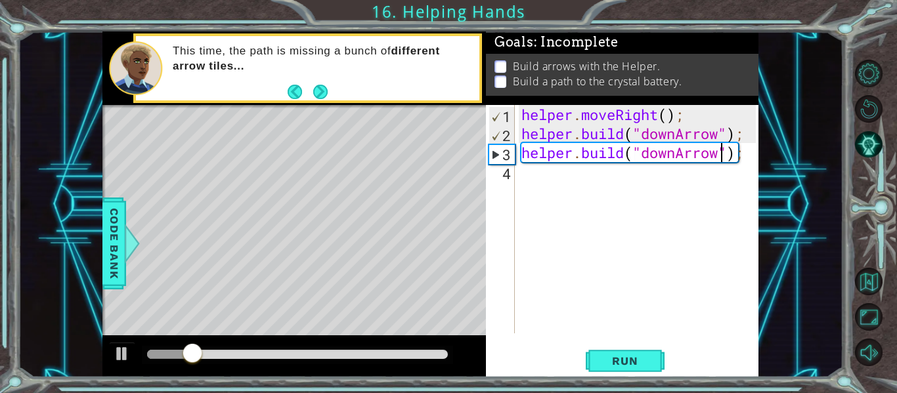
click at [525, 184] on div "helper . moveRight ( ) ; helper . build ( "downArrow" ) ; helper . build ( "dow…" at bounding box center [641, 238] width 244 height 267
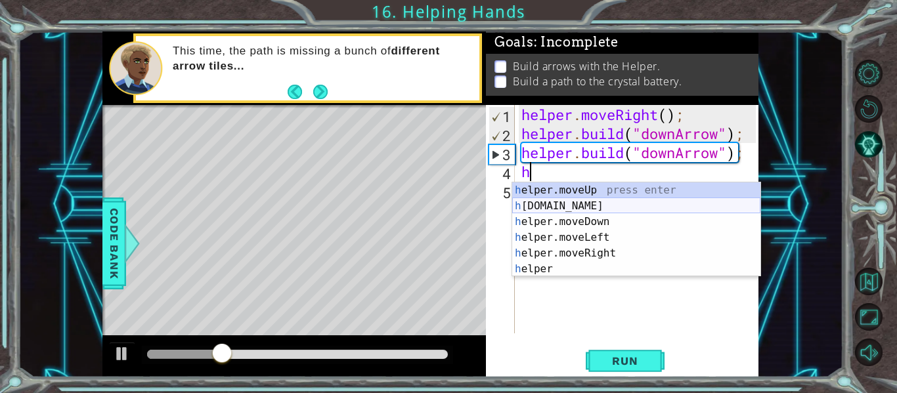
click at [564, 204] on div "h elper.moveUp press enter h [DOMAIN_NAME] press enter h elper.moveDown press e…" at bounding box center [636, 245] width 248 height 126
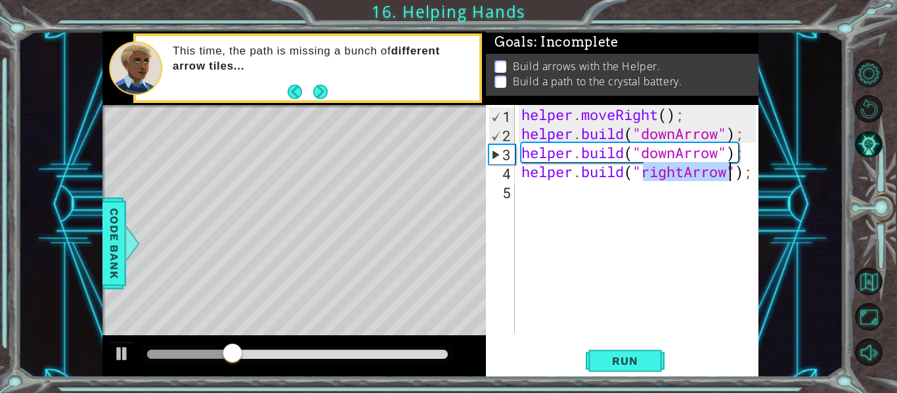
click at [680, 172] on div "helper . moveRight ( ) ; helper . build ( "downArrow" ) ; helper . build ( "dow…" at bounding box center [637, 219] width 237 height 228
click at [684, 175] on div "helper . moveRight ( ) ; helper . build ( "downArrow" ) ; helper . build ( "dow…" at bounding box center [641, 238] width 244 height 267
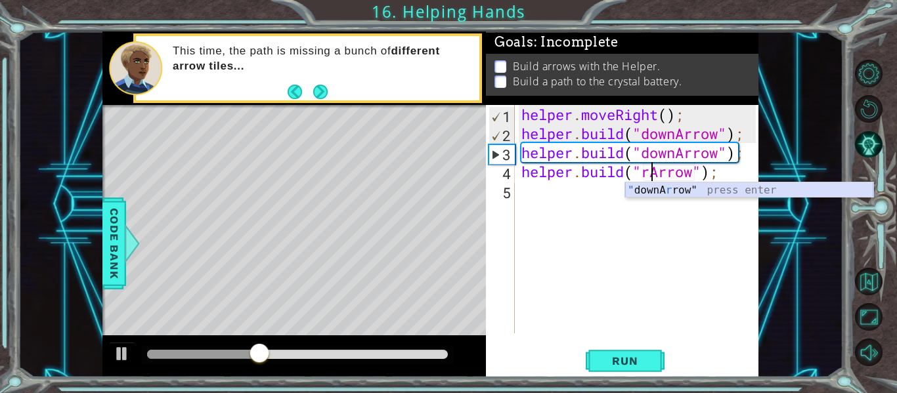
click at [708, 191] on div "" downA r row" press enter" at bounding box center [749, 205] width 248 height 47
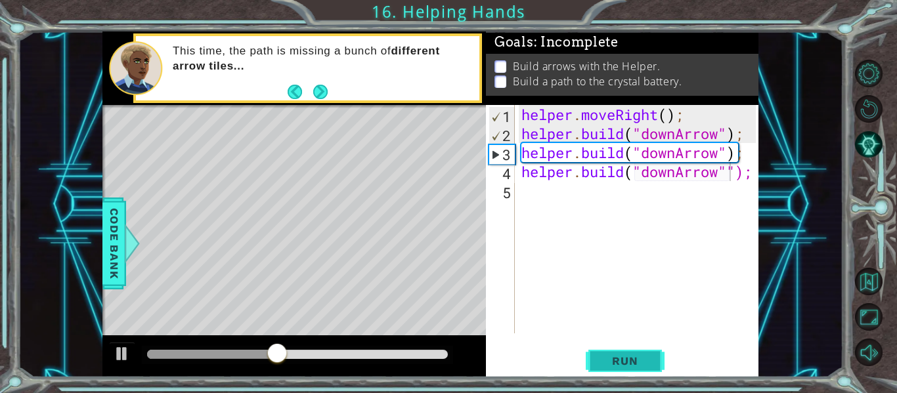
click at [620, 357] on span "Run" at bounding box center [625, 360] width 52 height 13
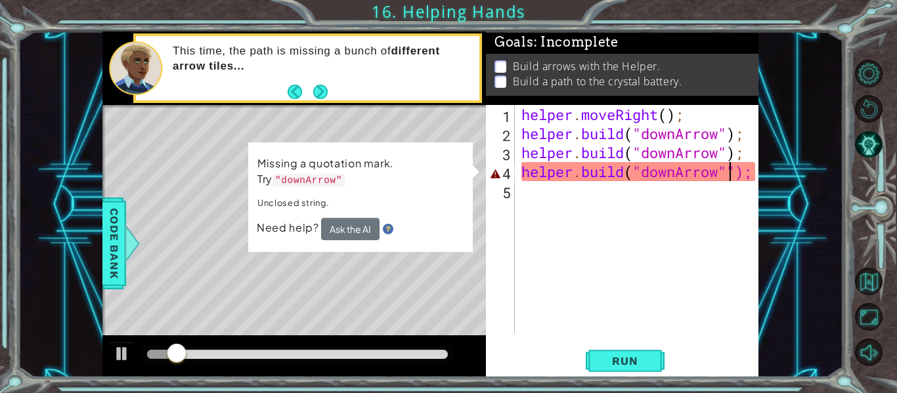
click at [740, 175] on div "helper . moveRight ( ) ; helper . build ( "downArrow" ) ; helper . build ( "dow…" at bounding box center [641, 238] width 244 height 267
type textarea "[DOMAIN_NAME]("downArrow");"
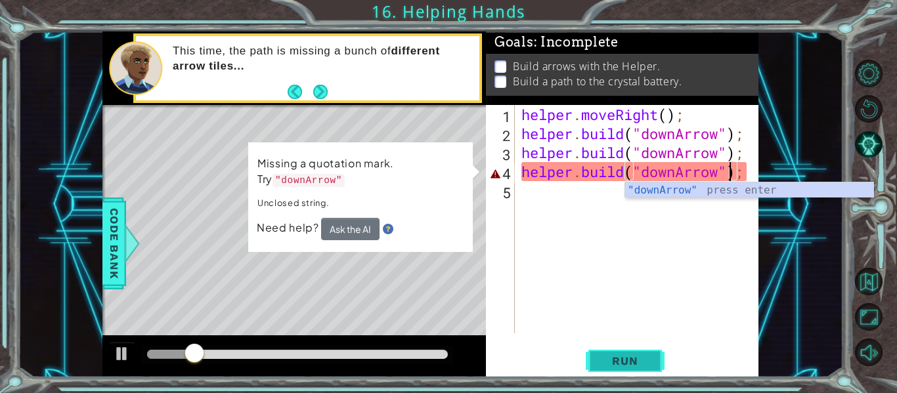
click at [618, 353] on button "Run" at bounding box center [625, 361] width 79 height 27
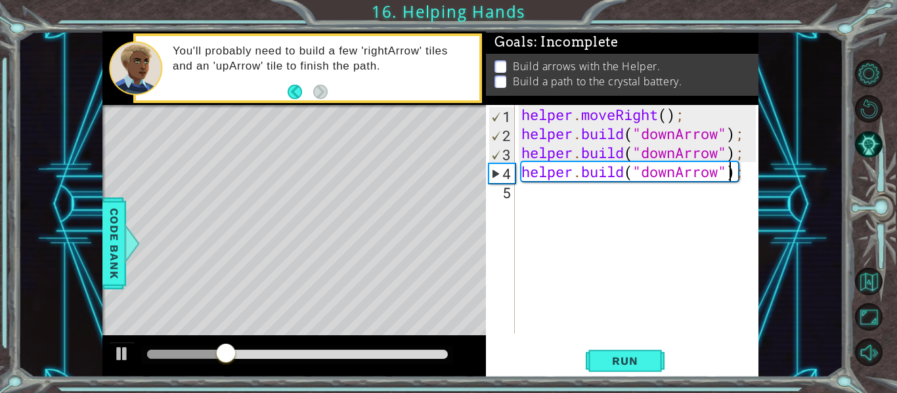
click at [523, 194] on div "helper . moveRight ( ) ; helper . build ( "downArrow" ) ; helper . build ( "dow…" at bounding box center [641, 238] width 244 height 267
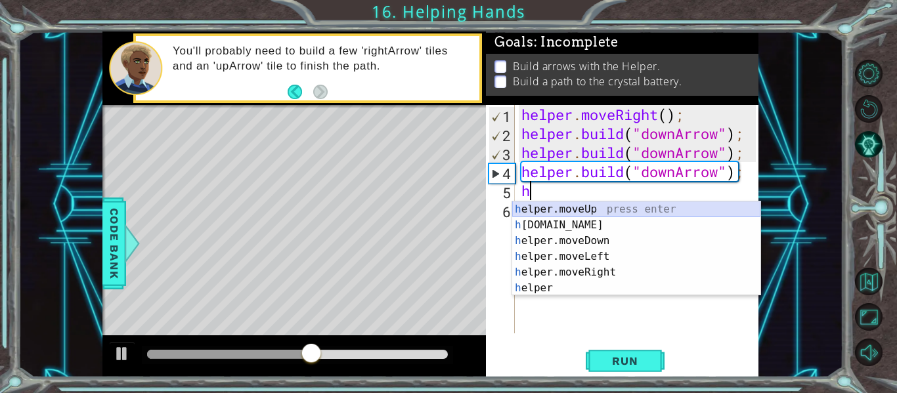
click at [589, 208] on div "h elper.moveUp press enter h [DOMAIN_NAME] press enter h elper.moveDown press e…" at bounding box center [636, 265] width 248 height 126
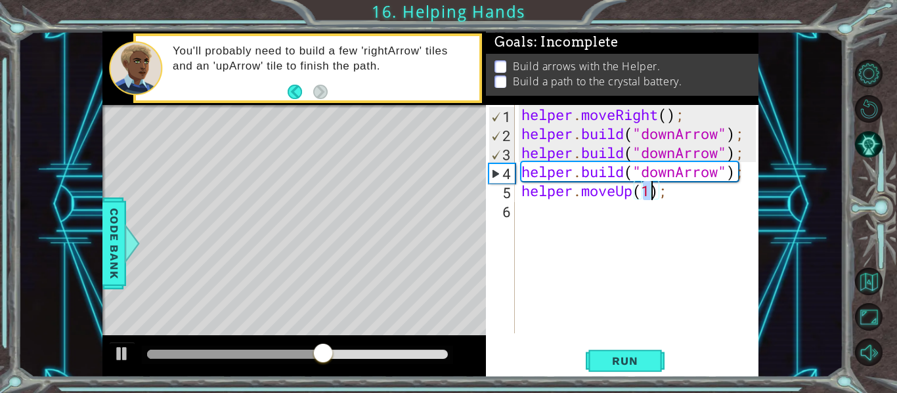
click at [651, 197] on div "helper . moveRight ( ) ; helper . build ( "downArrow" ) ; helper . build ( "dow…" at bounding box center [637, 219] width 237 height 228
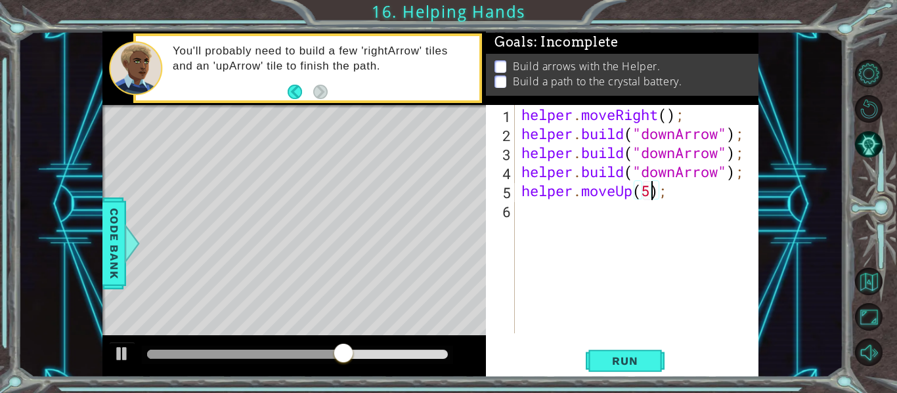
scroll to position [0, 6]
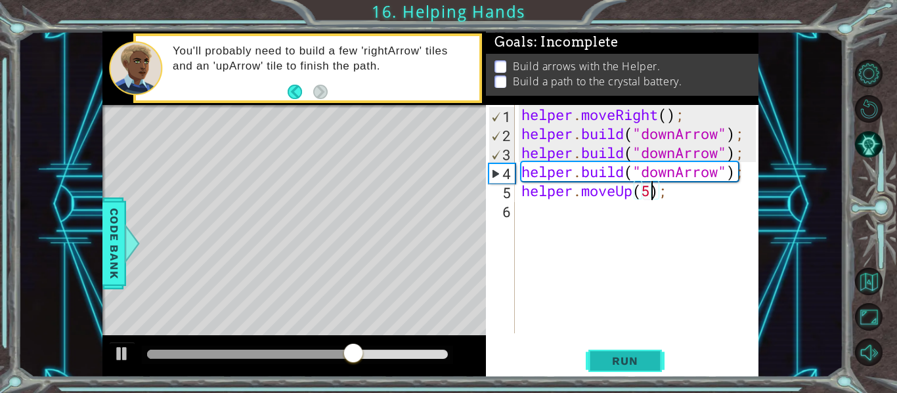
click at [640, 362] on span "Run" at bounding box center [625, 360] width 52 height 13
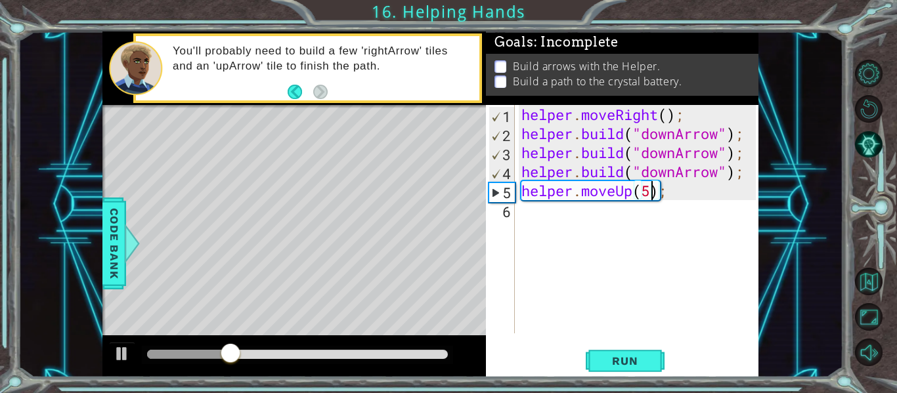
click at [651, 192] on div "helper . moveRight ( ) ; helper . build ( "downArrow" ) ; helper . build ( "dow…" at bounding box center [641, 238] width 244 height 267
type textarea "helper.moveUp(5);"
click at [534, 217] on div "helper . moveRight ( ) ; helper . build ( "downArrow" ) ; helper . build ( "dow…" at bounding box center [641, 238] width 244 height 267
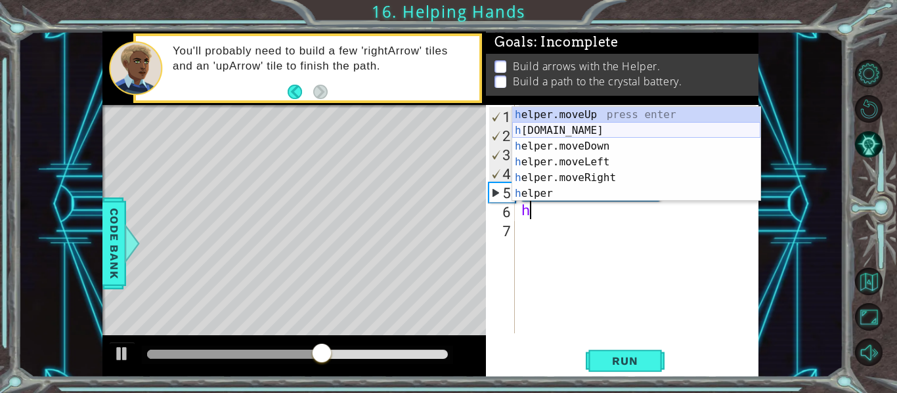
click at [580, 131] on div "h elper.moveUp press enter h [DOMAIN_NAME] press enter h elper.moveDown press e…" at bounding box center [636, 170] width 248 height 126
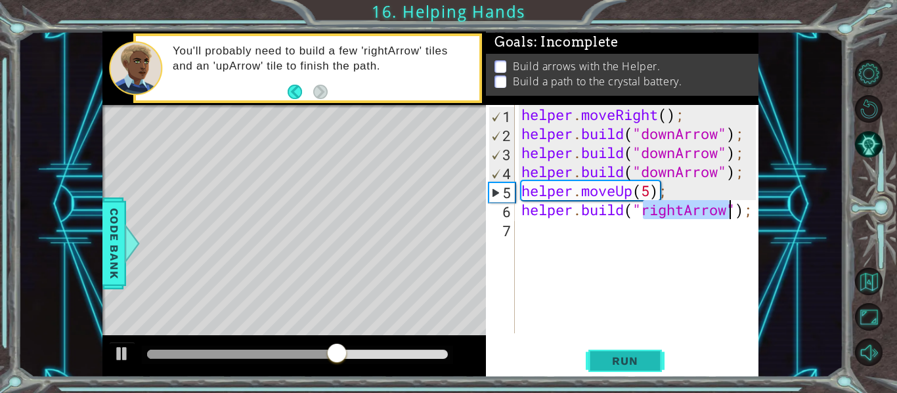
type textarea "[DOMAIN_NAME]("rightArrow");"
click at [631, 363] on span "Run" at bounding box center [625, 360] width 52 height 13
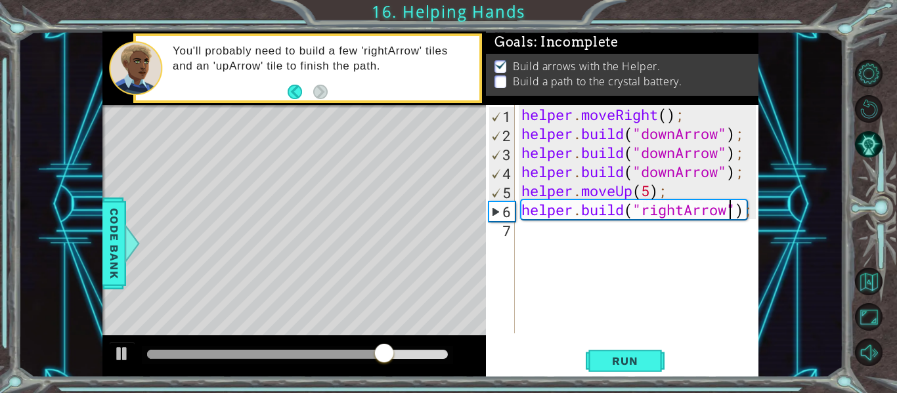
click at [544, 230] on div "helper . moveRight ( ) ; helper . build ( "downArrow" ) ; helper . build ( "dow…" at bounding box center [641, 238] width 244 height 267
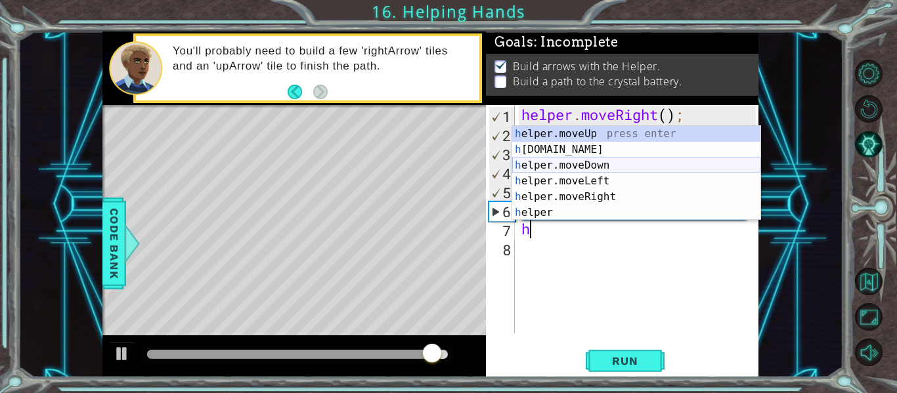
click at [616, 169] on div "h elper.moveUp press enter h [DOMAIN_NAME] press enter h elper.moveDown press e…" at bounding box center [636, 189] width 248 height 126
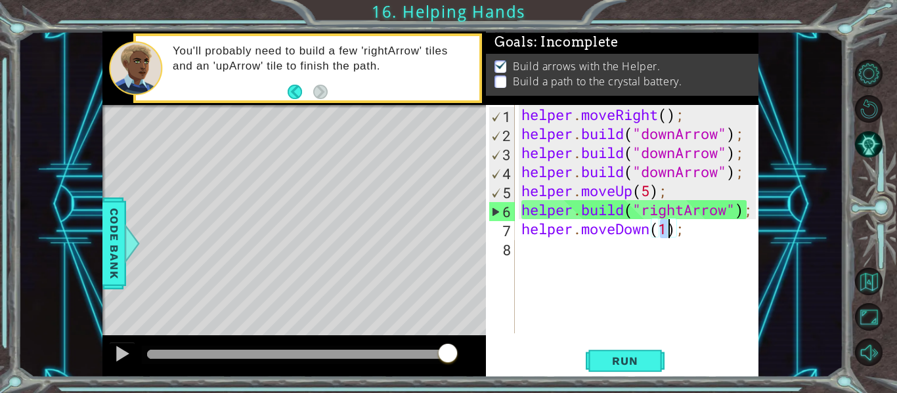
click at [668, 235] on div "helper . moveRight ( ) ; helper . build ( "downArrow" ) ; helper . build ( "dow…" at bounding box center [637, 219] width 237 height 228
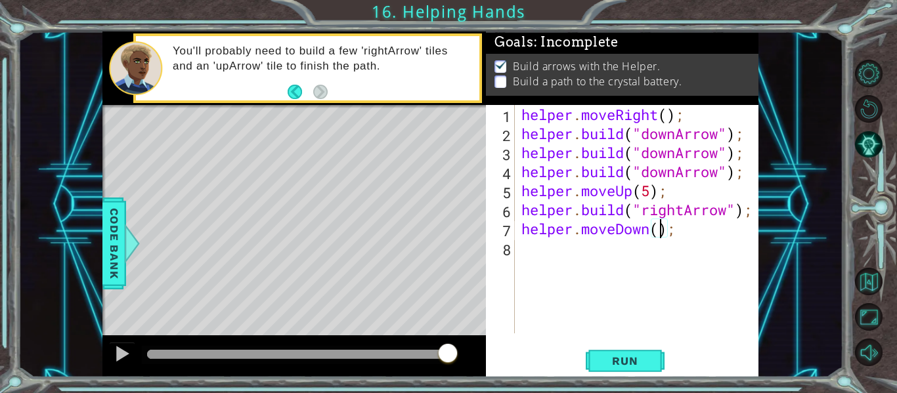
type textarea "helper.moveDown(3);"
click at [523, 249] on div "helper . moveRight ( ) ; helper . build ( "downArrow" ) ; helper . build ( "dow…" at bounding box center [641, 238] width 244 height 267
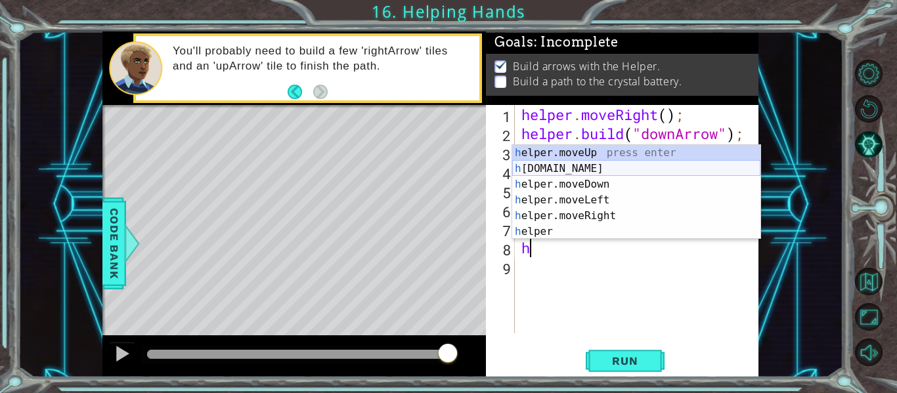
click at [596, 168] on div "h elper.moveUp press enter h [DOMAIN_NAME] press enter h elper.moveDown press e…" at bounding box center [636, 208] width 248 height 126
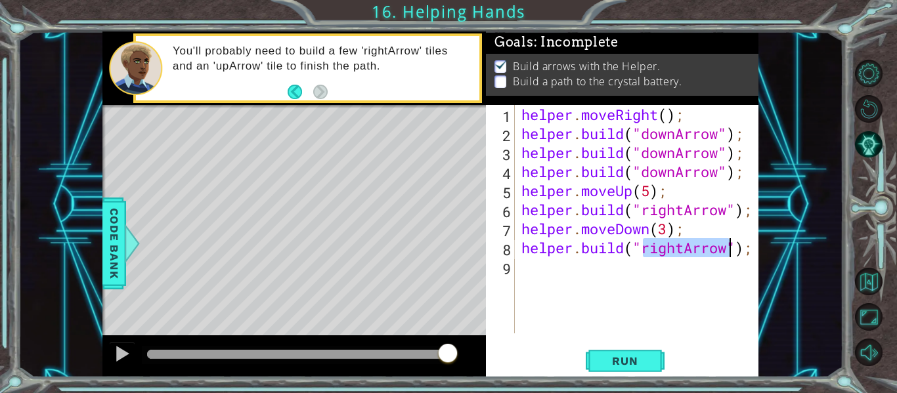
click at [683, 248] on div "helper . moveRight ( ) ; helper . build ( "downArrow" ) ; helper . build ( "dow…" at bounding box center [637, 219] width 237 height 228
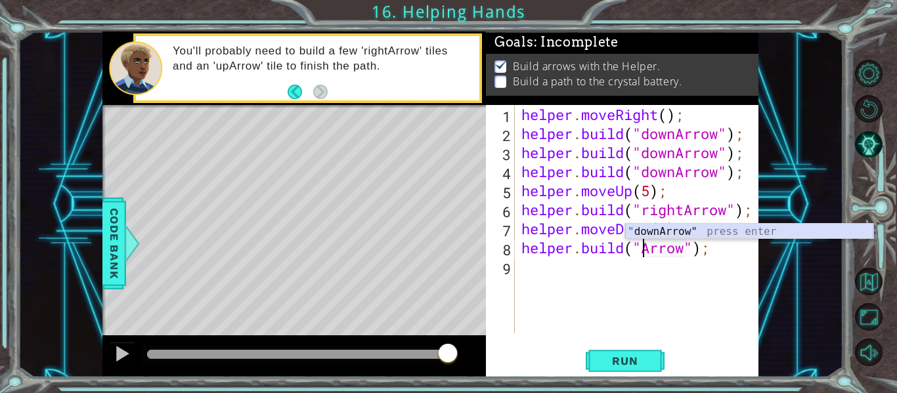
click at [687, 230] on div "" downArrow" press enter" at bounding box center [749, 247] width 248 height 47
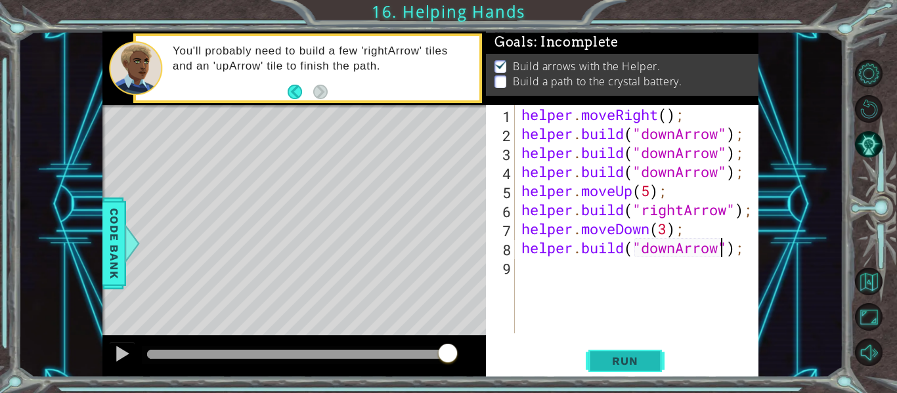
click at [622, 355] on span "Run" at bounding box center [625, 360] width 52 height 13
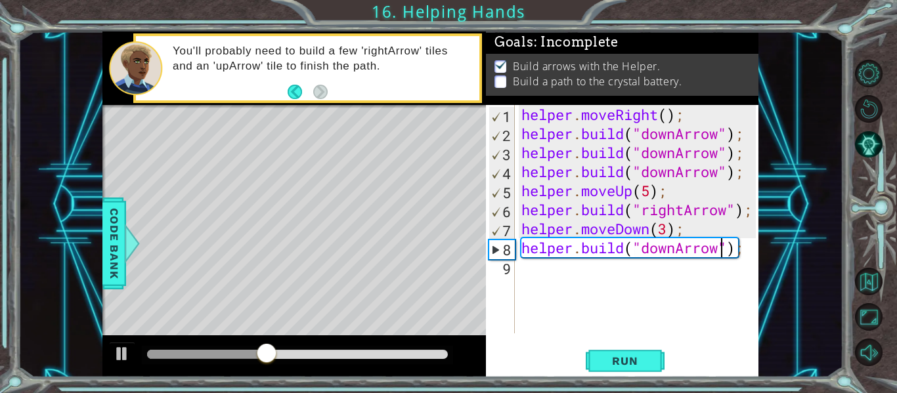
click at [670, 229] on div "helper . moveRight ( ) ; helper . build ( "downArrow" ) ; helper . build ( "dow…" at bounding box center [641, 238] width 244 height 267
click at [637, 364] on span "Run" at bounding box center [625, 360] width 52 height 13
click at [676, 250] on div "helper . moveRight ( ) ; helper . build ( "downArrow" ) ; helper . build ( "dow…" at bounding box center [641, 238] width 244 height 267
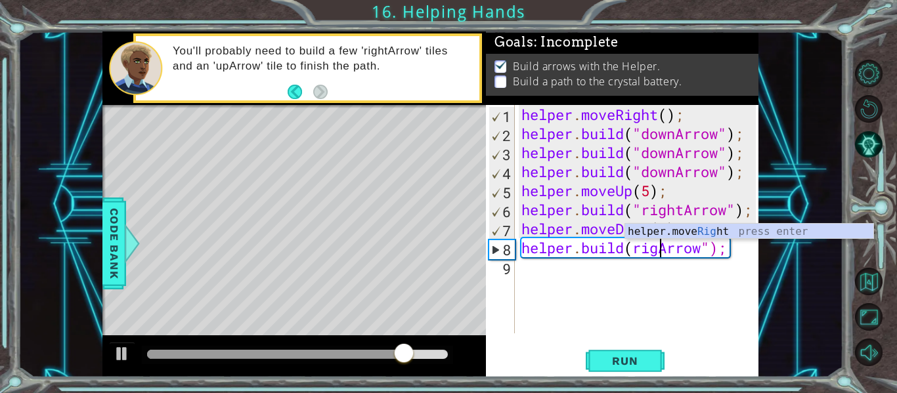
scroll to position [0, 7]
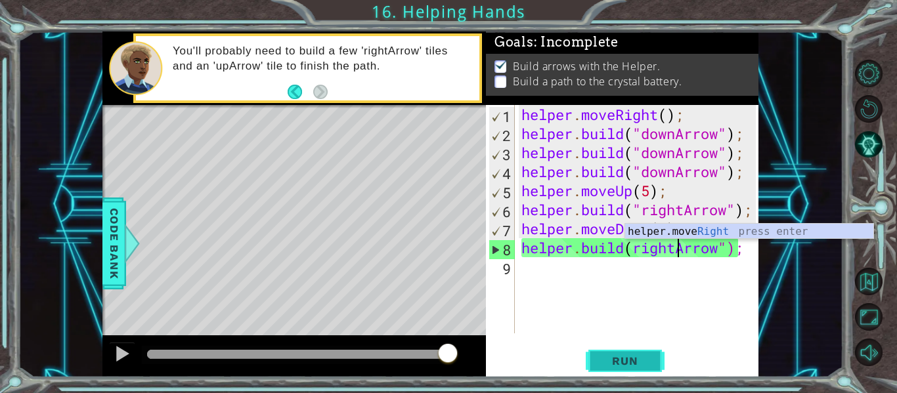
click at [649, 365] on span "Run" at bounding box center [625, 360] width 52 height 13
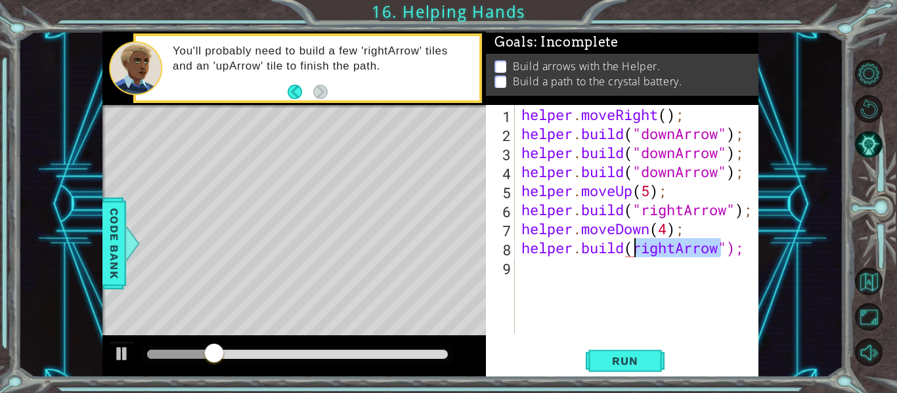
drag, startPoint x: 723, startPoint y: 251, endPoint x: 637, endPoint y: 253, distance: 85.4
click at [637, 253] on div "helper . moveRight ( ) ; helper . build ( "downArrow" ) ; helper . build ( "dow…" at bounding box center [641, 238] width 244 height 267
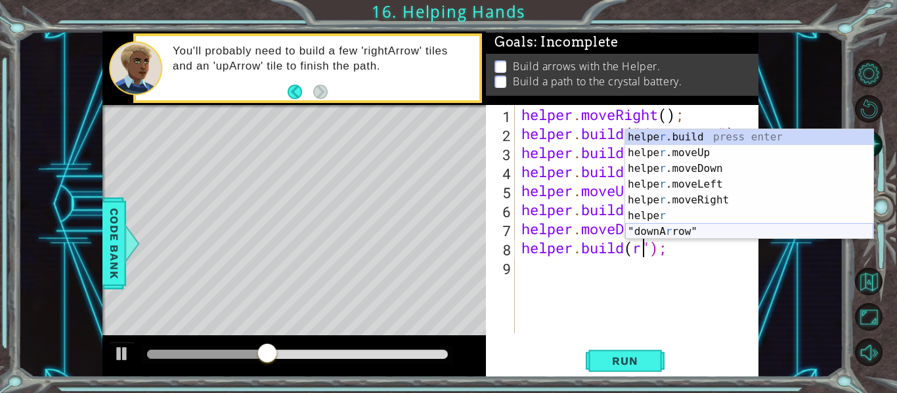
click at [699, 230] on div "helpe [PERSON_NAME]build press enter helpe r .moveUp press enter helpe [PERSON_…" at bounding box center [749, 200] width 248 height 142
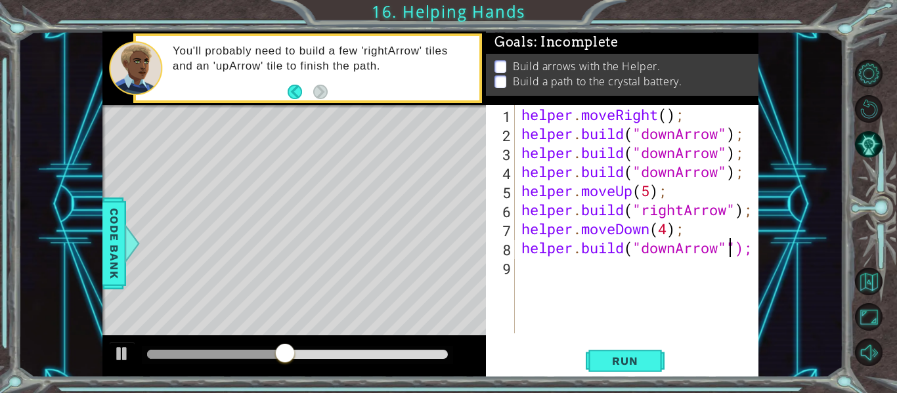
click at [677, 257] on div "helper . moveRight ( ) ; helper . build ( "downArrow" ) ; helper . build ( "dow…" at bounding box center [641, 238] width 244 height 267
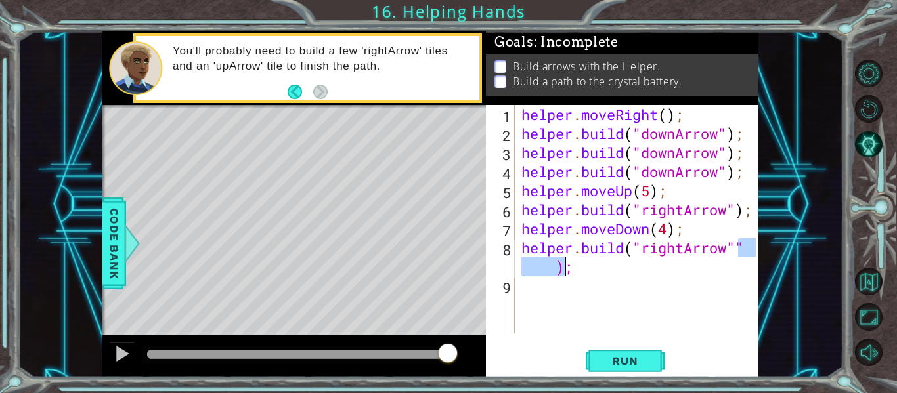
drag, startPoint x: 749, startPoint y: 253, endPoint x: 569, endPoint y: 268, distance: 180.4
click at [569, 268] on div "helper . moveRight ( ) ; helper . build ( "downArrow" ) ; helper . build ( "dow…" at bounding box center [641, 238] width 244 height 267
type textarea "[DOMAIN_NAME]("rightArrow")"
click at [624, 359] on span "Run" at bounding box center [625, 360] width 52 height 13
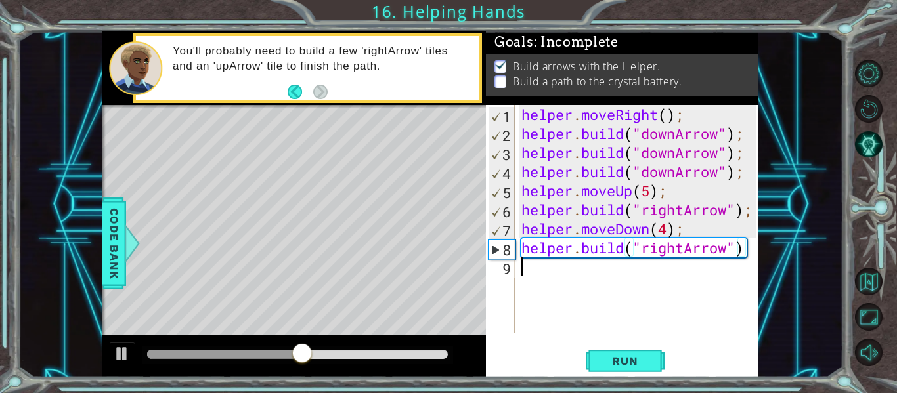
click at [527, 265] on div "helper . moveRight ( ) ; helper . build ( "downArrow" ) ; helper . build ( "dow…" at bounding box center [641, 238] width 244 height 267
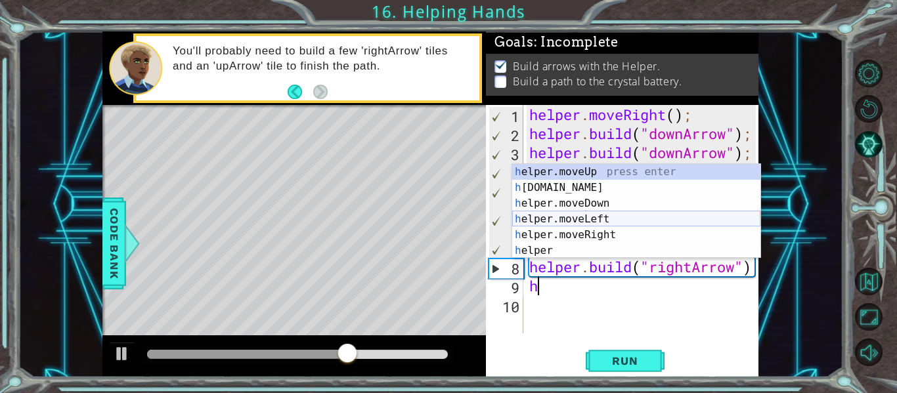
click at [614, 219] on div "h elper.moveUp press enter h [DOMAIN_NAME] press enter h elper.moveDown press e…" at bounding box center [636, 227] width 248 height 126
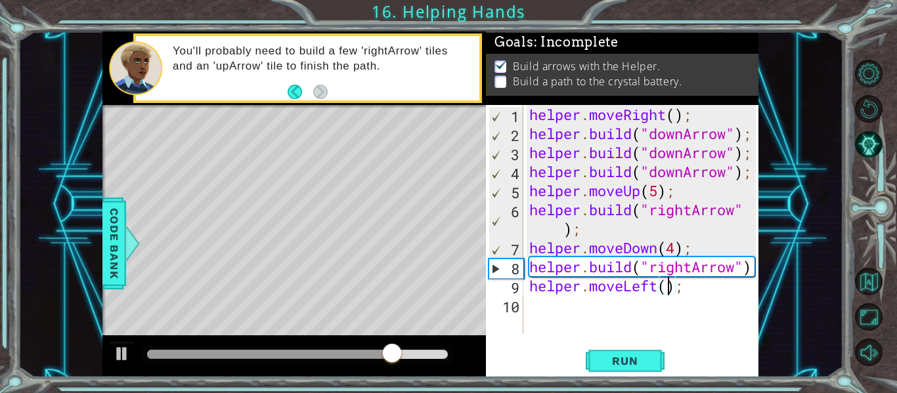
type textarea "helper.moveLeft(2);"
click at [544, 320] on div "helper . moveRight ( ) ; helper . build ( "downArrow" ) ; helper . build ( "dow…" at bounding box center [644, 238] width 236 height 267
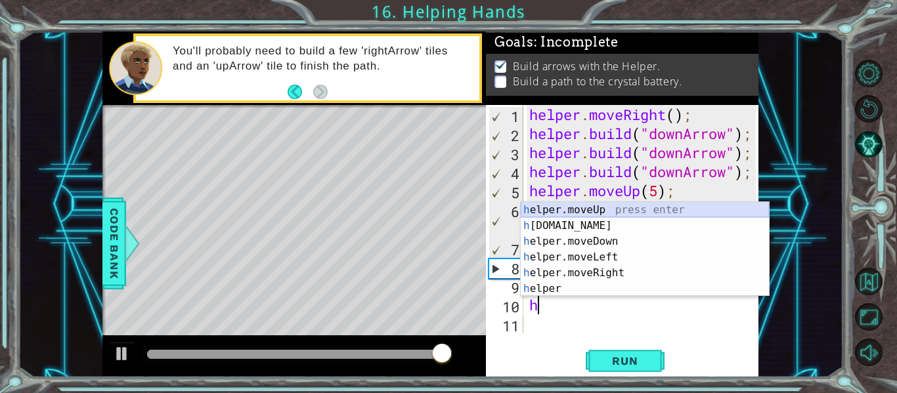
click at [566, 205] on div "h elper.moveUp press enter h [DOMAIN_NAME] press enter h elper.moveDown press e…" at bounding box center [645, 265] width 248 height 126
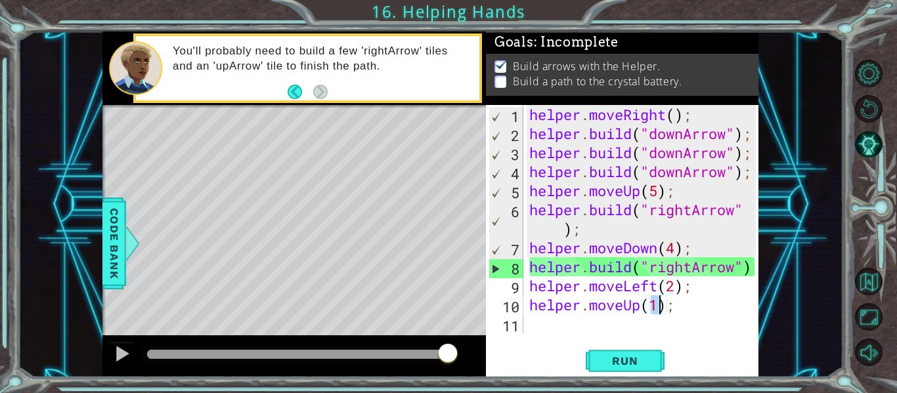
click at [657, 311] on div "helper . moveRight ( ) ; helper . build ( "downArrow" ) ; helper . build ( "dow…" at bounding box center [640, 219] width 229 height 228
click at [631, 366] on span "Run" at bounding box center [625, 360] width 52 height 13
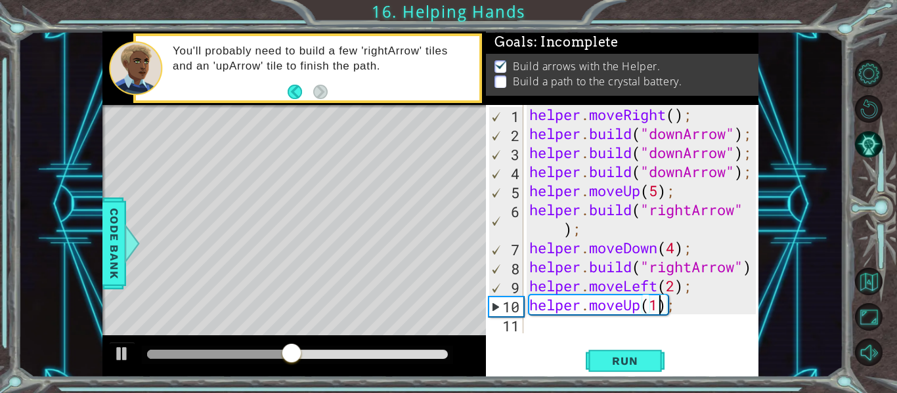
click at [657, 286] on div "helper . moveRight ( ) ; helper . build ( "downArrow" ) ; helper . build ( "dow…" at bounding box center [644, 238] width 236 height 267
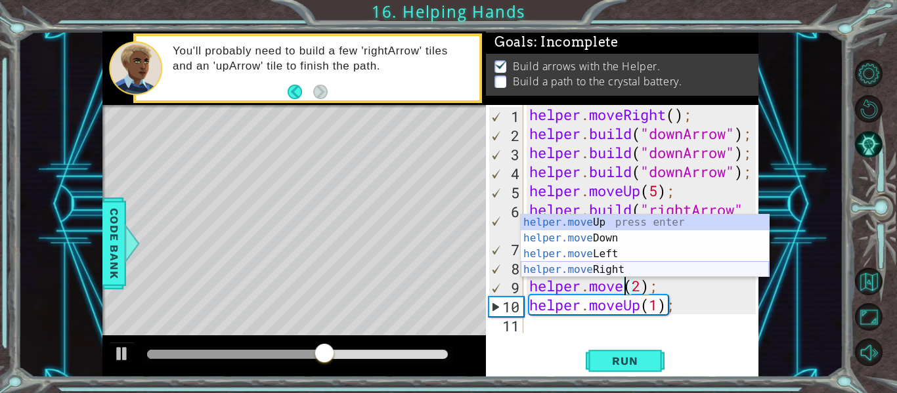
click at [632, 273] on div "helper.move Up press enter helper.move Down press enter helper.move Left press …" at bounding box center [645, 262] width 248 height 95
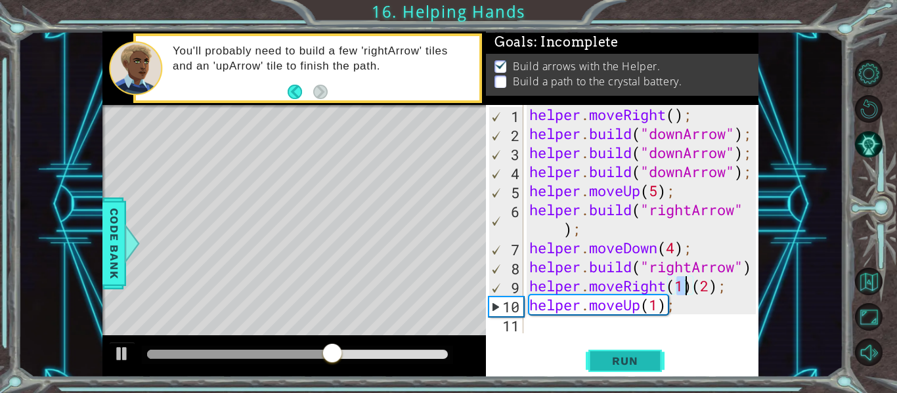
click at [651, 364] on button "Run" at bounding box center [625, 361] width 79 height 27
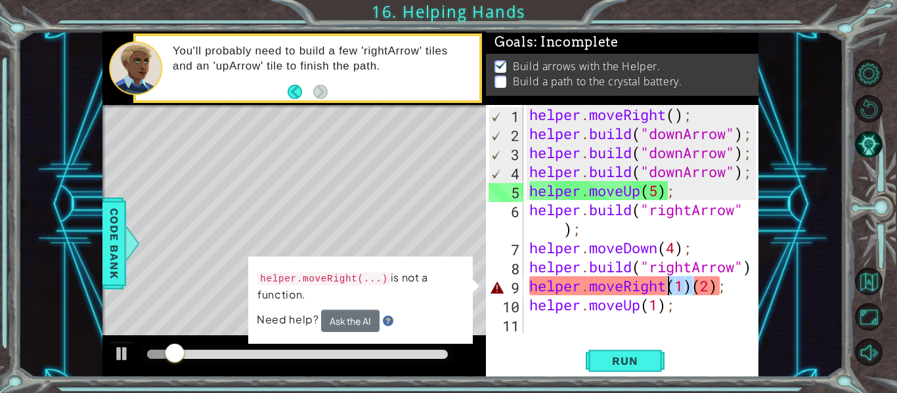
drag, startPoint x: 695, startPoint y: 291, endPoint x: 671, endPoint y: 291, distance: 23.6
click at [671, 291] on div "helper . moveRight ( ) ; helper . build ( "downArrow" ) ; helper . build ( "dow…" at bounding box center [644, 238] width 236 height 267
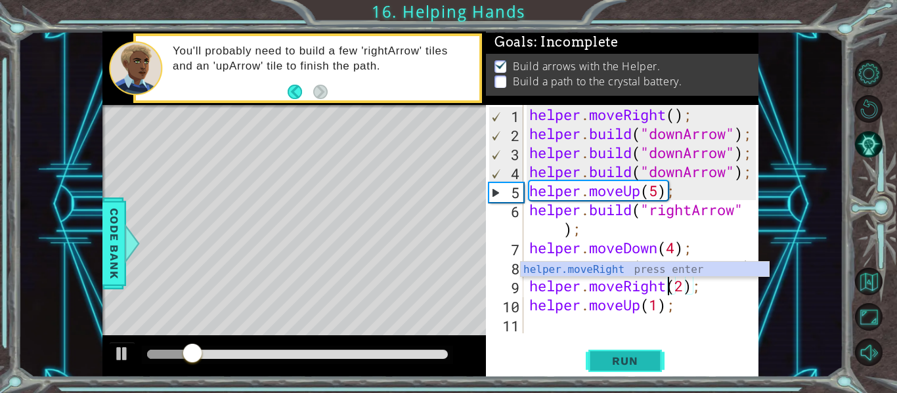
click at [637, 366] on span "Run" at bounding box center [625, 360] width 52 height 13
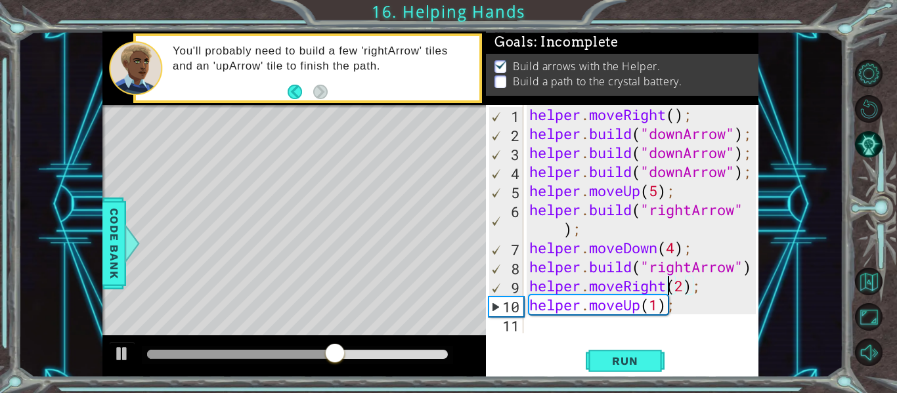
click at [658, 305] on div "helper . moveRight ( ) ; helper . build ( "downArrow" ) ; helper . build ( "dow…" at bounding box center [644, 238] width 236 height 267
click at [643, 361] on span "Run" at bounding box center [625, 360] width 52 height 13
type textarea "helper.moveUp(3);"
click at [619, 360] on span "Run" at bounding box center [625, 360] width 52 height 13
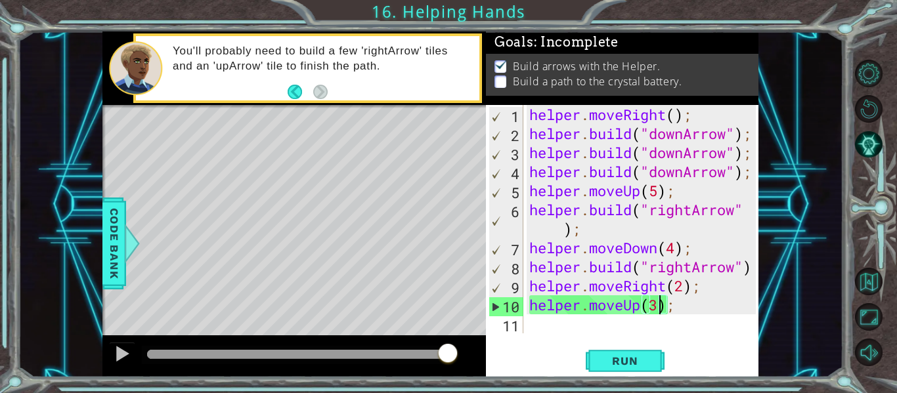
click at [547, 330] on div "helper . moveRight ( ) ; helper . build ( "downArrow" ) ; helper . build ( "dow…" at bounding box center [644, 238] width 236 height 267
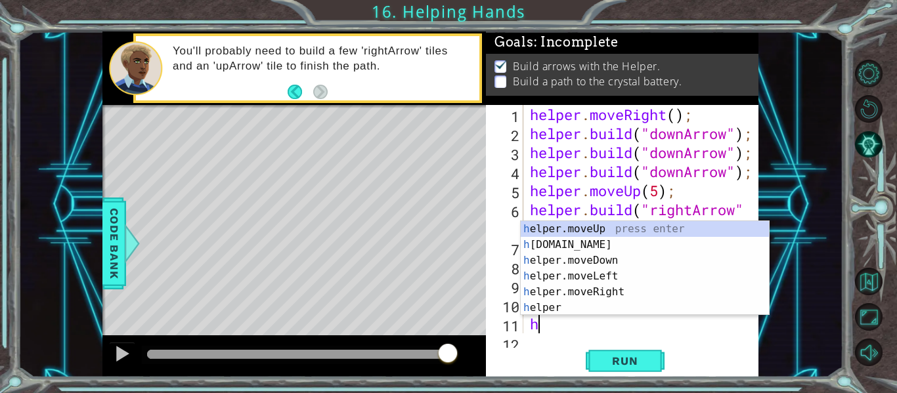
scroll to position [19, 0]
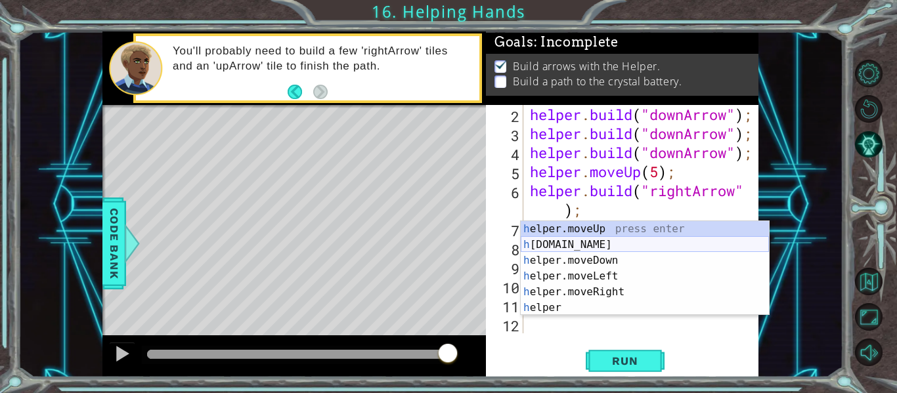
click at [608, 242] on div "h elper.moveUp press enter h [DOMAIN_NAME] press enter h elper.moveDown press e…" at bounding box center [645, 284] width 248 height 126
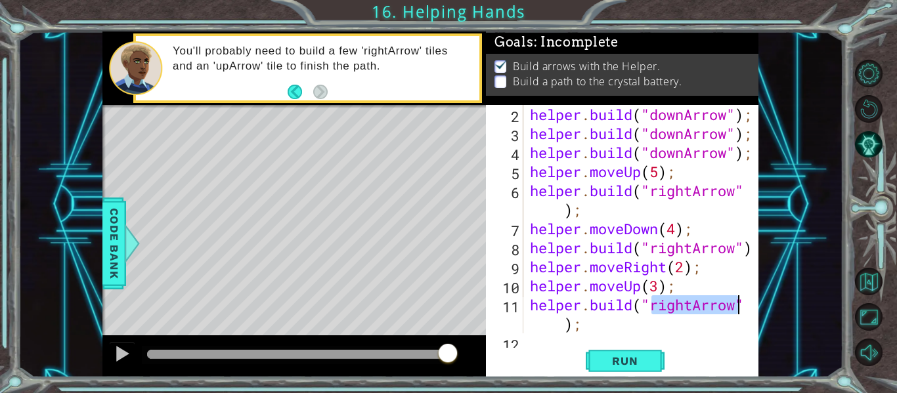
scroll to position [38, 0]
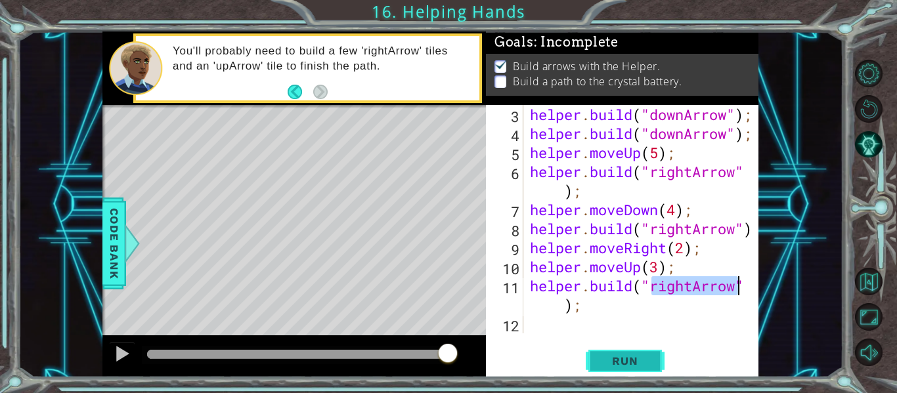
click at [617, 353] on button "Run" at bounding box center [625, 361] width 79 height 27
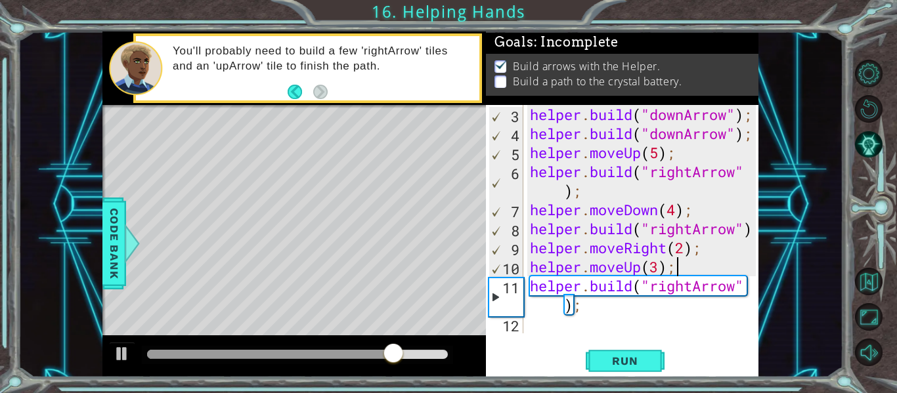
click at [681, 271] on div "helper . build ( "downArrow" ) ; helper . build ( "downArrow" ) ; helper . move…" at bounding box center [644, 238] width 235 height 267
click at [642, 270] on div "helper . build ( "downArrow" ) ; helper . build ( "downArrow" ) ; helper . move…" at bounding box center [644, 238] width 235 height 267
click at [617, 367] on span "Run" at bounding box center [625, 360] width 52 height 13
click at [622, 360] on span "Run" at bounding box center [625, 360] width 52 height 13
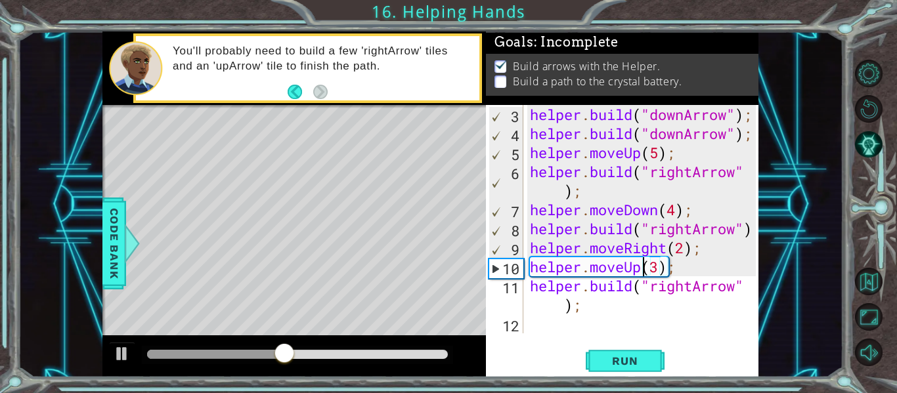
click at [687, 251] on div "helper . build ( "downArrow" ) ; helper . build ( "downArrow" ) ; helper . move…" at bounding box center [644, 238] width 235 height 267
type textarea "helper.moveRight(1);"
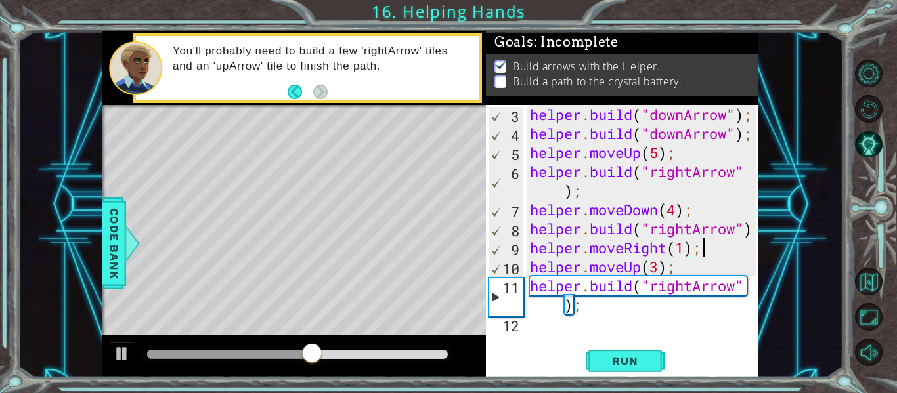
click at [706, 247] on div "helper . build ( "downArrow" ) ; helper . build ( "downArrow" ) ; helper . move…" at bounding box center [644, 238] width 235 height 267
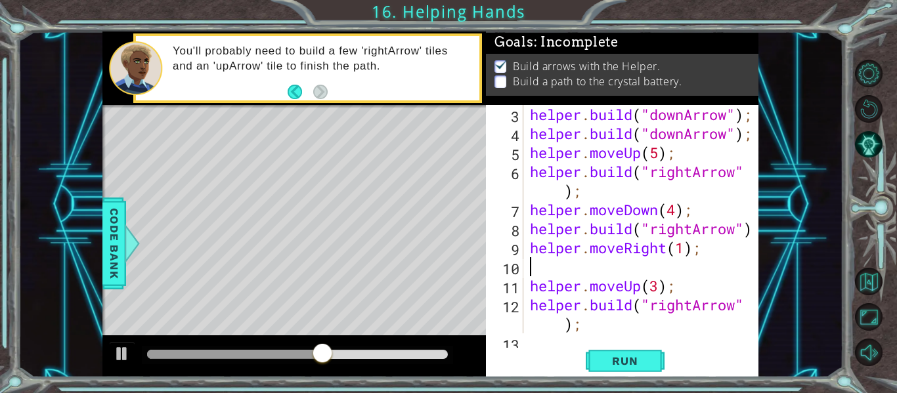
scroll to position [0, 0]
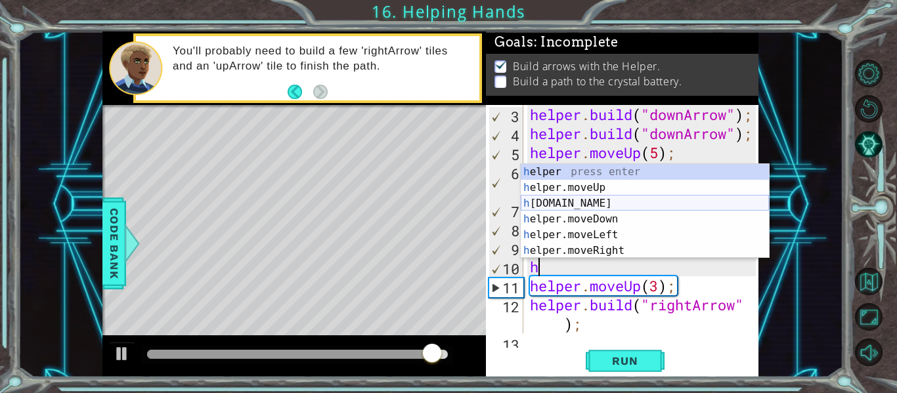
click at [610, 205] on div "h elper press enter h elper.moveUp press enter h [DOMAIN_NAME] press enter h el…" at bounding box center [645, 227] width 248 height 126
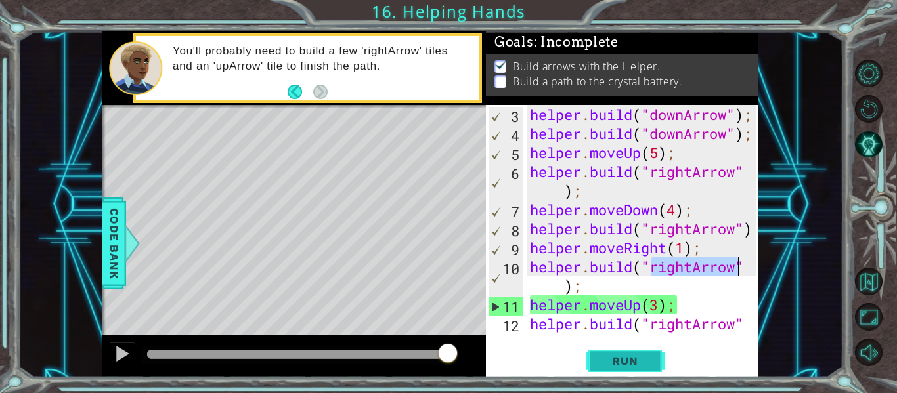
click at [630, 360] on span "Run" at bounding box center [625, 360] width 52 height 13
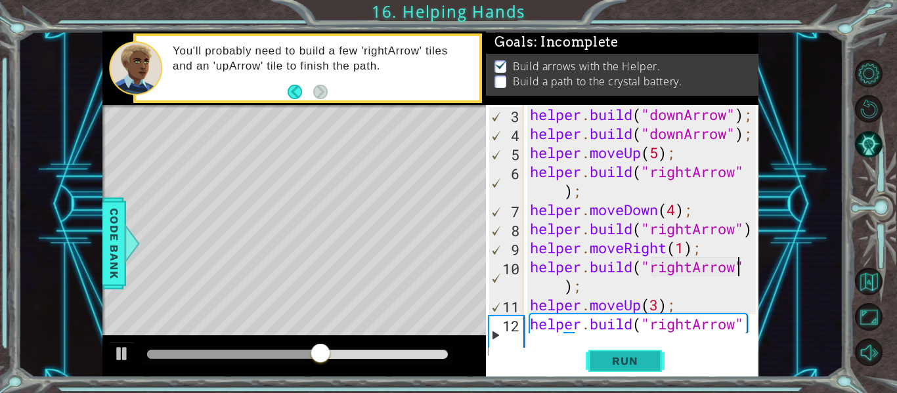
click at [632, 366] on span "Run" at bounding box center [625, 360] width 52 height 13
click at [683, 254] on div "helper . build ( "downArrow" ) ; helper . build ( "downArrow" ) ; helper . move…" at bounding box center [644, 248] width 235 height 286
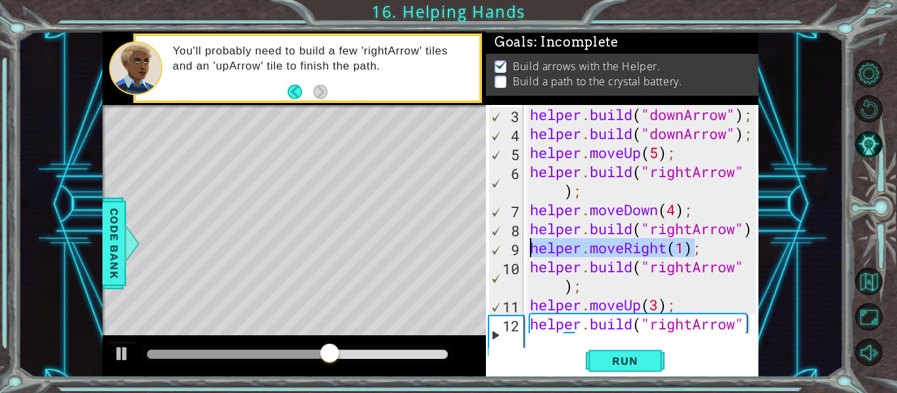
drag, startPoint x: 697, startPoint y: 247, endPoint x: 532, endPoint y: 251, distance: 164.8
click at [532, 251] on div "helper . build ( "downArrow" ) ; helper . build ( "downArrow" ) ; helper . move…" at bounding box center [644, 248] width 235 height 286
type textarea ";"
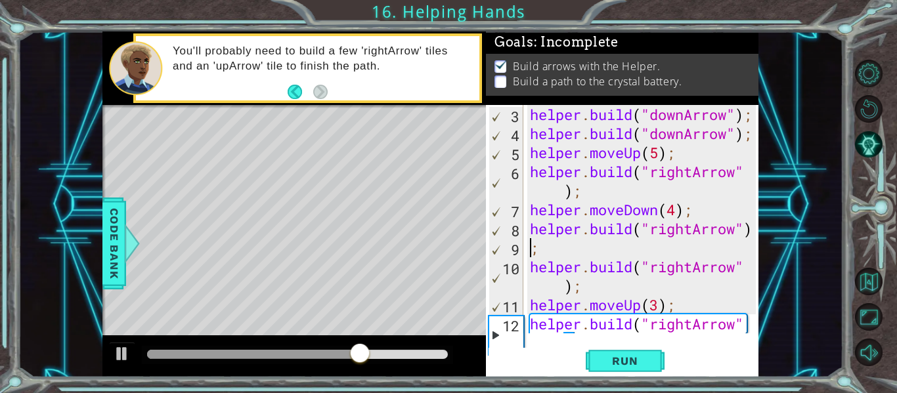
click at [538, 250] on div "helper . build ( "downArrow" ) ; helper . build ( "downArrow" ) ; helper . move…" at bounding box center [644, 248] width 235 height 286
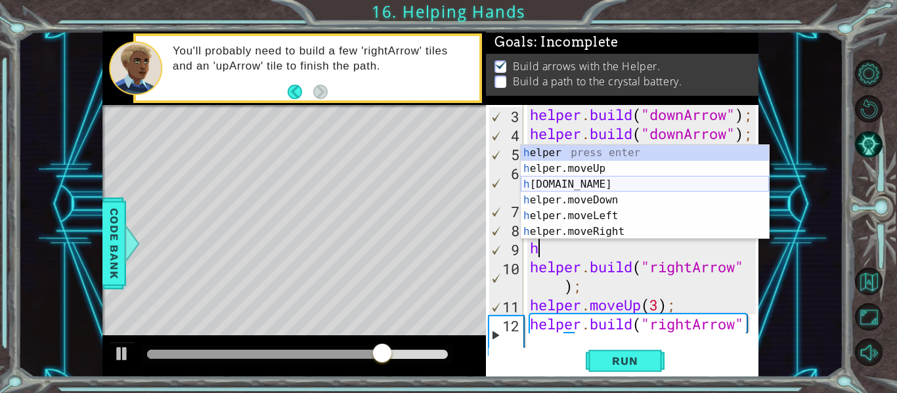
click at [617, 186] on div "h elper press enter h elper.moveUp press enter h [DOMAIN_NAME] press enter h el…" at bounding box center [645, 208] width 248 height 126
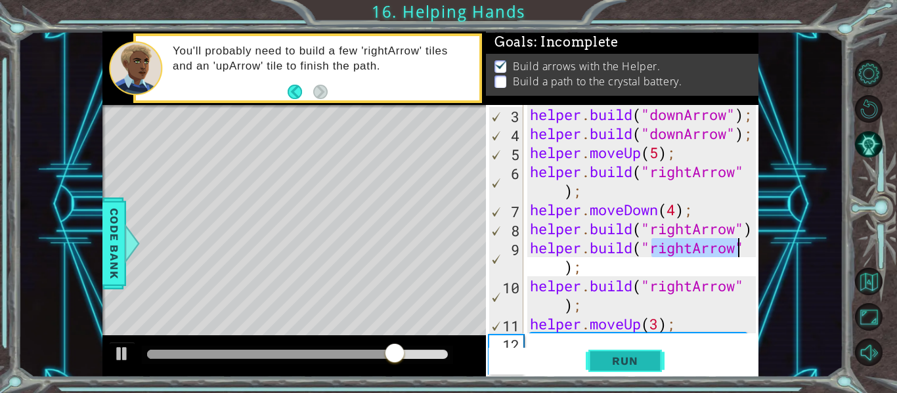
click at [630, 360] on span "Run" at bounding box center [625, 360] width 52 height 13
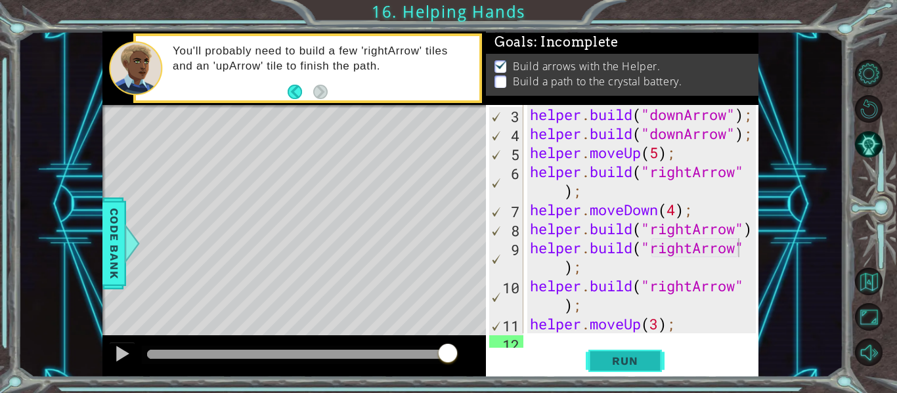
click at [593, 362] on button "Run" at bounding box center [625, 361] width 79 height 27
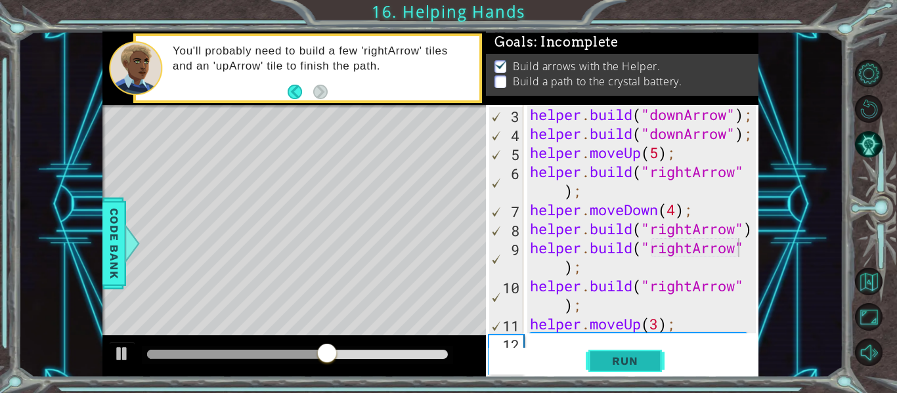
click at [593, 362] on button "Run" at bounding box center [625, 361] width 79 height 27
click at [693, 251] on div "helper . build ( "downArrow" ) ; helper . build ( "downArrow" ) ; helper . move…" at bounding box center [644, 248] width 235 height 286
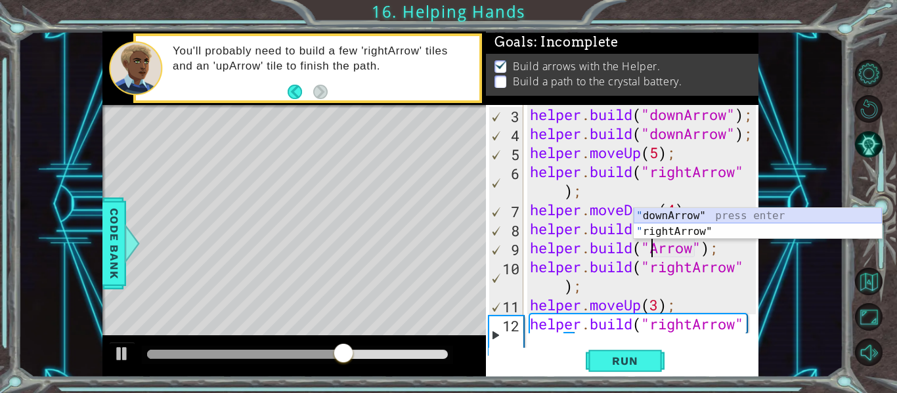
click at [729, 213] on div "" downArrow" press enter " rightArrow" press enter" at bounding box center [757, 239] width 248 height 63
type textarea "[DOMAIN_NAME]("downArrow");"
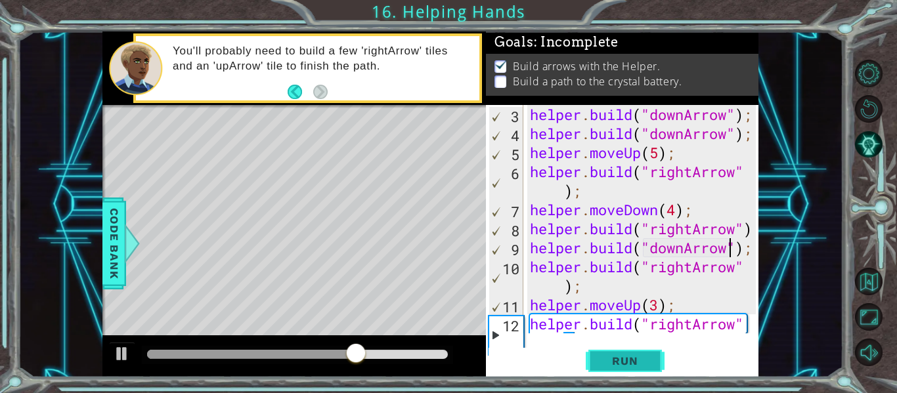
click at [608, 360] on span "Run" at bounding box center [625, 360] width 52 height 13
